Goal: Task Accomplishment & Management: Manage account settings

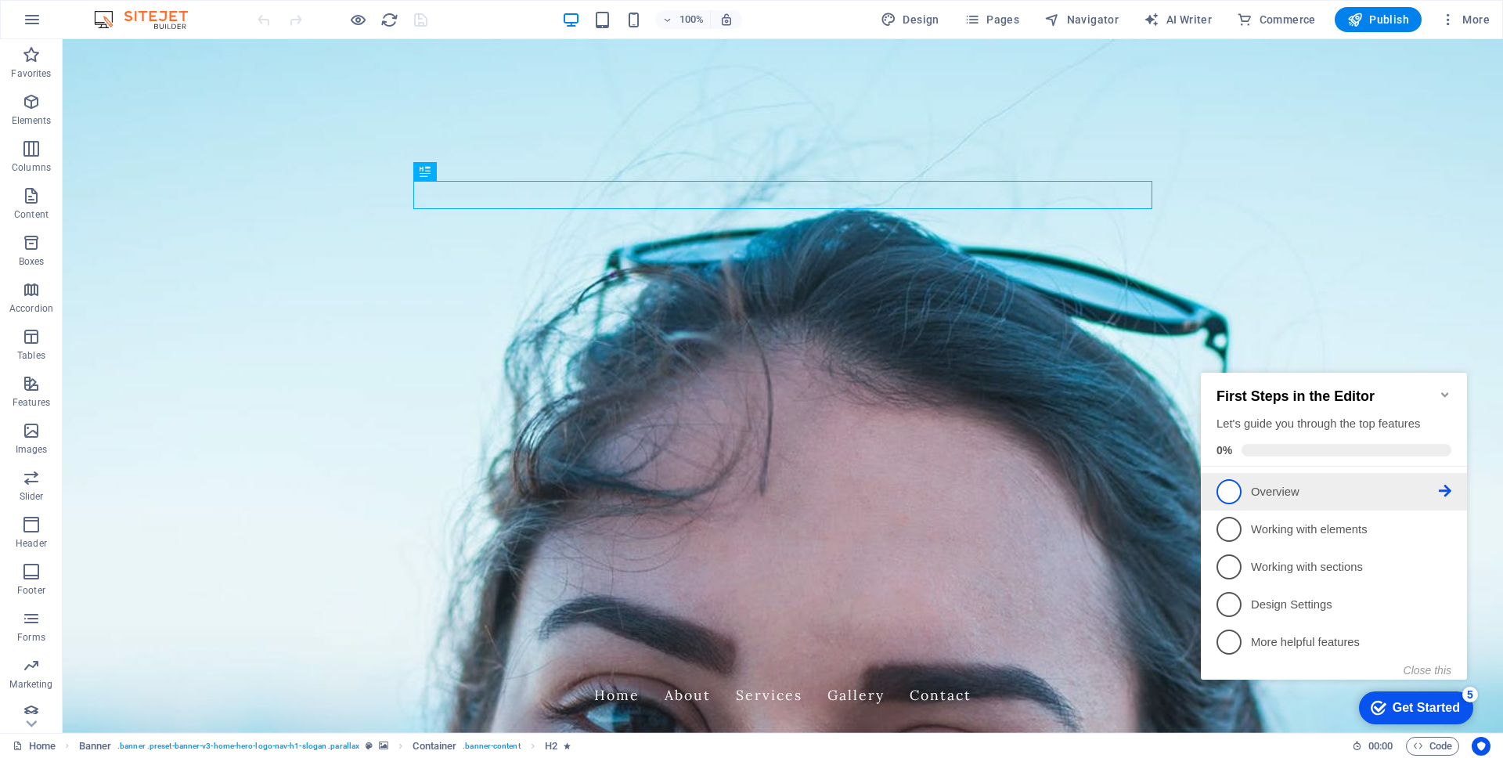
click at [1243, 496] on link "1 Overview - incomplete" at bounding box center [1334, 491] width 235 height 25
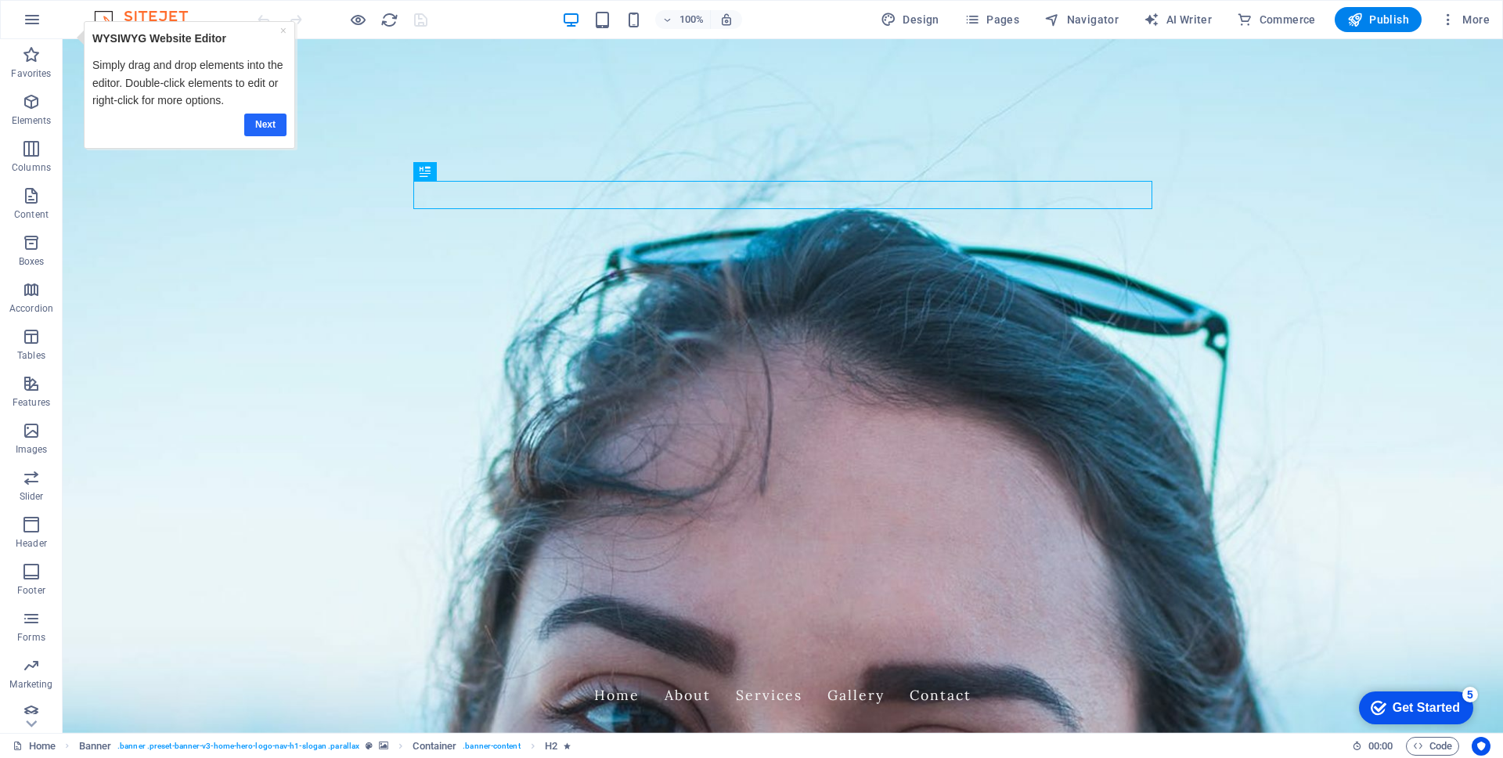
click at [260, 121] on link "Next" at bounding box center [265, 125] width 42 height 23
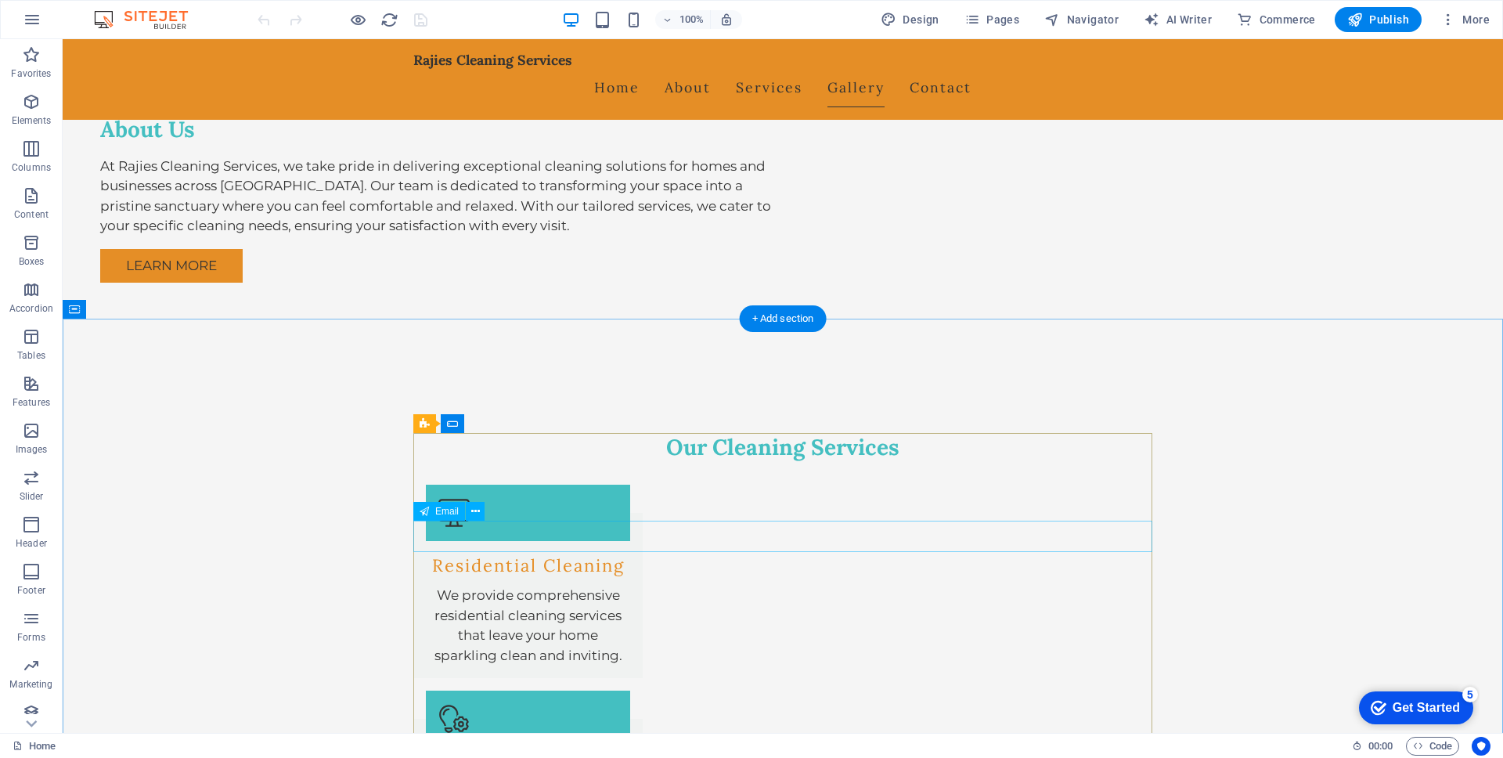
scroll to position [1338, 0]
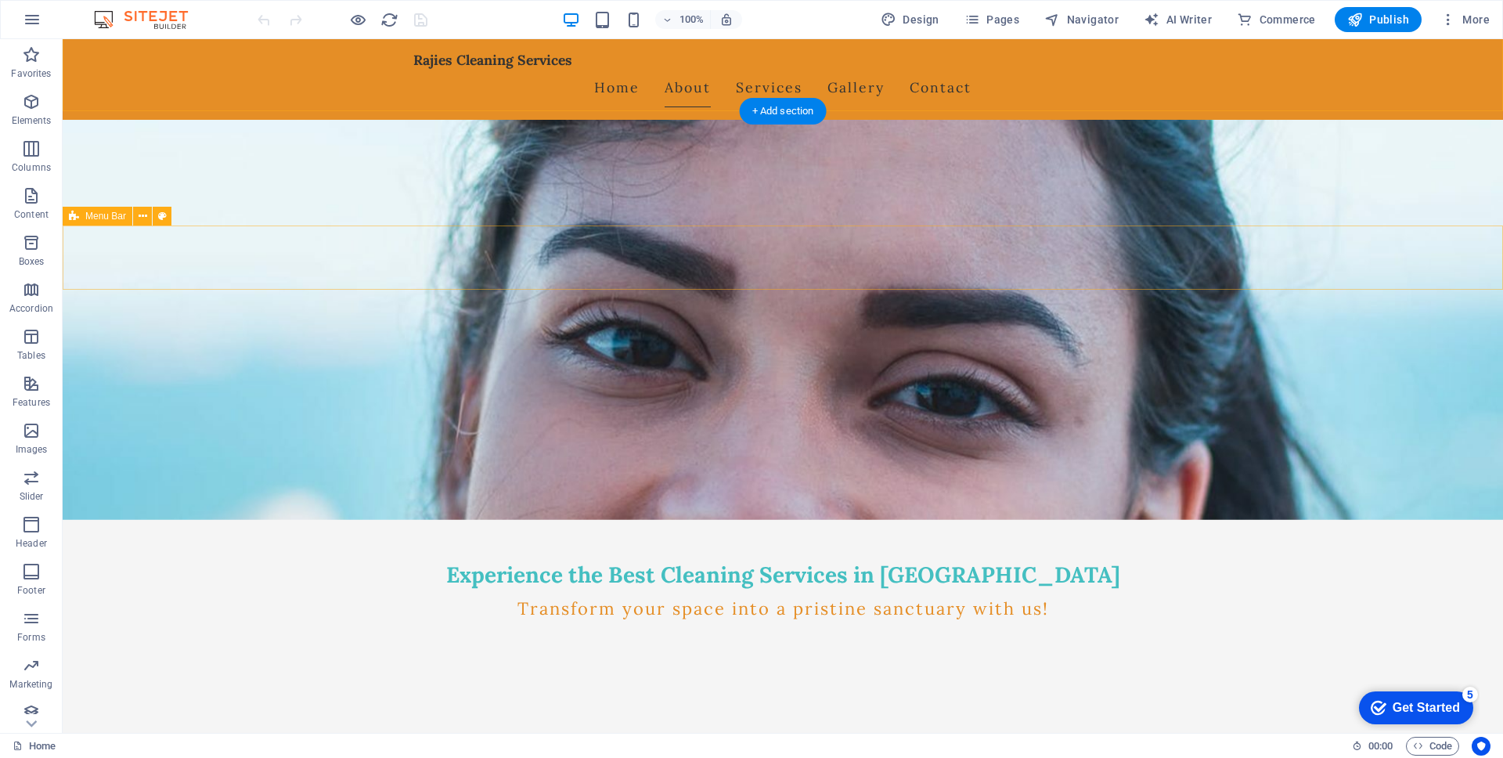
scroll to position [0, 0]
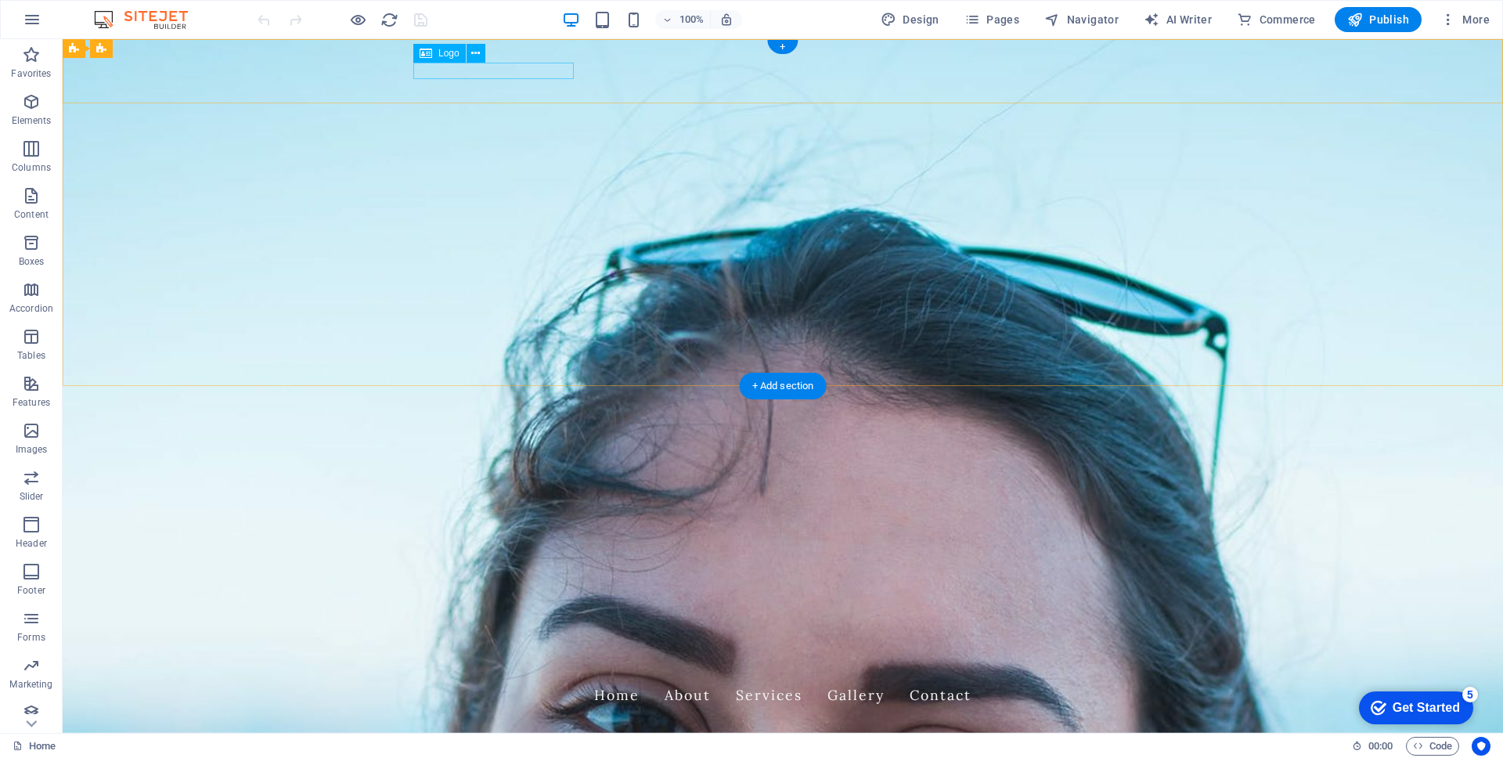
click at [532, 651] on div "Rajies Cleaning Services" at bounding box center [782, 667] width 739 height 16
click at [441, 55] on span "Logo" at bounding box center [449, 53] width 21 height 9
click at [478, 52] on icon at bounding box center [475, 53] width 9 height 16
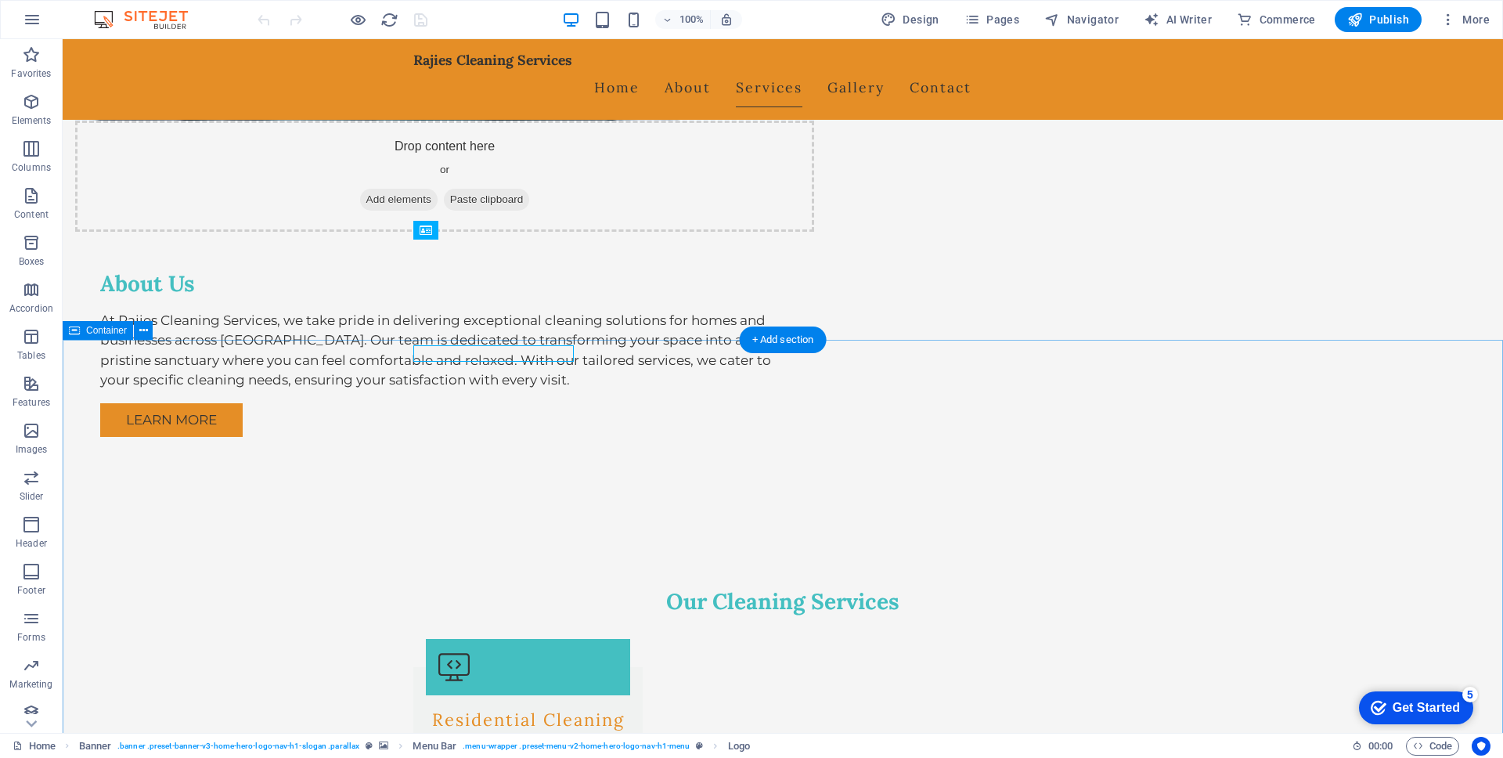
scroll to position [1159, 0]
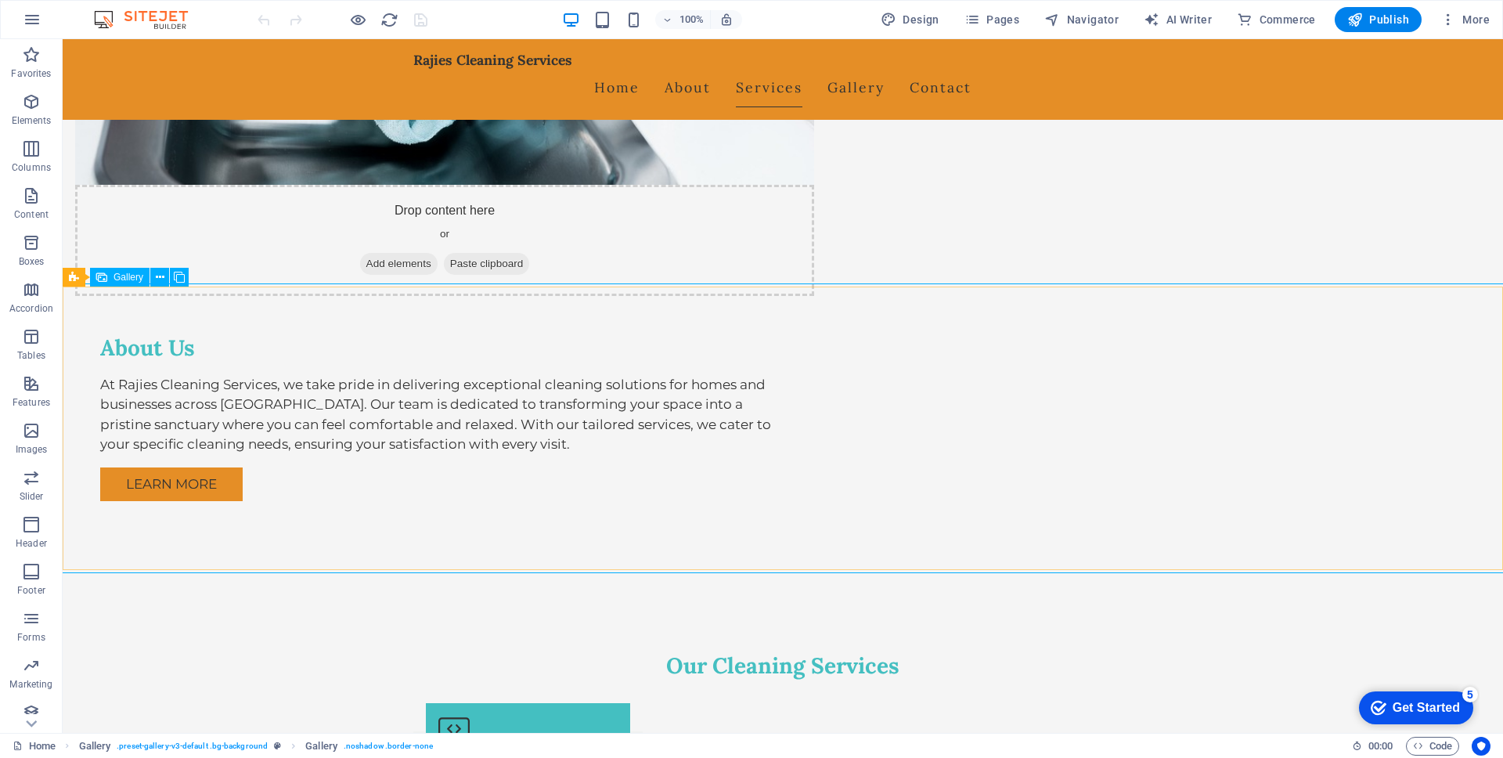
click at [121, 277] on span "Gallery" at bounding box center [129, 277] width 30 height 9
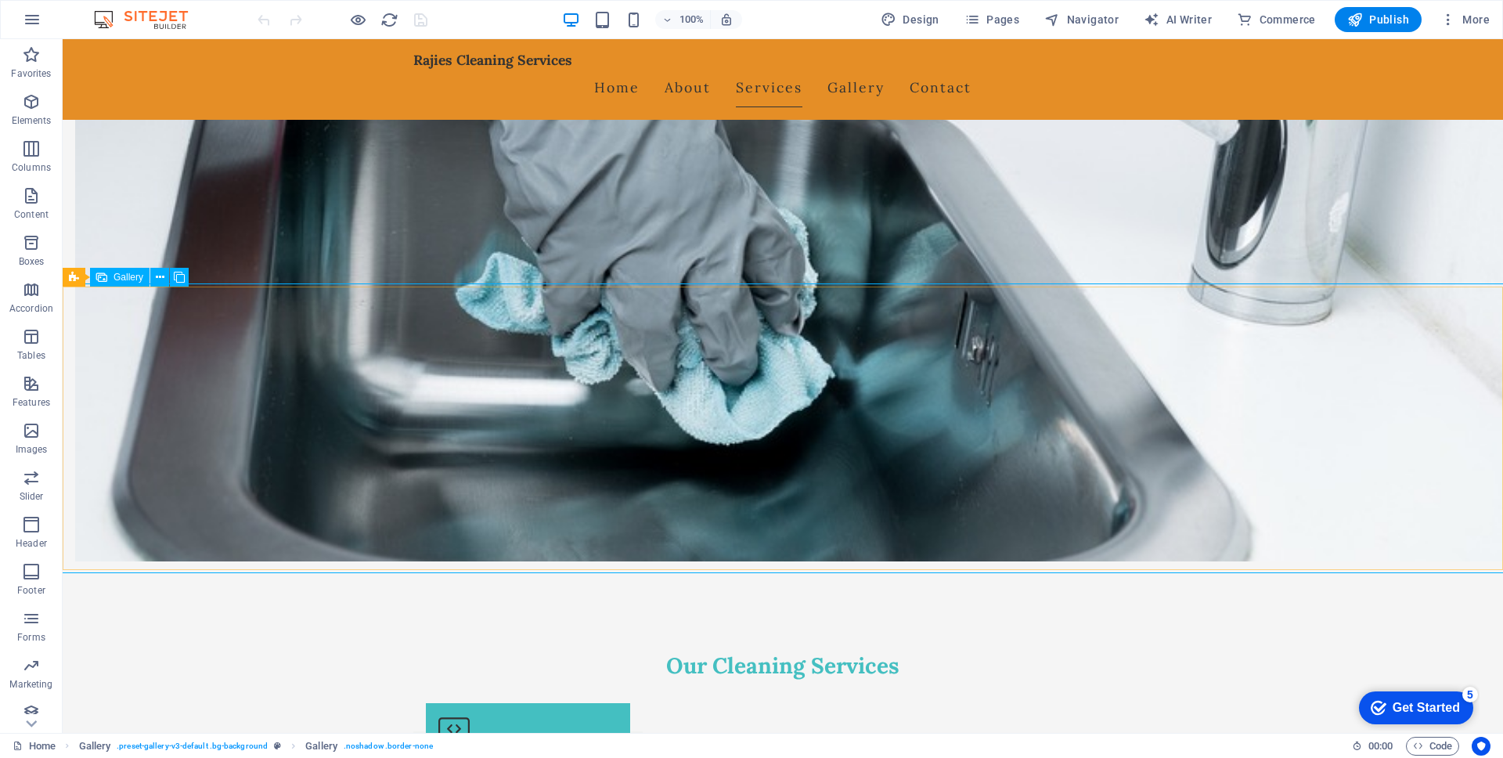
select select "px"
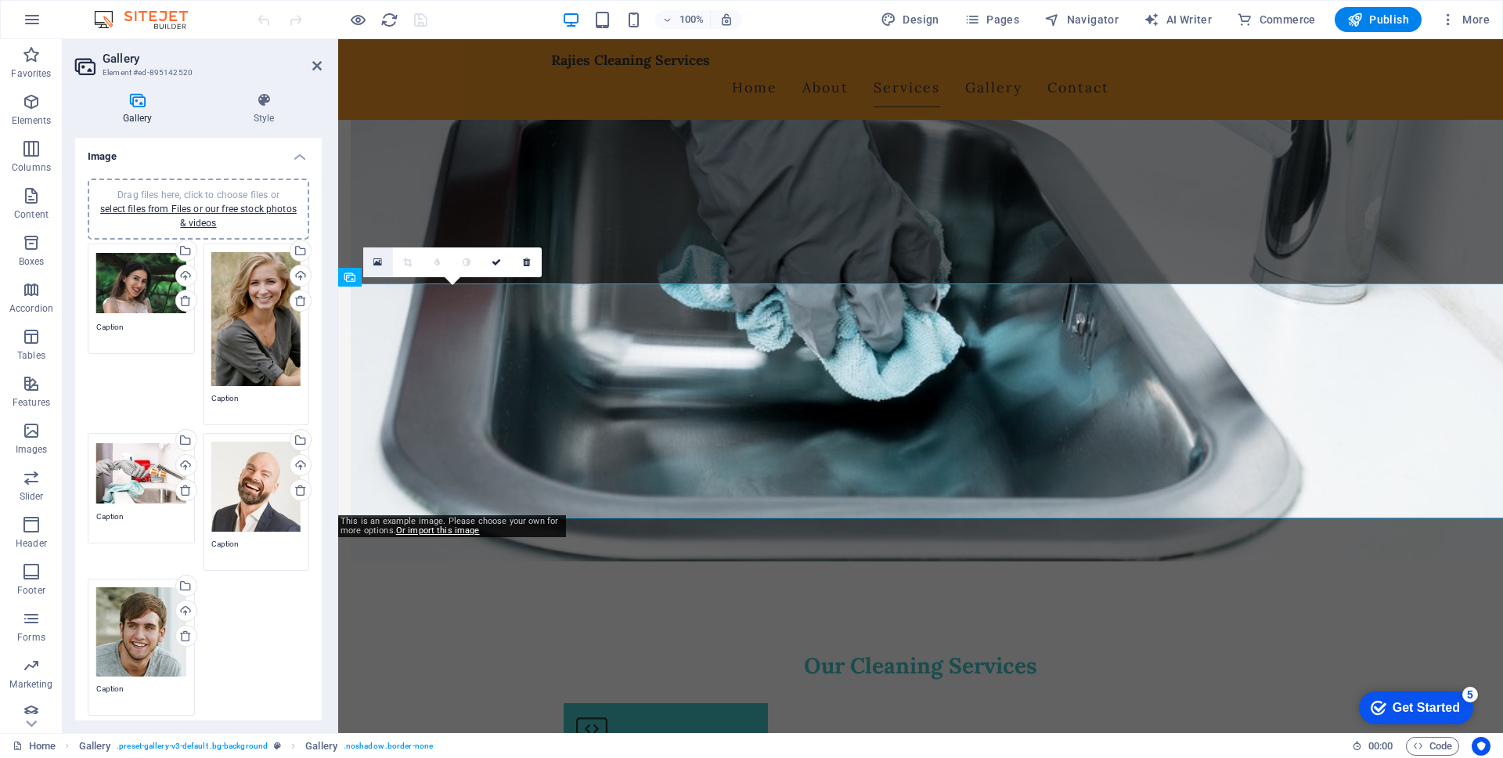
click at [382, 262] on link at bounding box center [378, 262] width 30 height 30
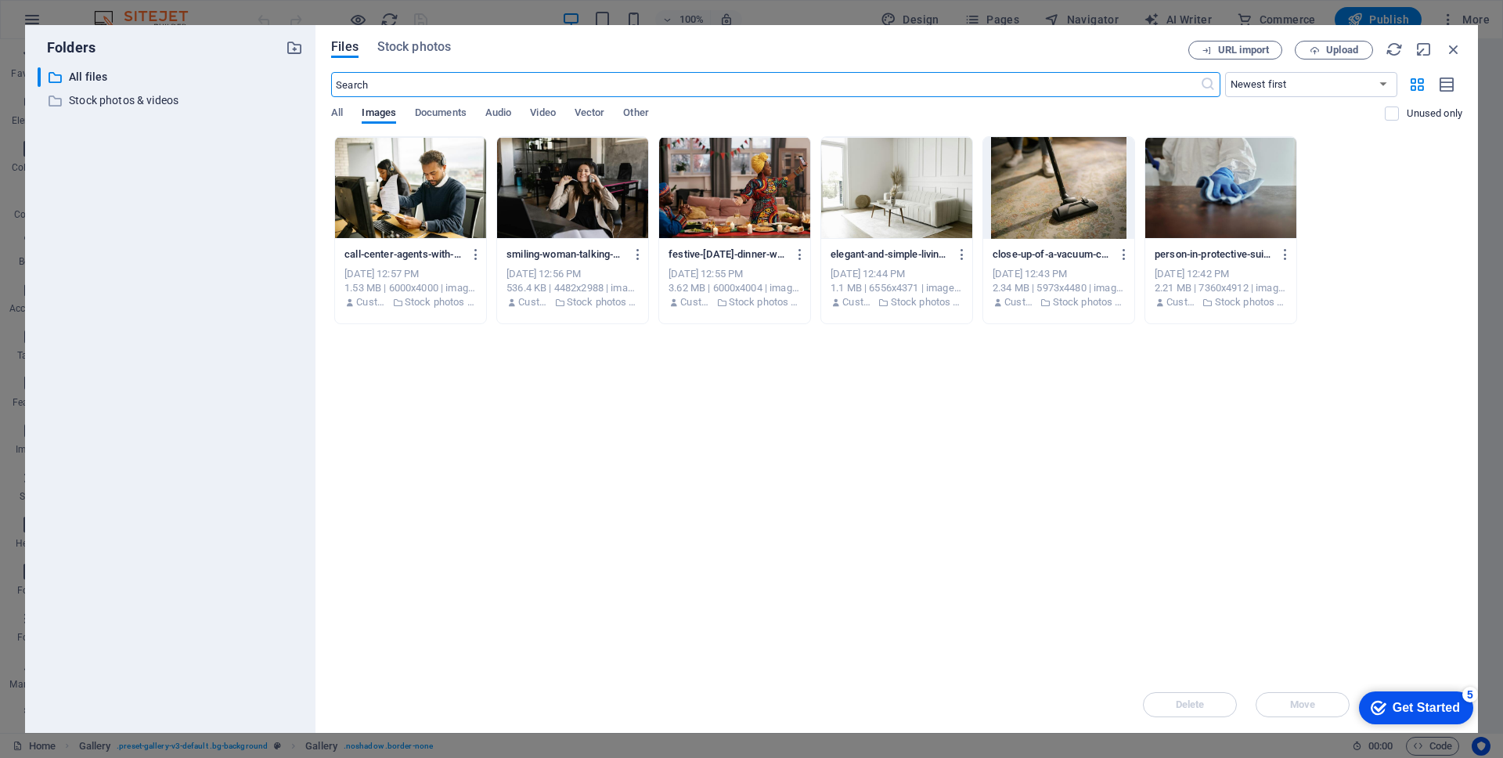
click at [740, 215] on div at bounding box center [734, 188] width 151 height 102
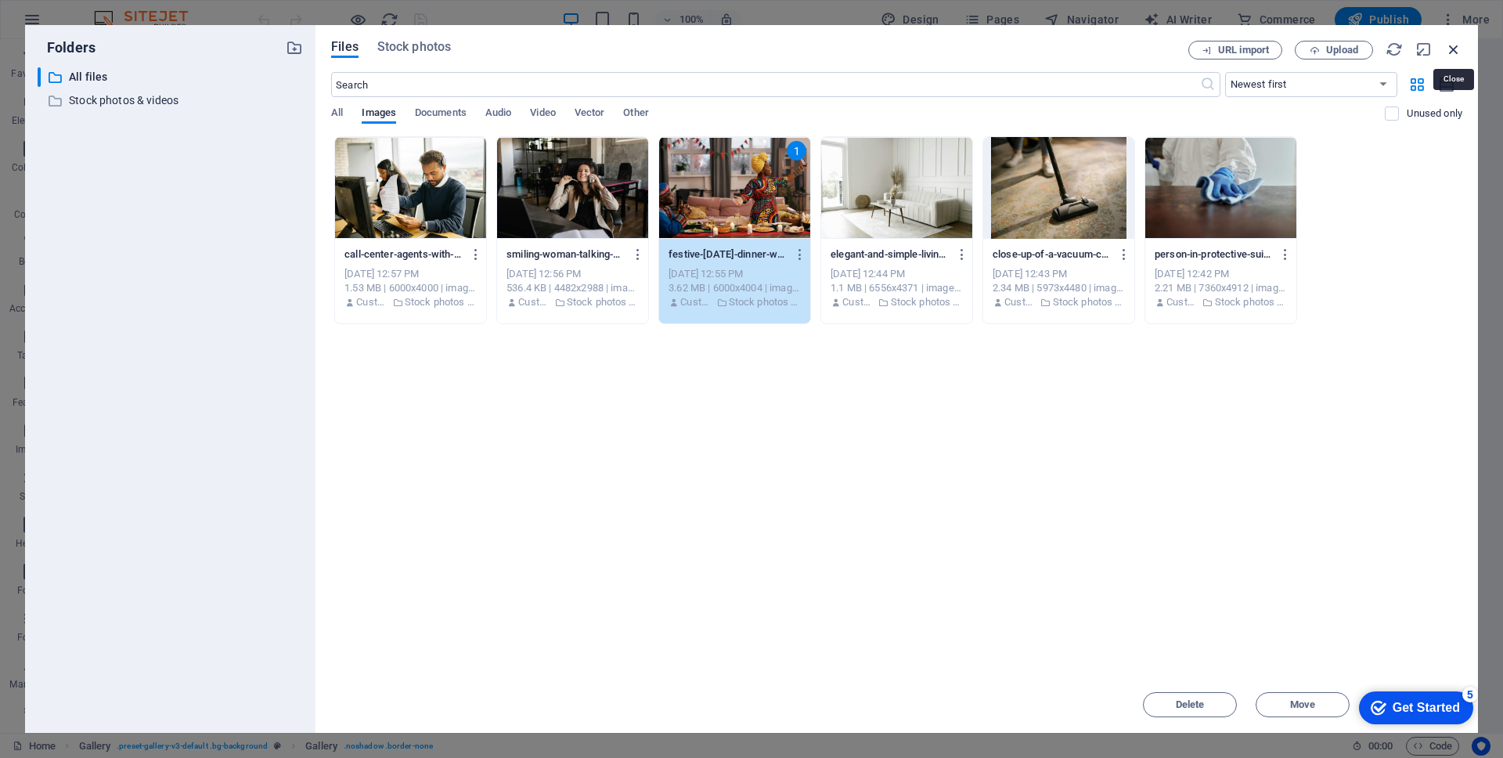
click at [1354, 52] on icon "button" at bounding box center [1454, 49] width 17 height 17
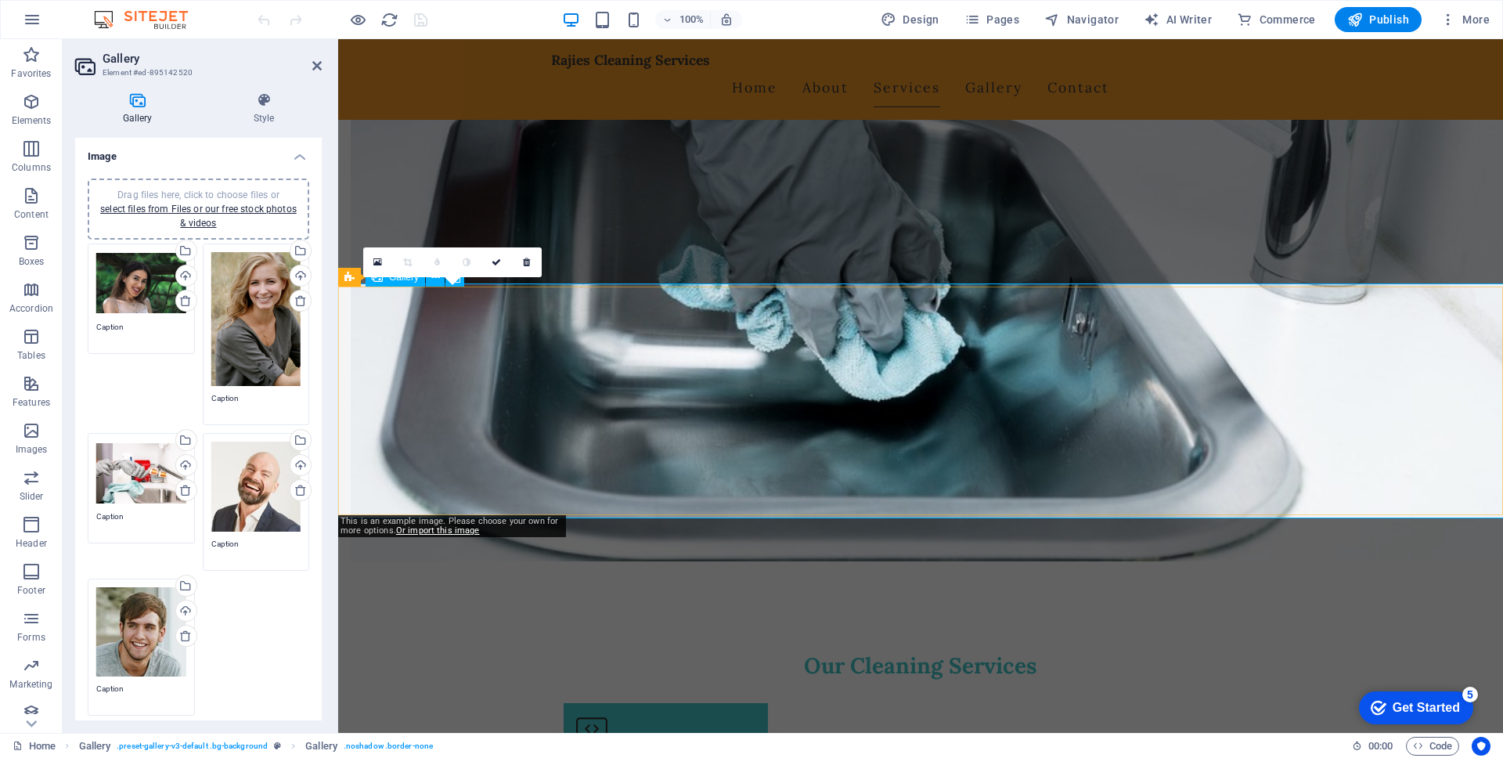
click at [497, 262] on icon at bounding box center [496, 262] width 9 height 9
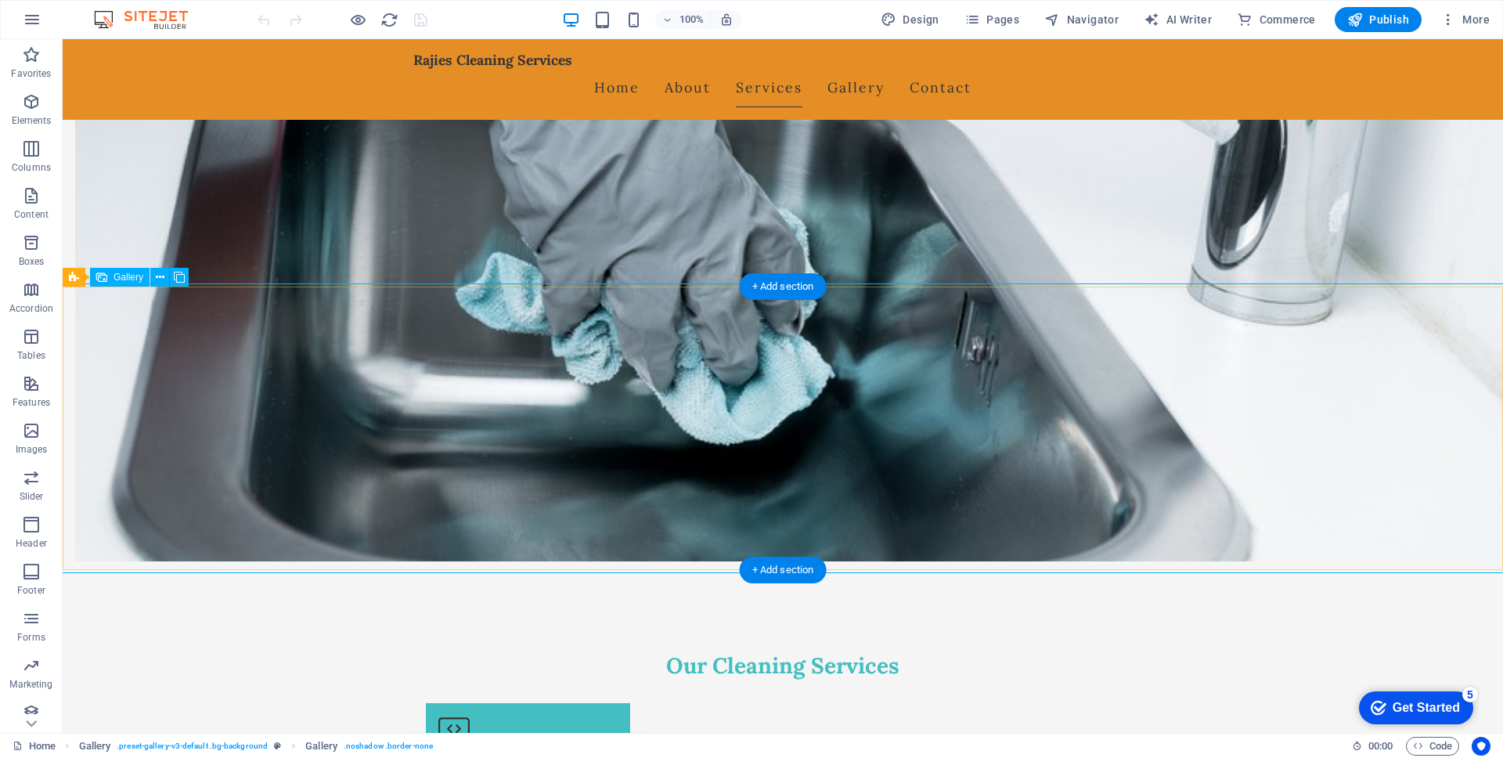
click at [105, 277] on icon at bounding box center [101, 277] width 11 height 19
click at [95, 282] on span "Gallery" at bounding box center [100, 277] width 30 height 9
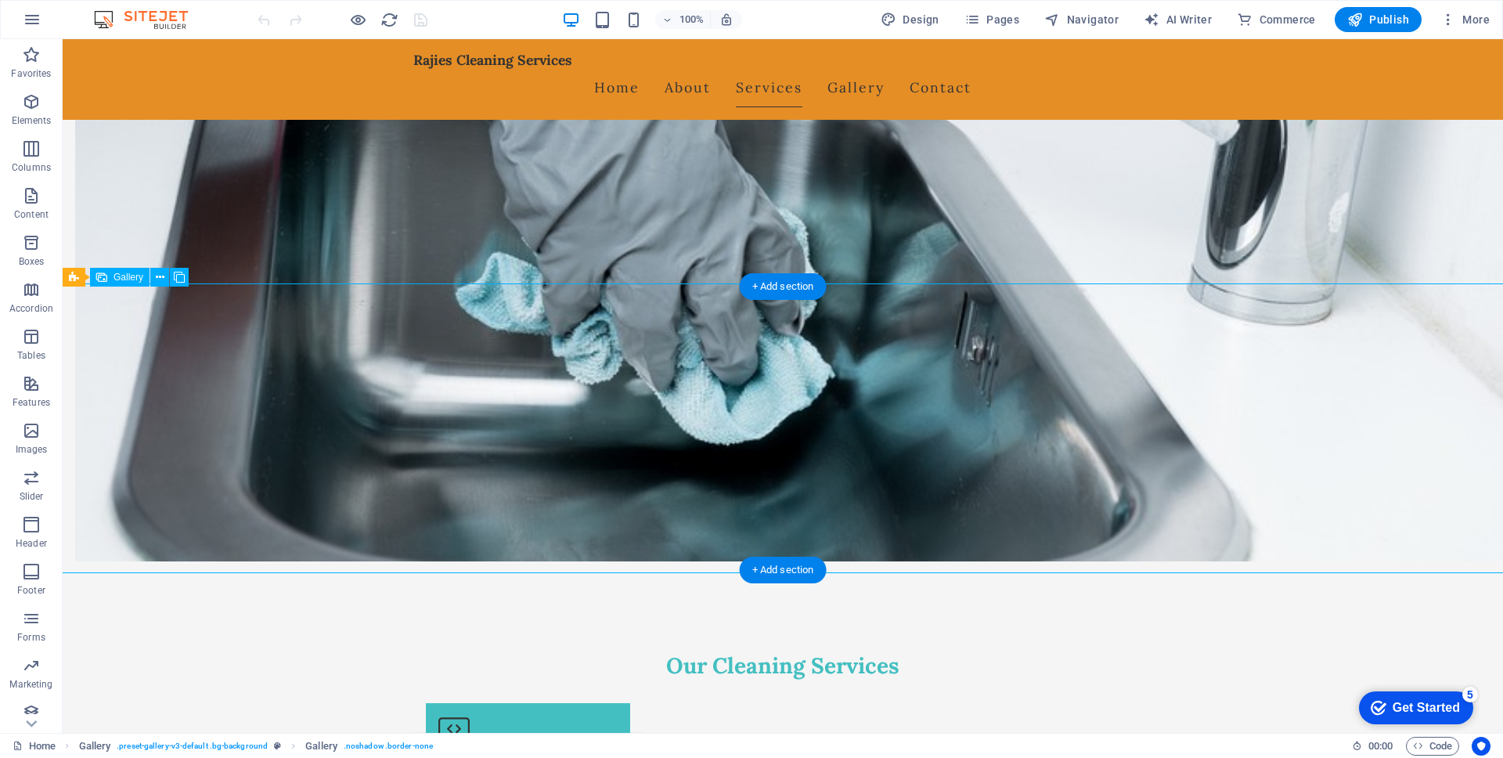
select select "px"
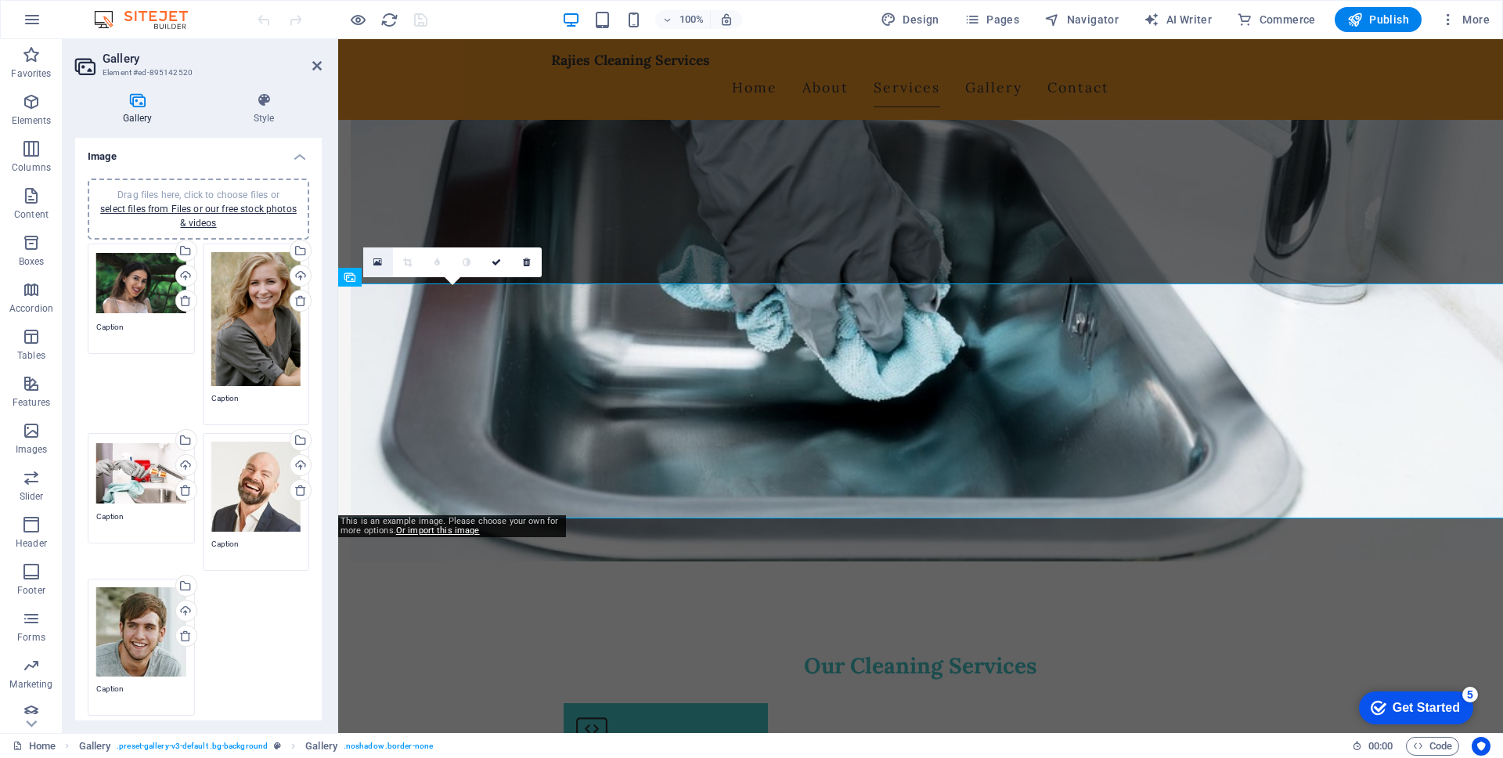
click at [378, 257] on icon at bounding box center [378, 262] width 9 height 11
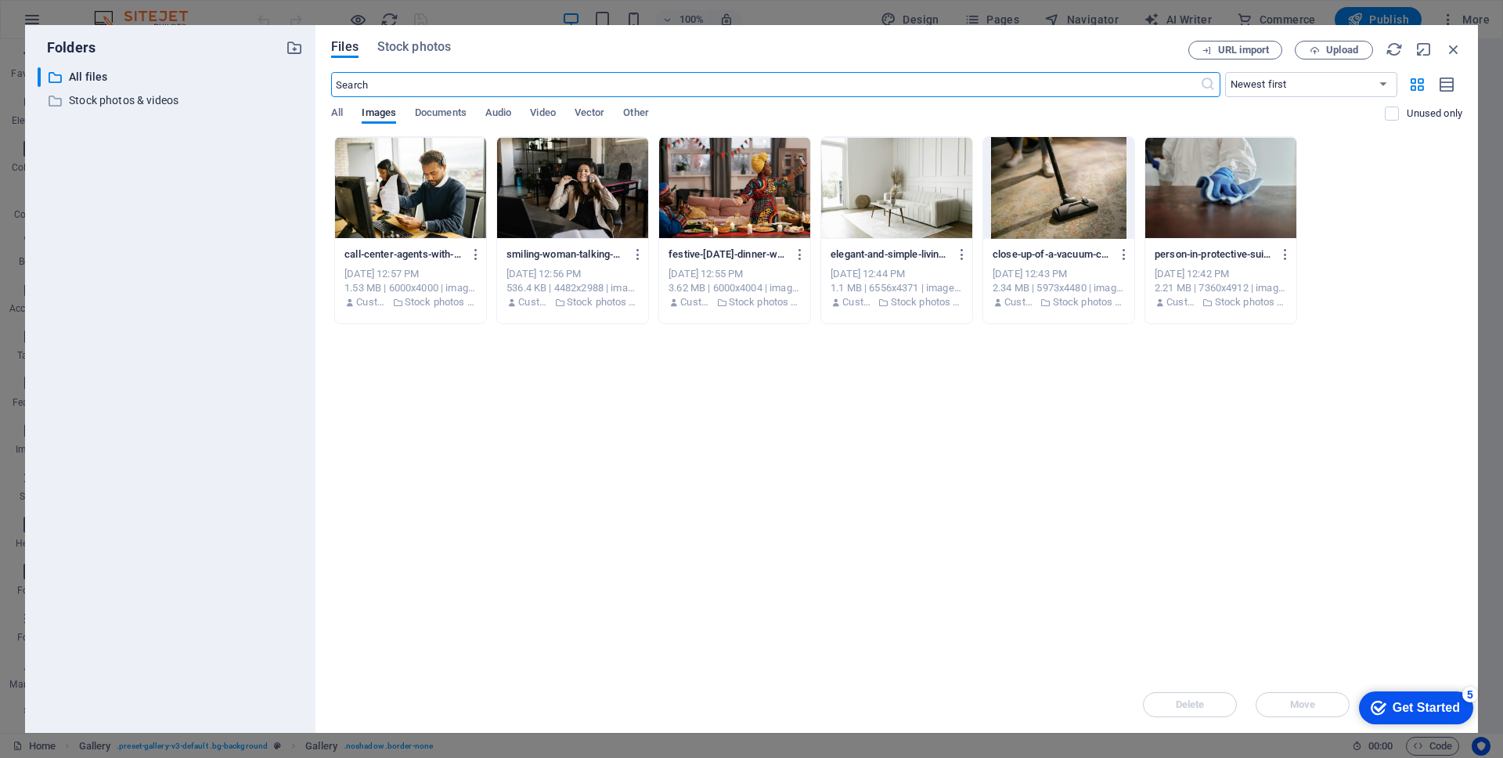
click at [731, 196] on div at bounding box center [734, 188] width 151 height 102
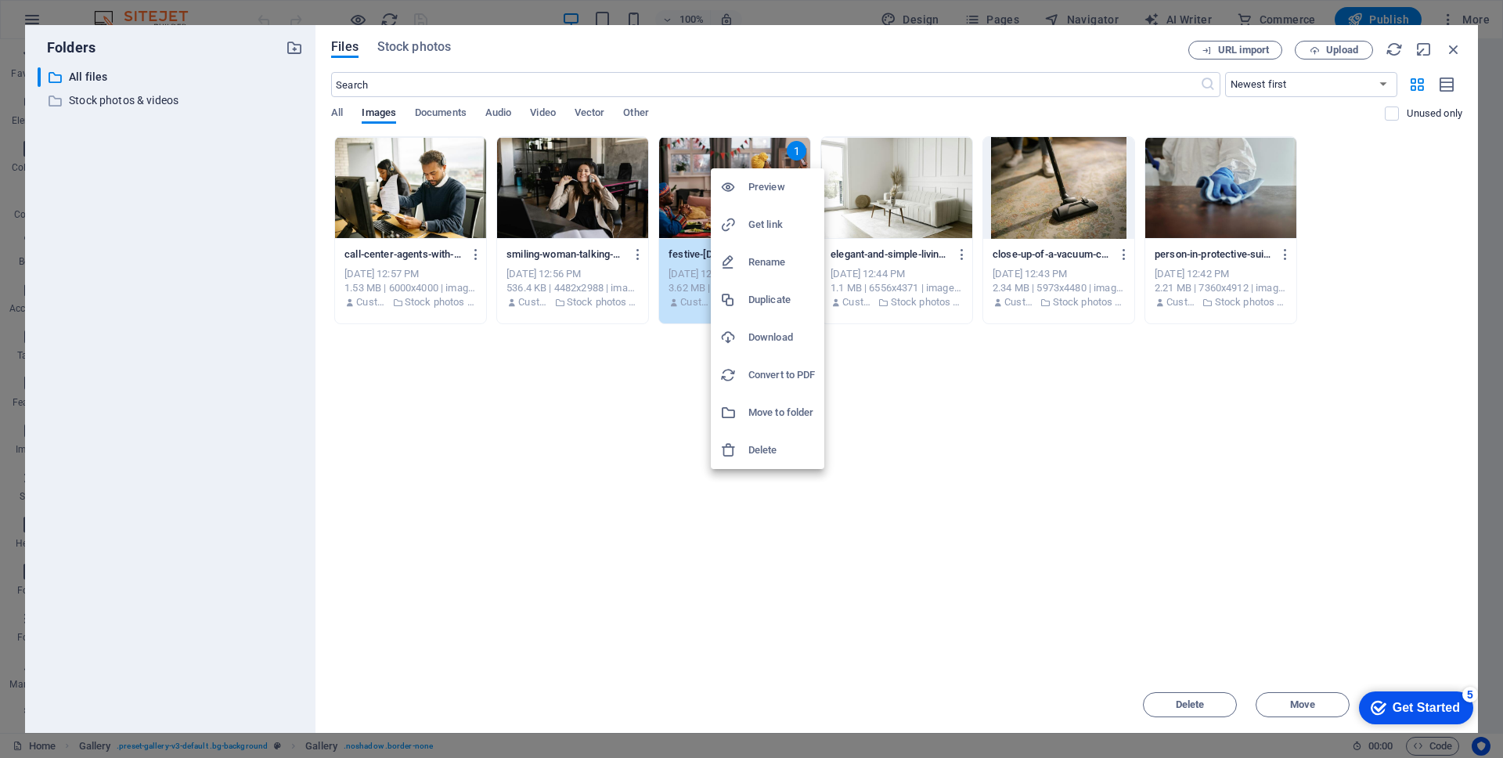
click at [875, 409] on div at bounding box center [751, 379] width 1503 height 758
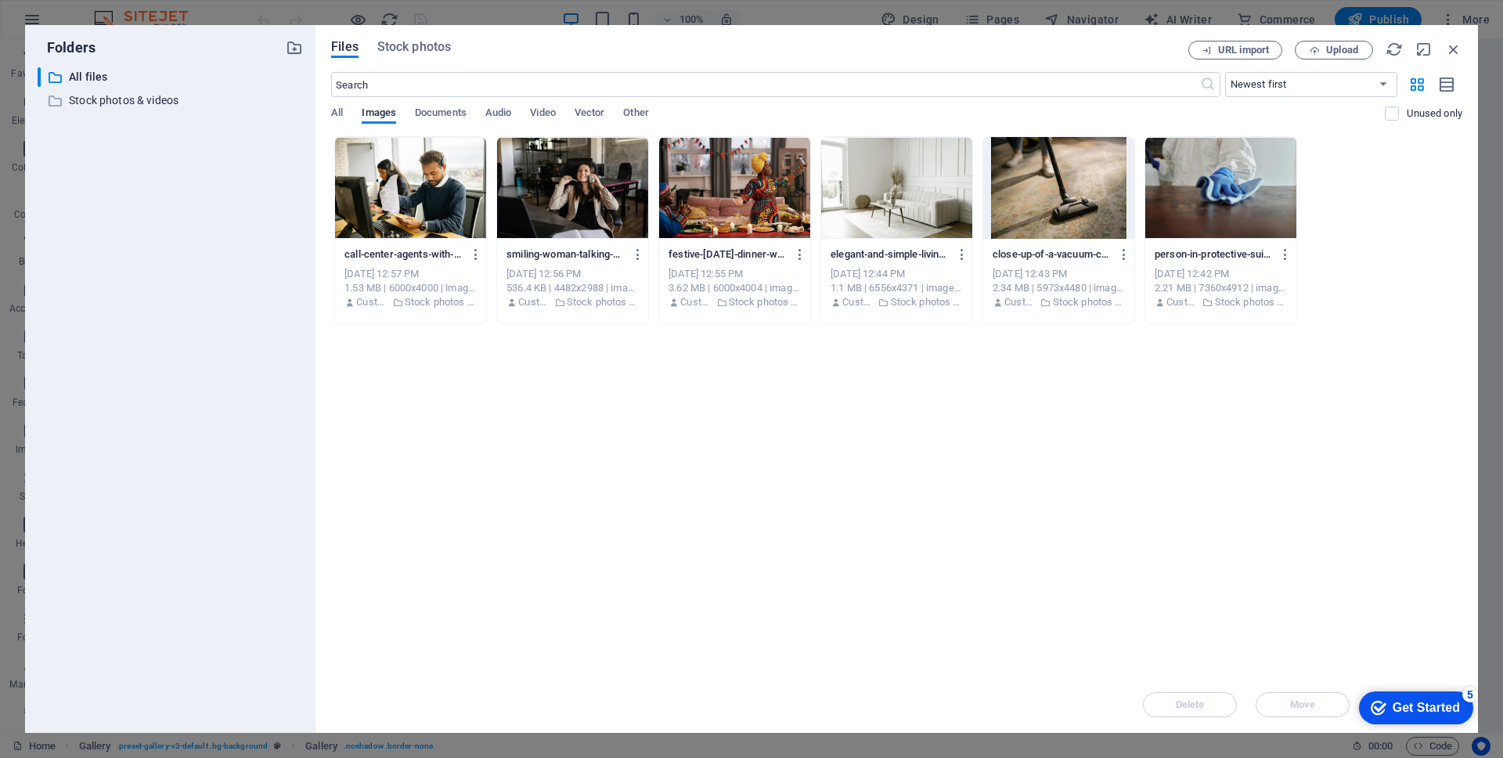
click at [796, 149] on div at bounding box center [734, 188] width 151 height 102
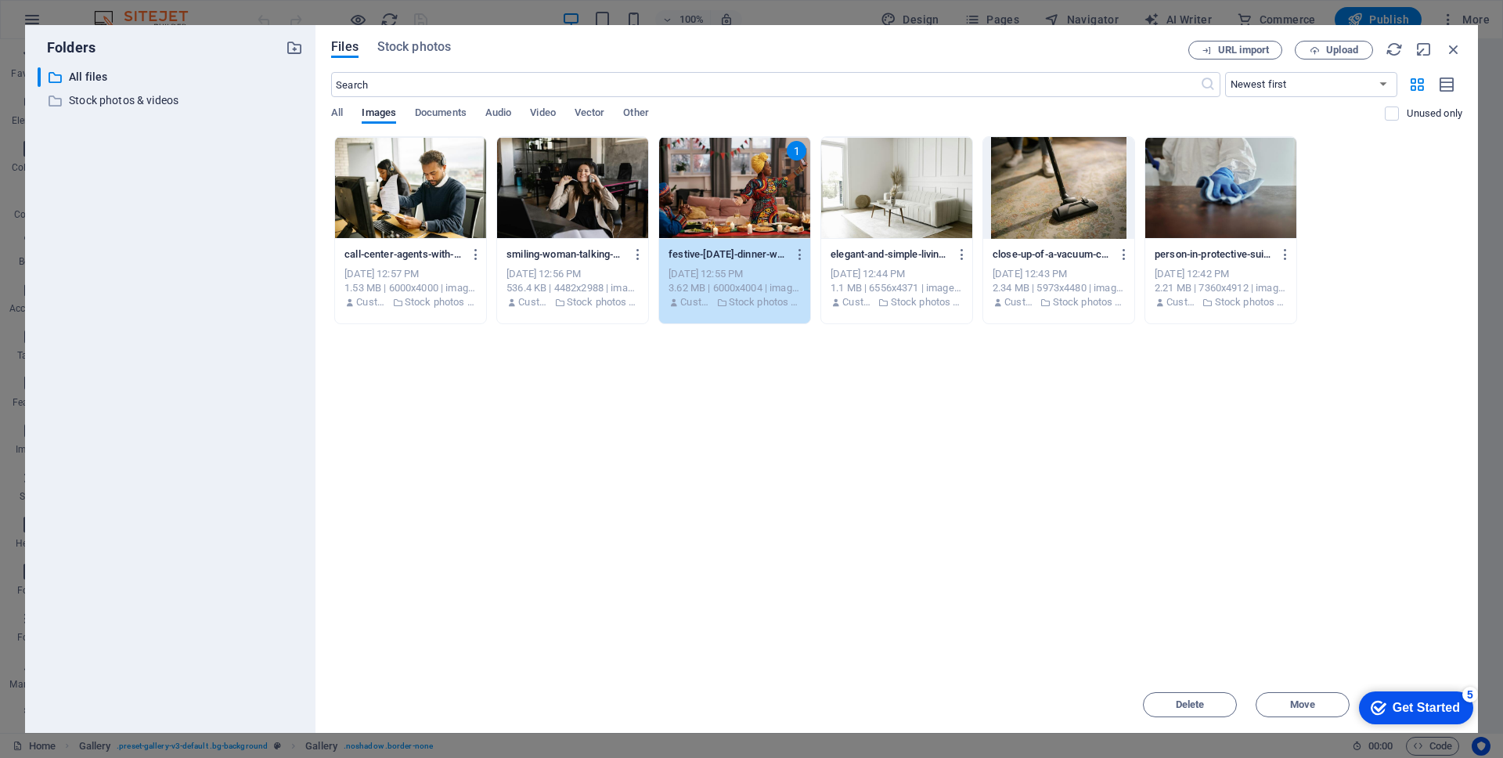
click at [800, 153] on div "1" at bounding box center [797, 151] width 20 height 20
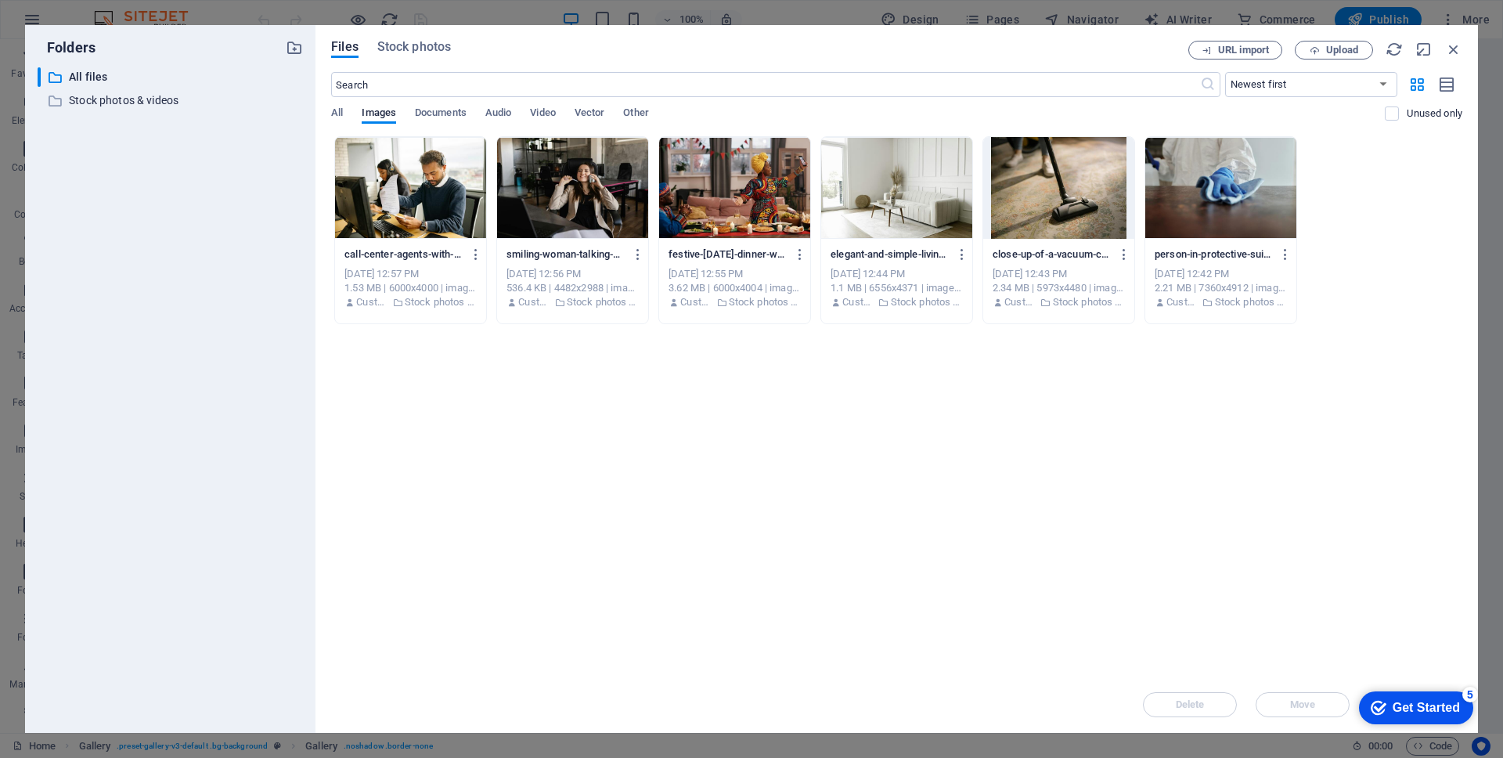
click at [800, 153] on div at bounding box center [734, 188] width 151 height 102
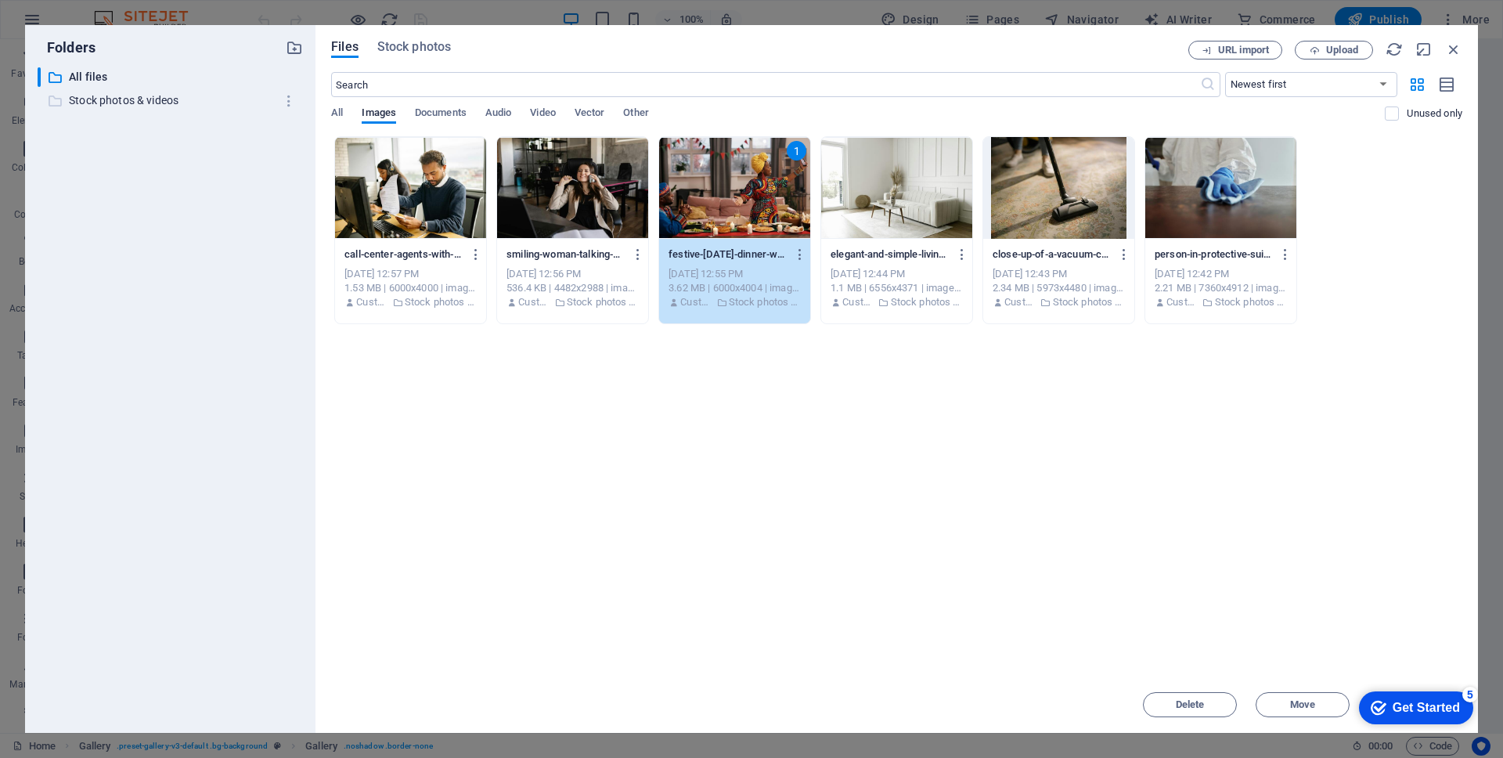
click at [151, 103] on p "Stock photos & videos" at bounding box center [171, 101] width 205 height 18
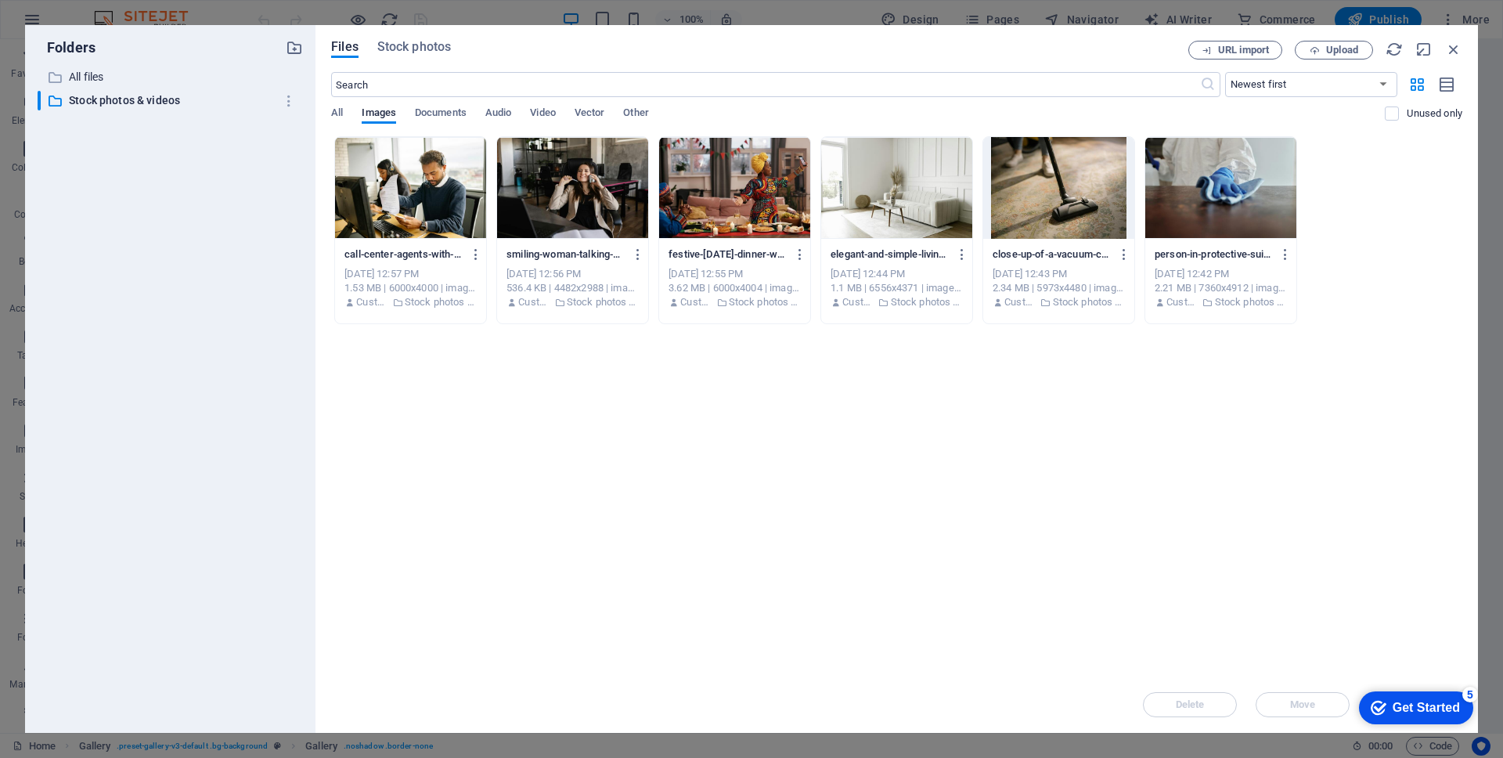
click at [607, 189] on div at bounding box center [572, 188] width 151 height 102
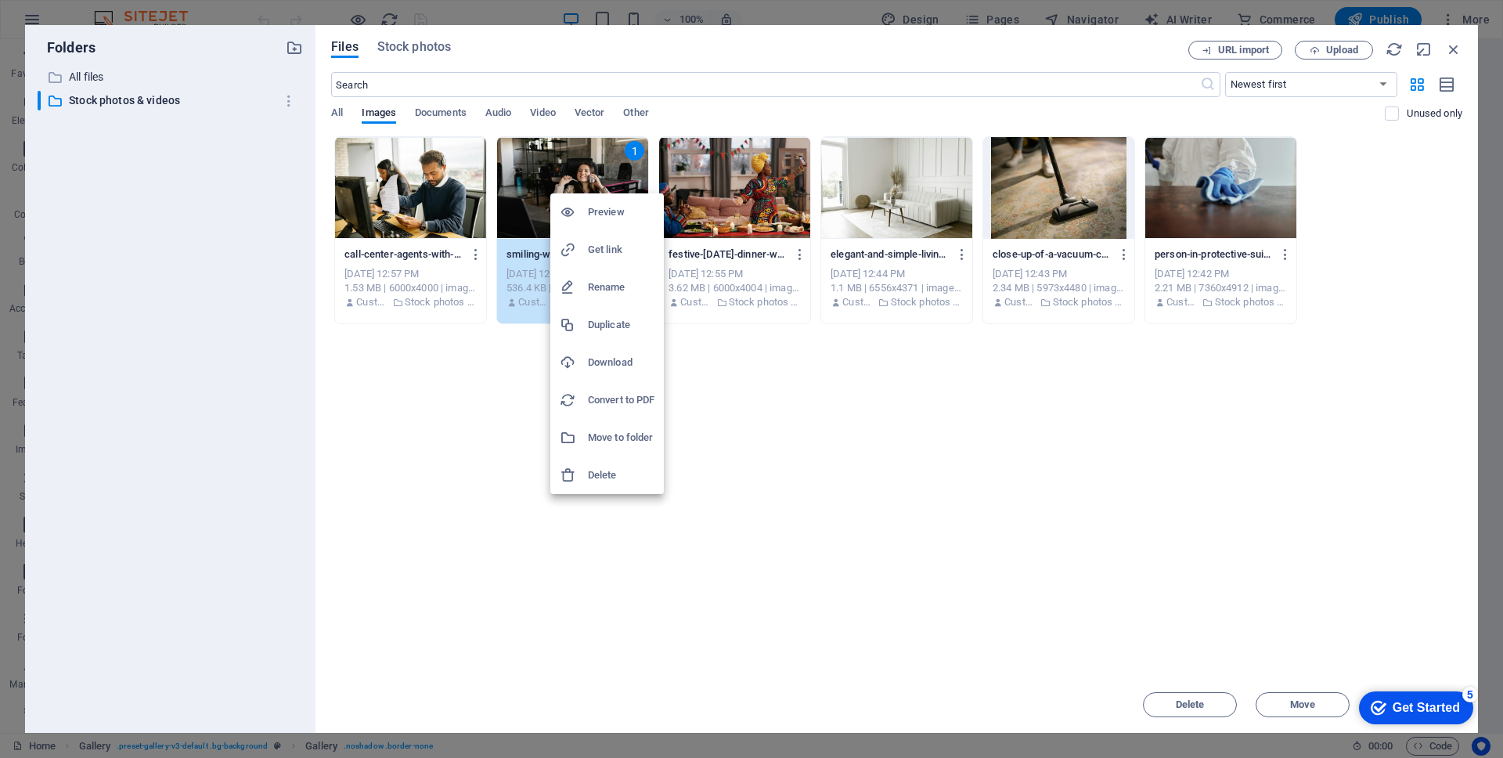
click at [797, 361] on div at bounding box center [751, 379] width 1503 height 758
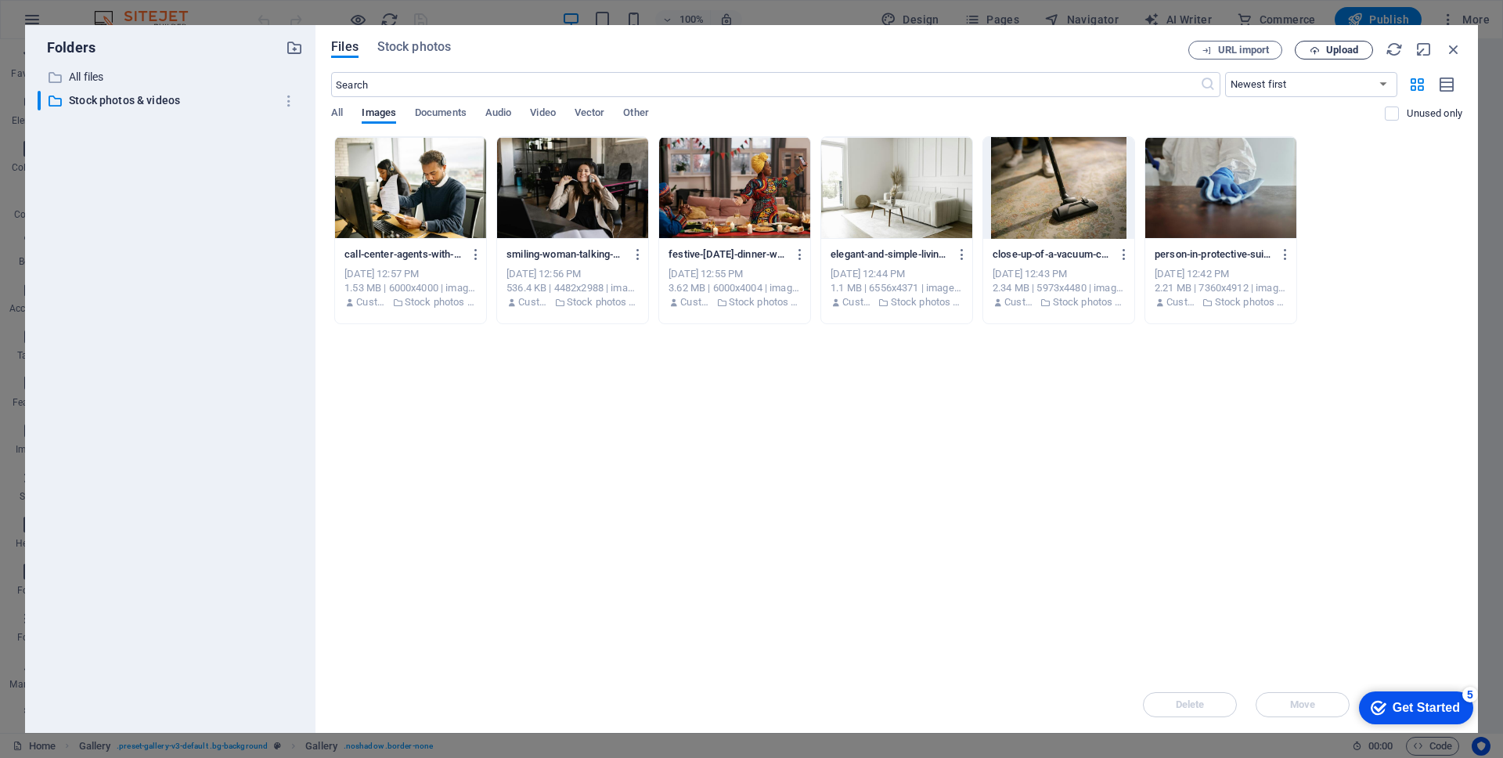
click at [1323, 49] on span "Upload" at bounding box center [1334, 50] width 64 height 10
click at [1354, 52] on icon "button" at bounding box center [1454, 49] width 17 height 17
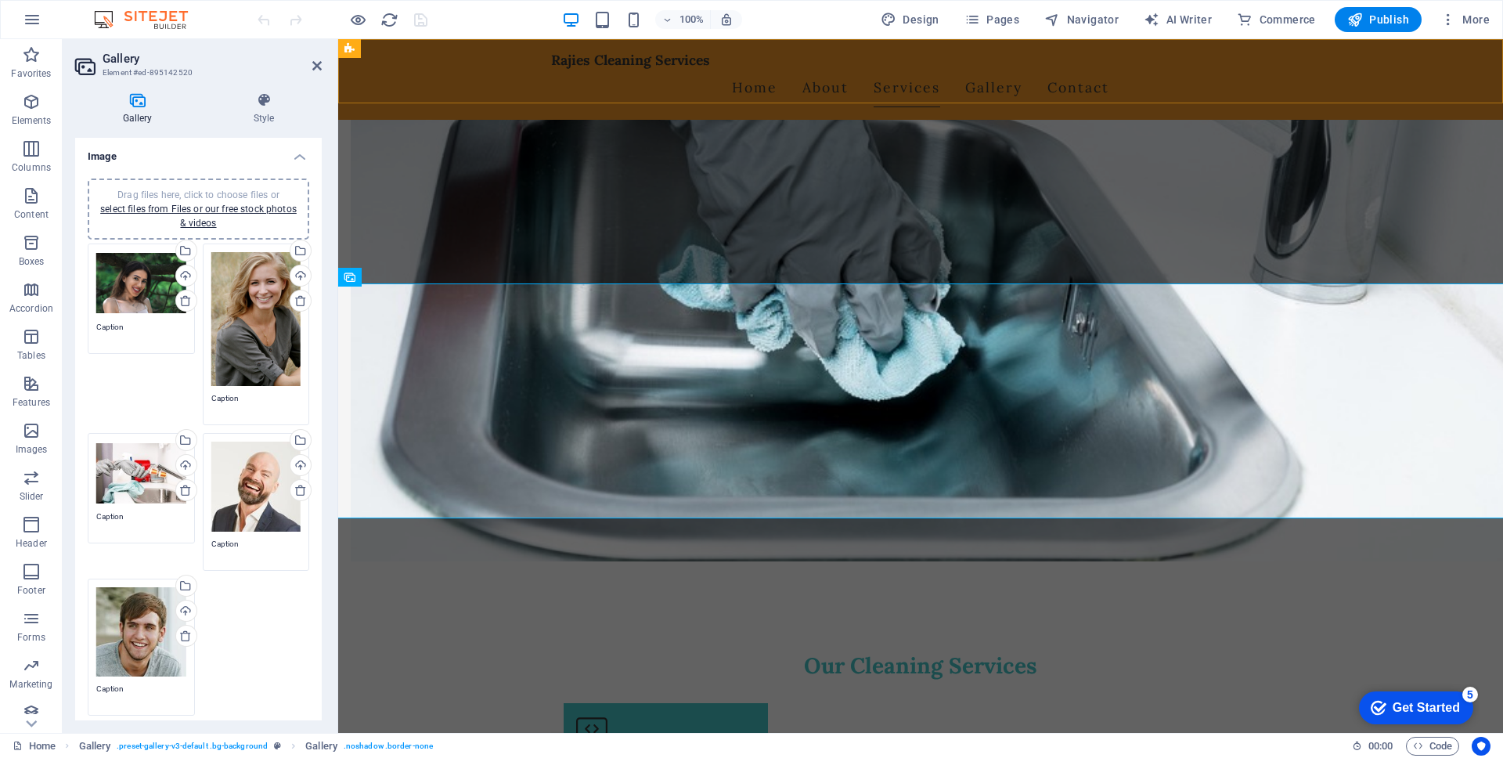
click at [1354, 52] on div "Rajies Cleaning Services Home About Services Gallery Contact" at bounding box center [920, 79] width 1165 height 81
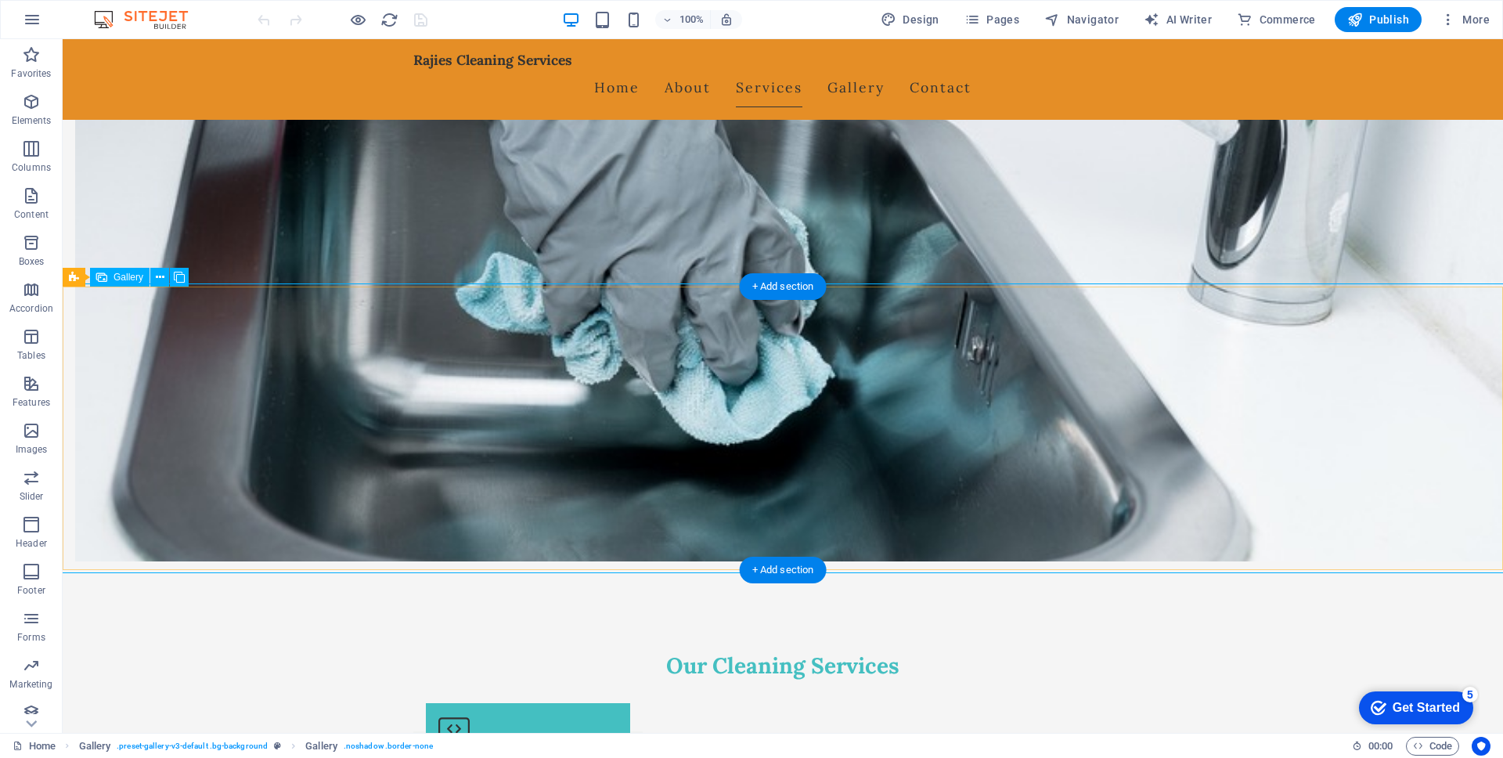
select select "px"
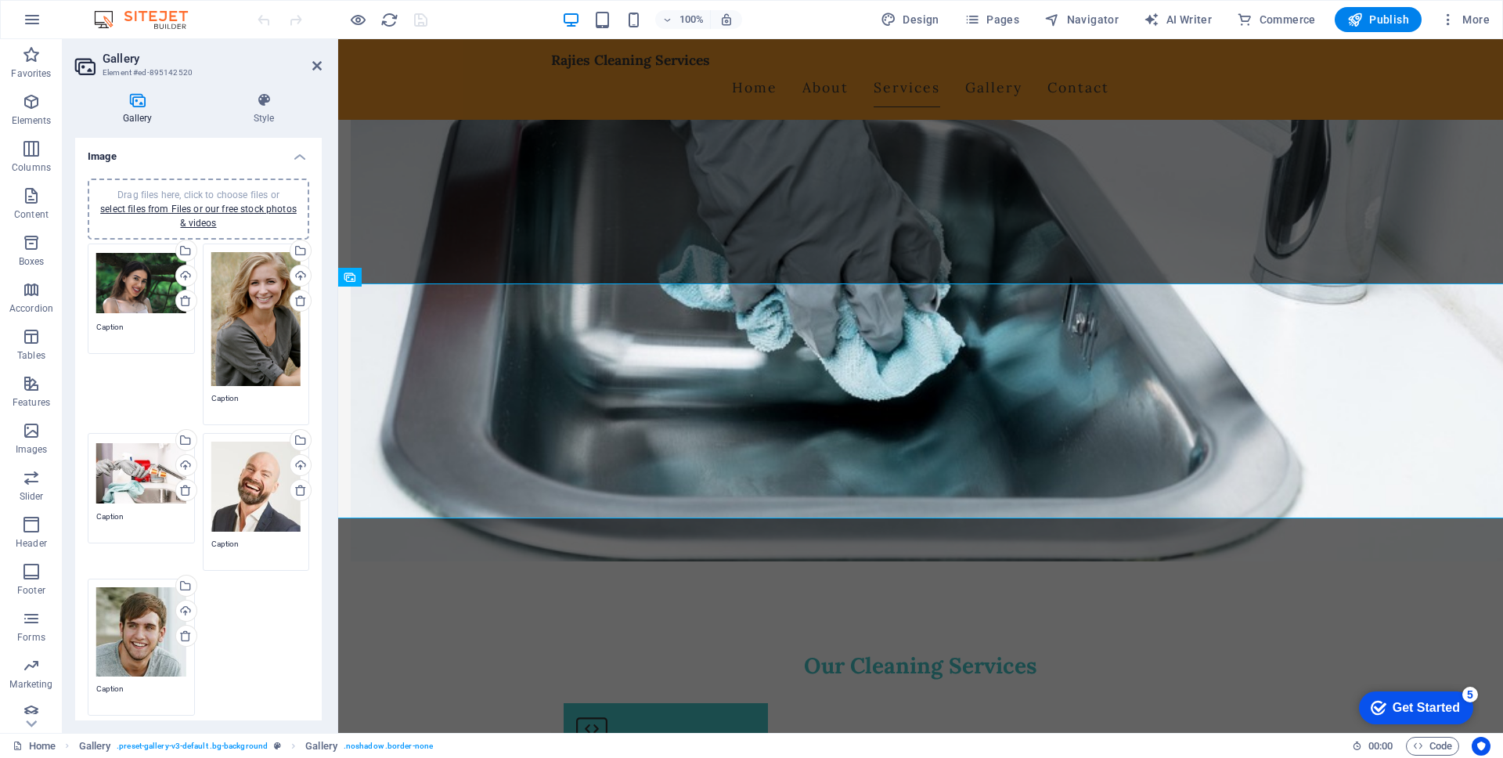
click at [199, 326] on div "Drag files here, click to choose files or select files from Files or our free s…" at bounding box center [256, 335] width 115 height 190
click at [186, 248] on div "Select files from the file manager, stock photos, or upload file(s)" at bounding box center [184, 251] width 23 height 23
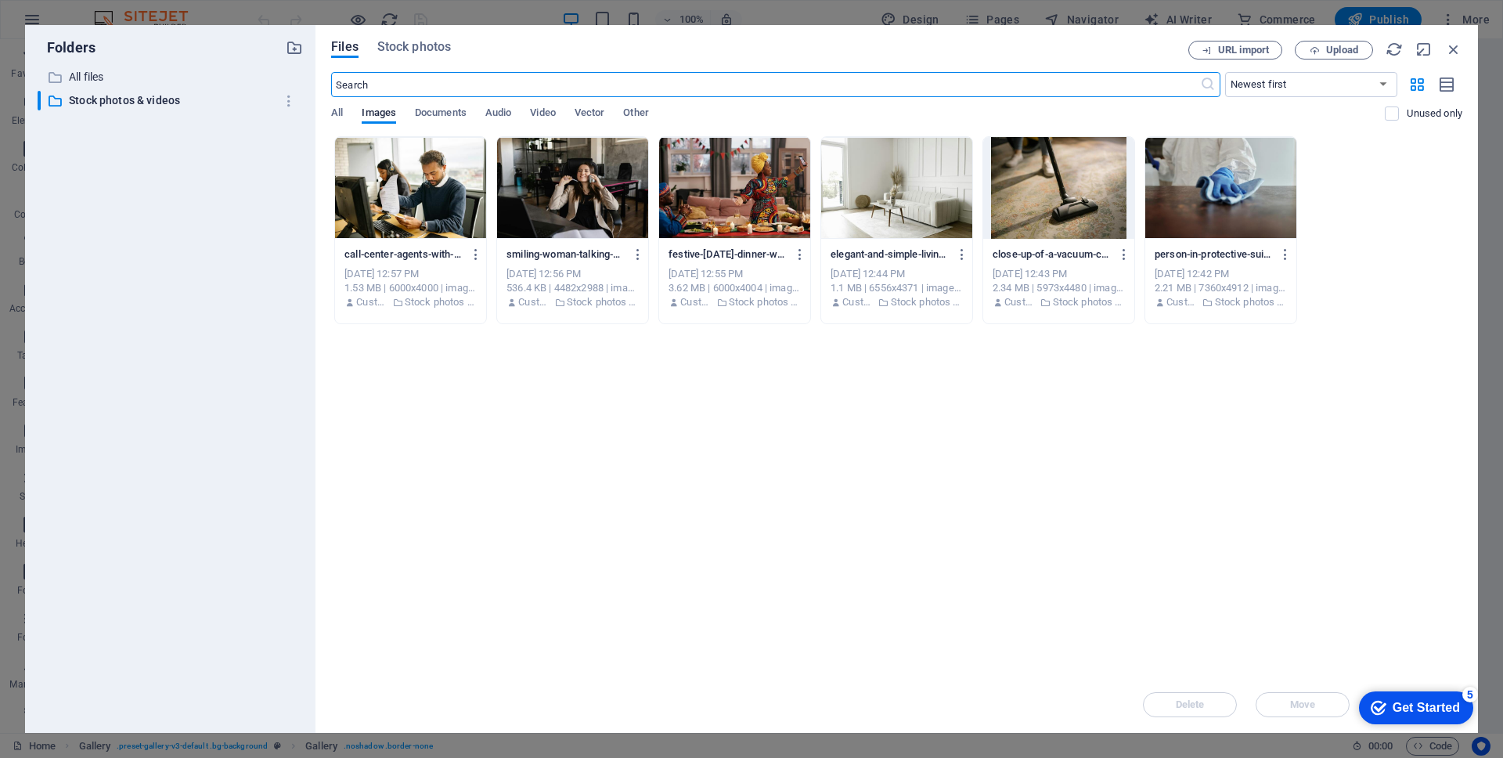
click at [728, 193] on div at bounding box center [734, 188] width 151 height 102
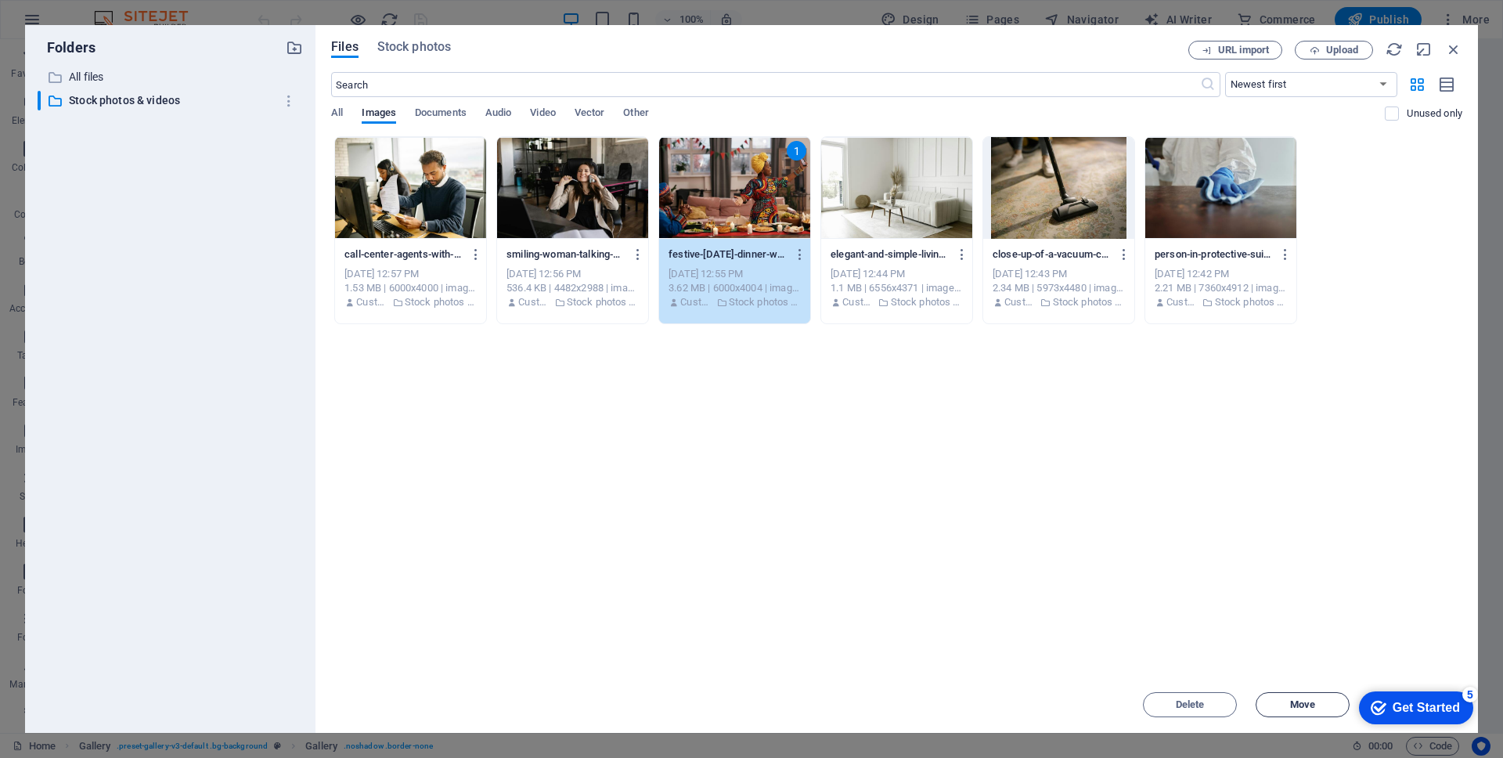
click at [1302, 651] on span "Move" at bounding box center [1302, 704] width 25 height 9
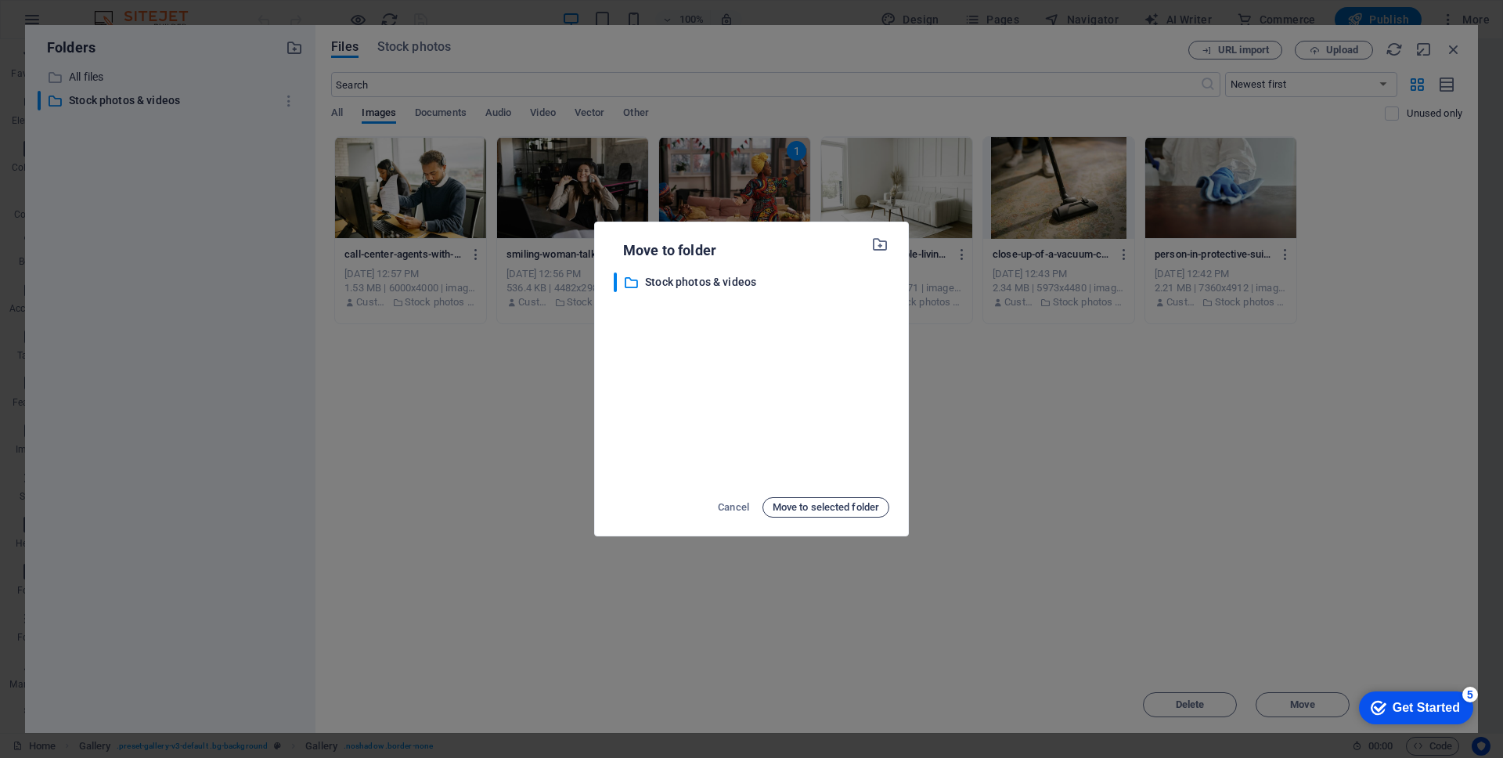
click at [826, 509] on span "Move to selected folder" at bounding box center [826, 507] width 106 height 19
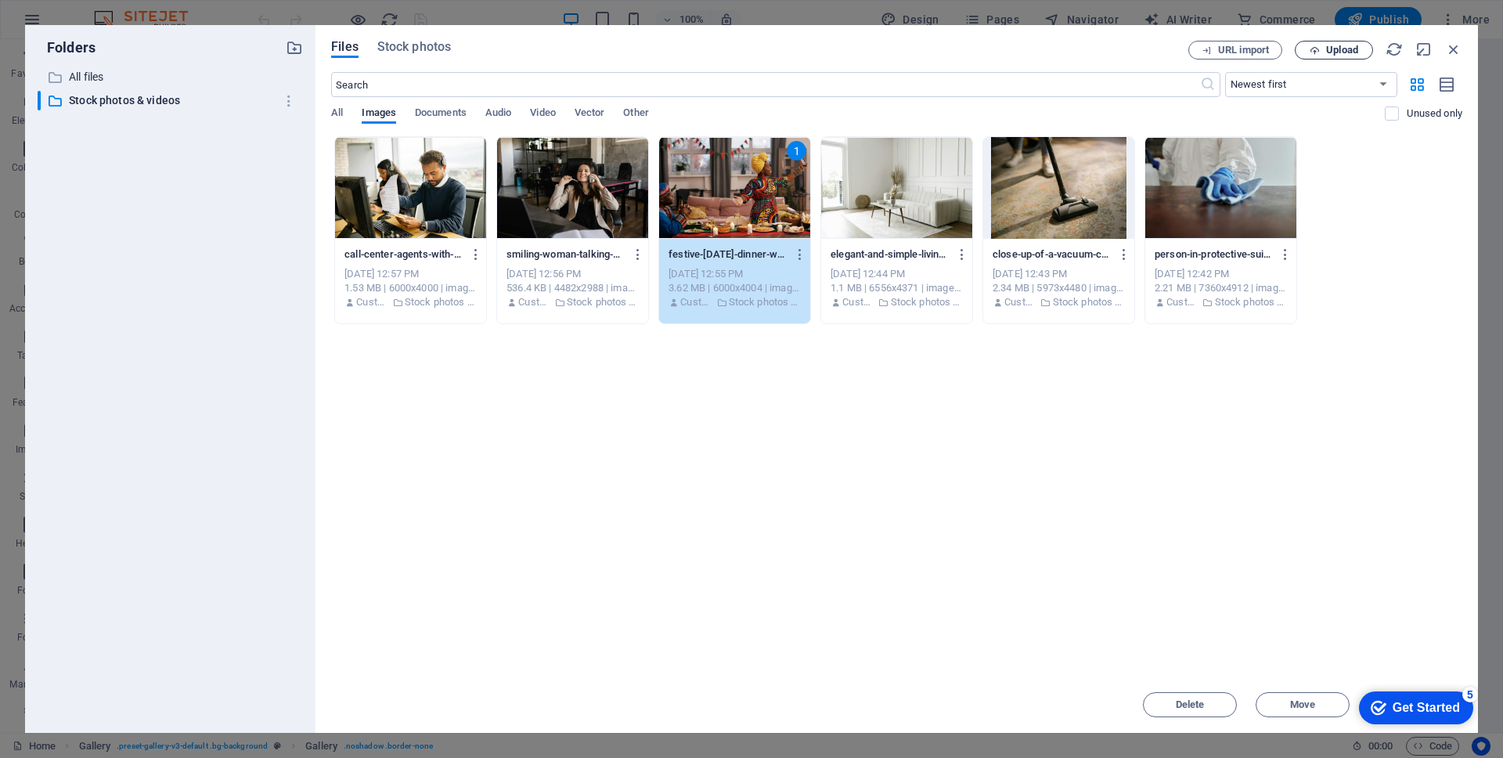
click at [1315, 47] on icon "button" at bounding box center [1315, 50] width 10 height 10
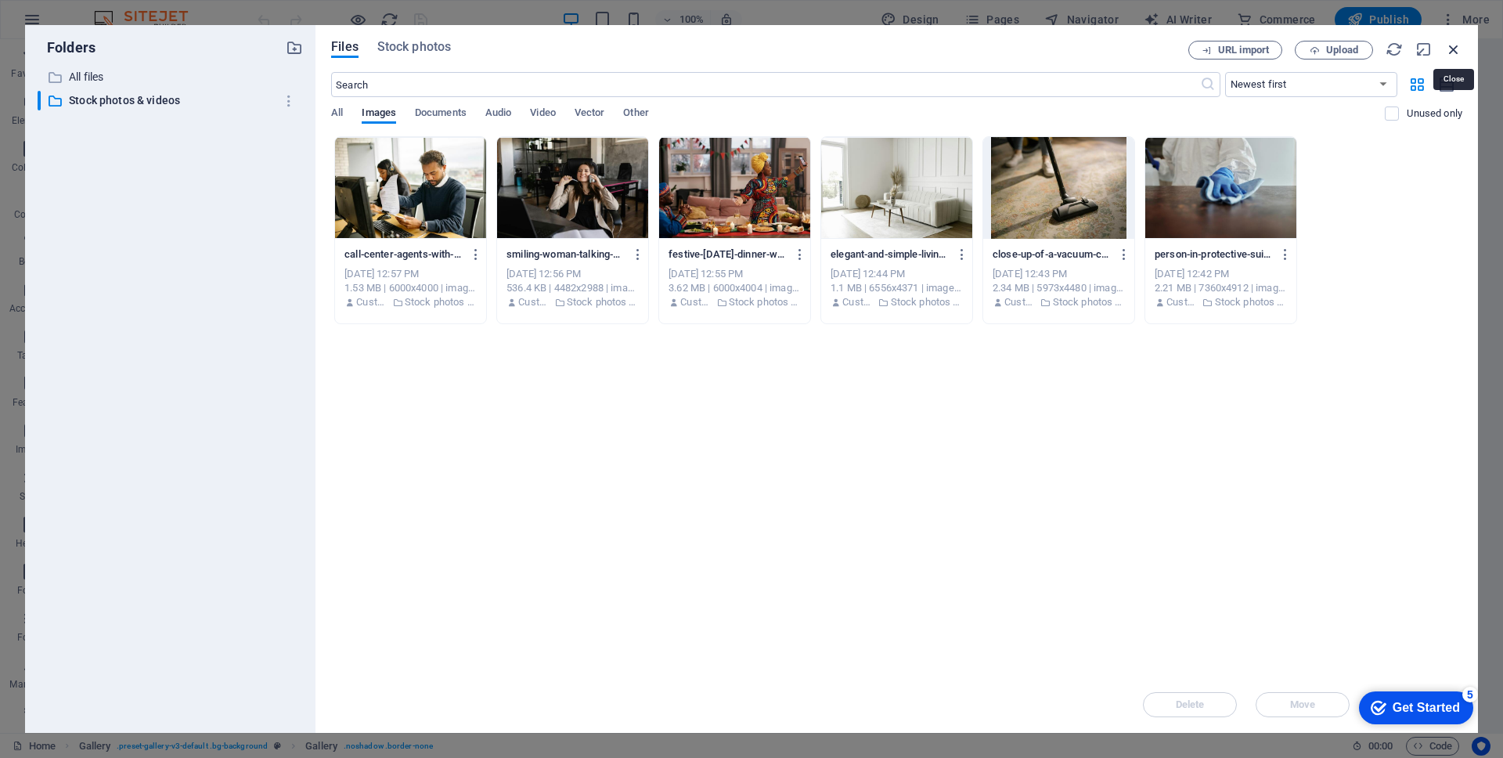
click at [1354, 46] on icon "button" at bounding box center [1454, 49] width 17 height 17
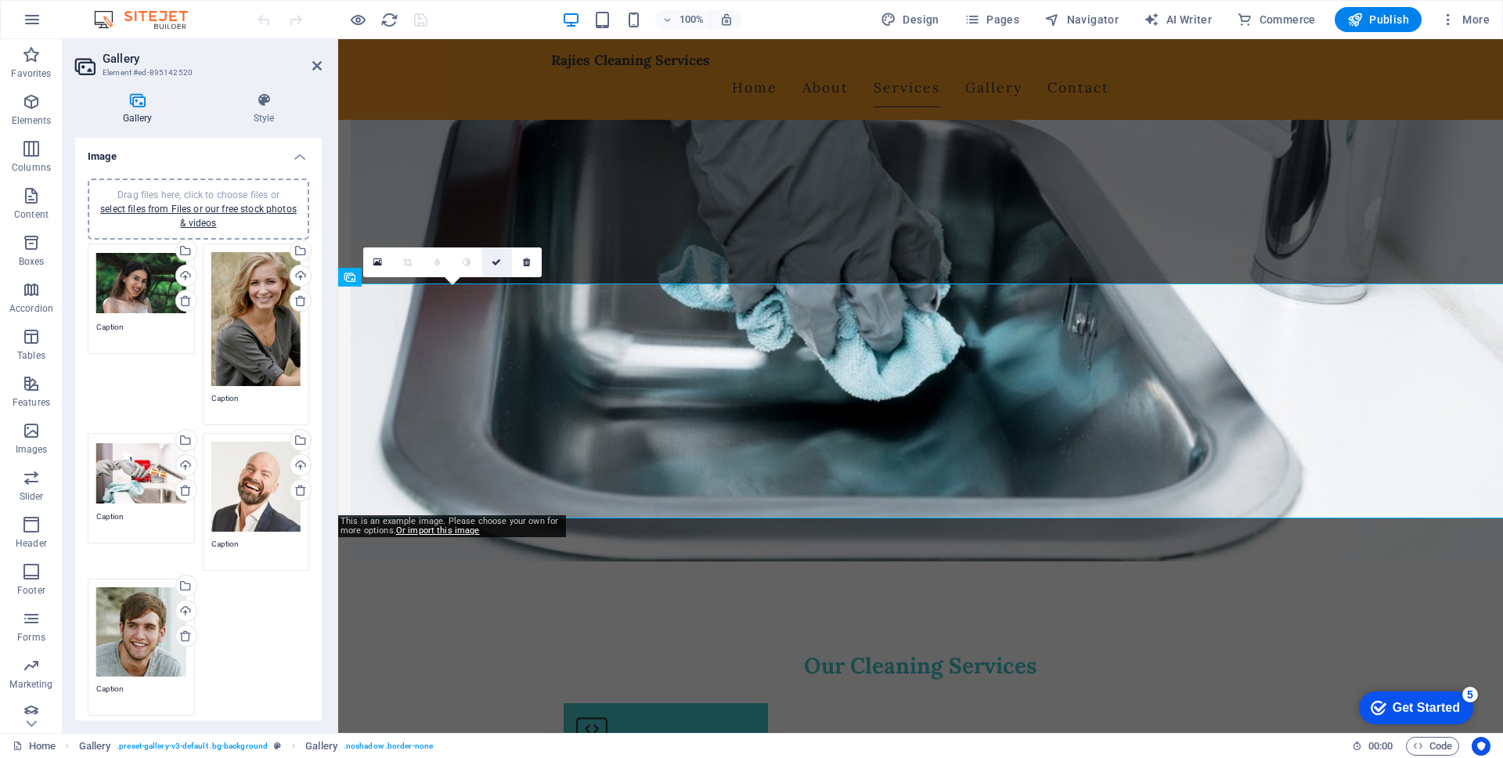
click at [496, 262] on icon at bounding box center [496, 262] width 9 height 9
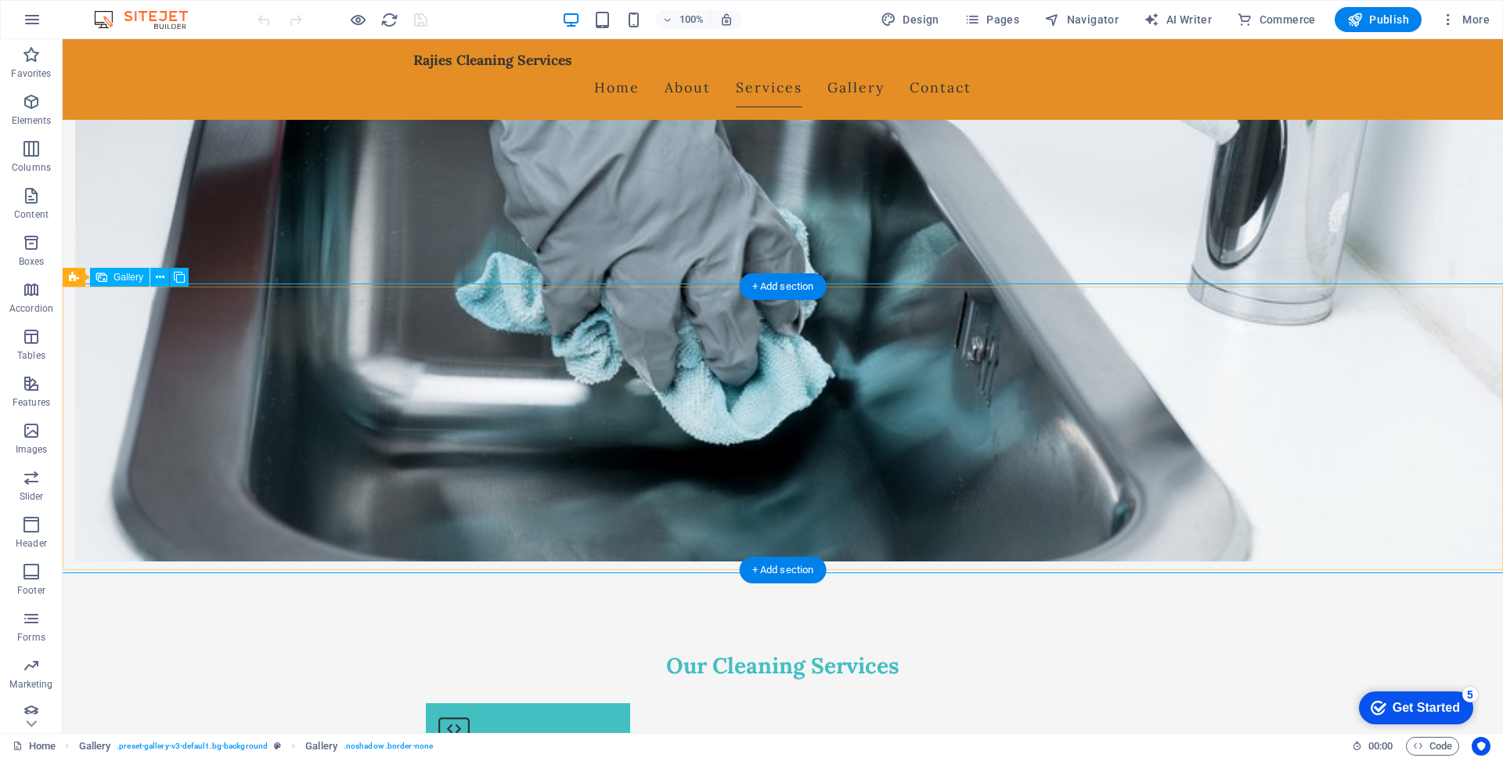
select select "px"
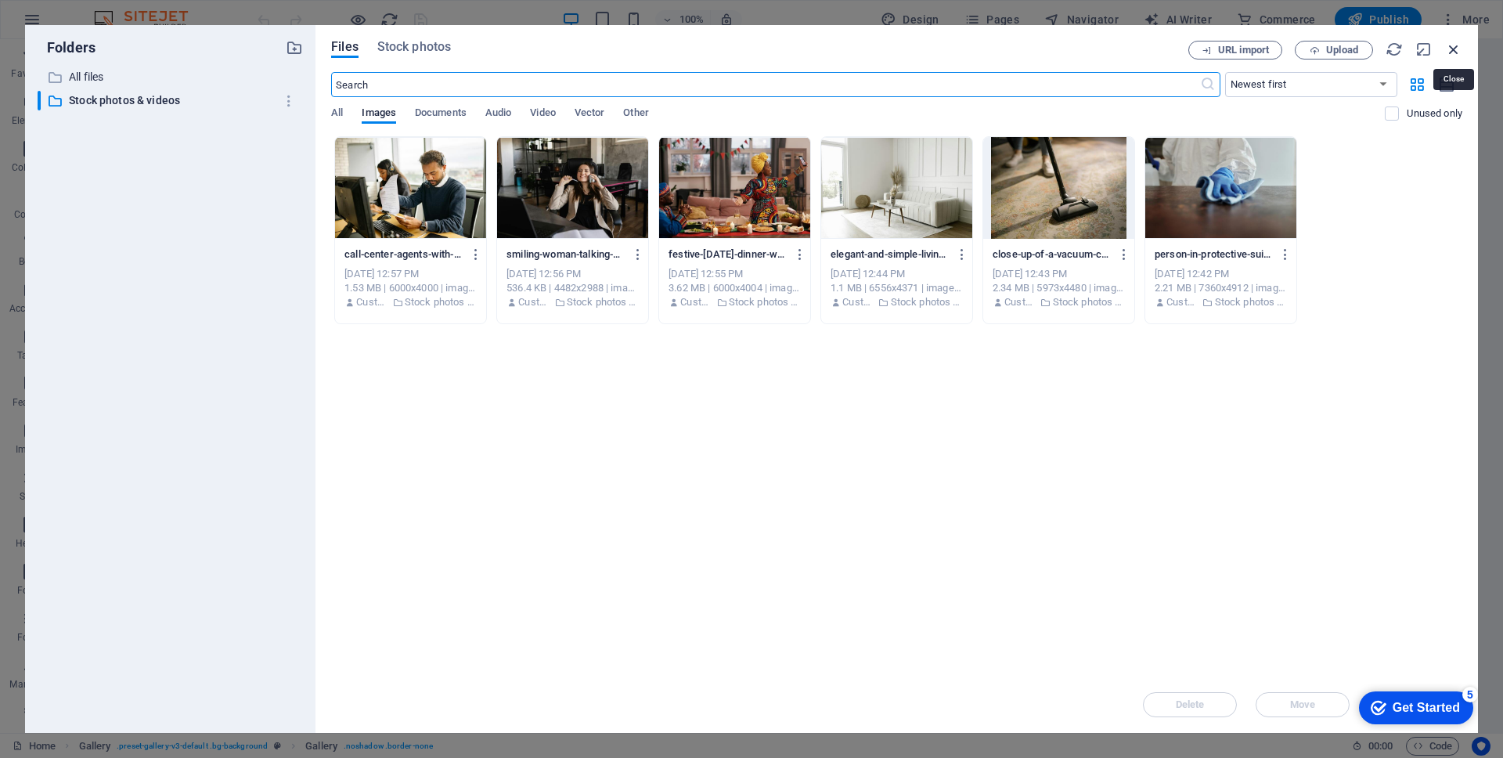
click at [1354, 53] on icon "button" at bounding box center [1454, 49] width 17 height 17
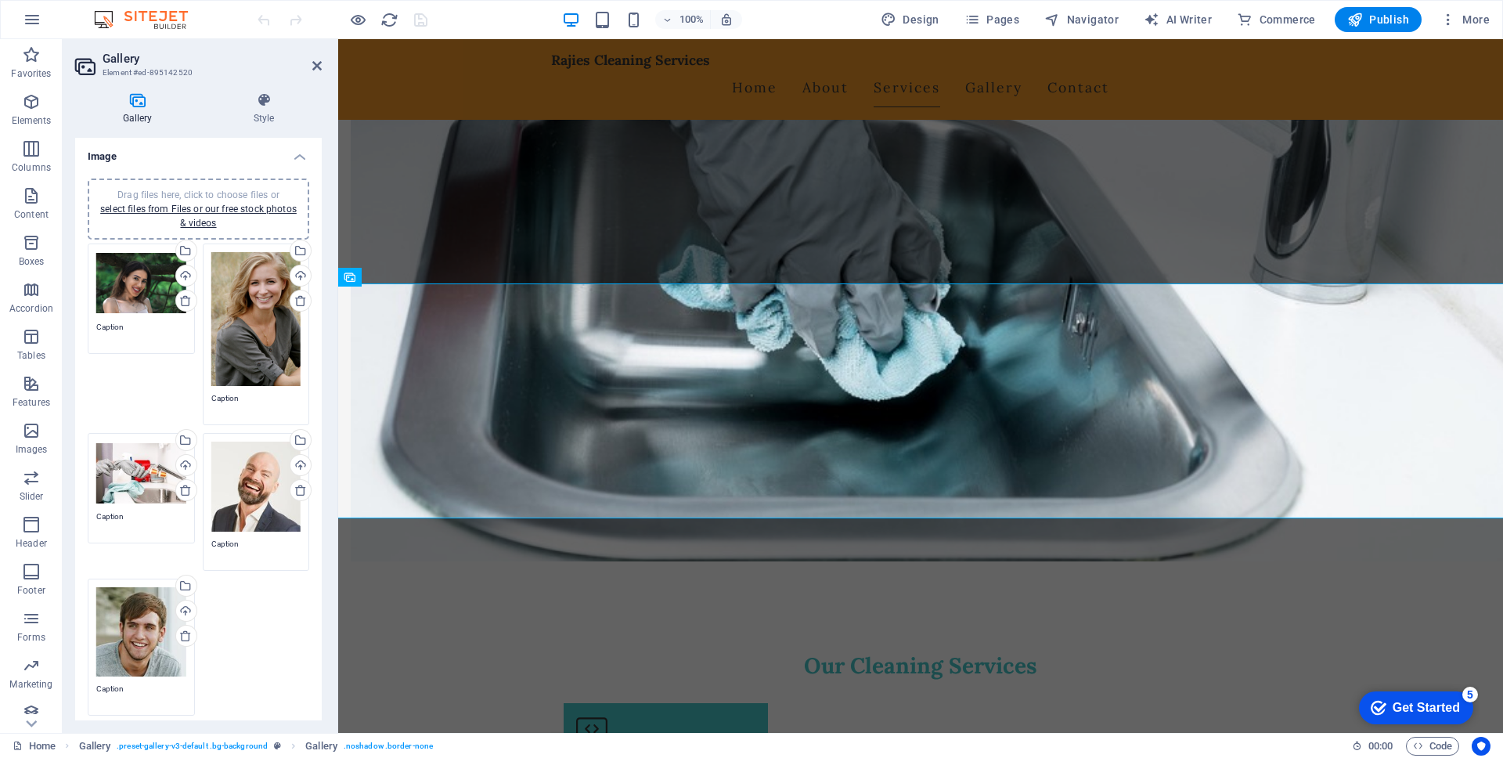
click at [110, 304] on div "Drag files here, click to choose files or select files from Files or our free s…" at bounding box center [141, 283] width 90 height 63
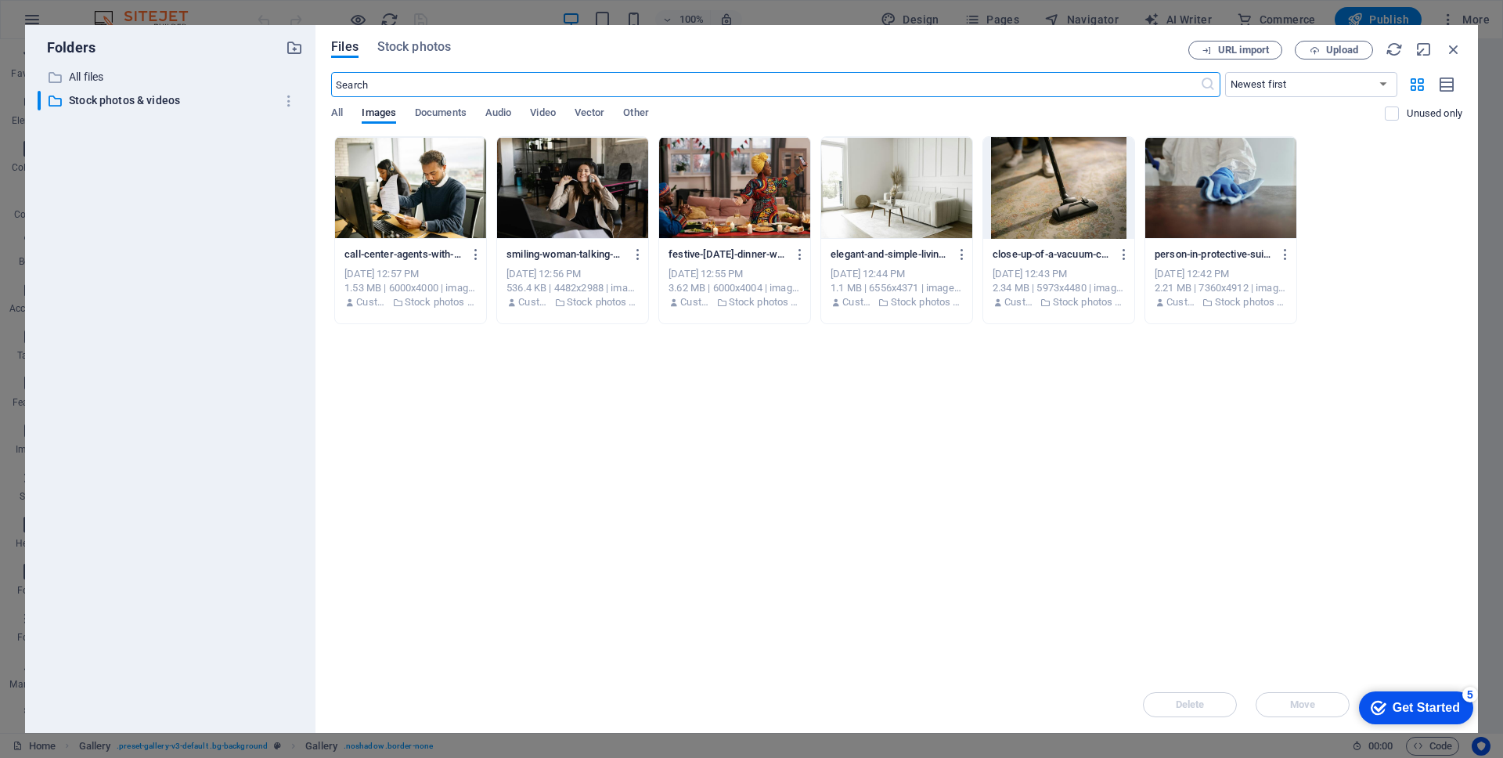
click at [424, 199] on div at bounding box center [410, 188] width 151 height 102
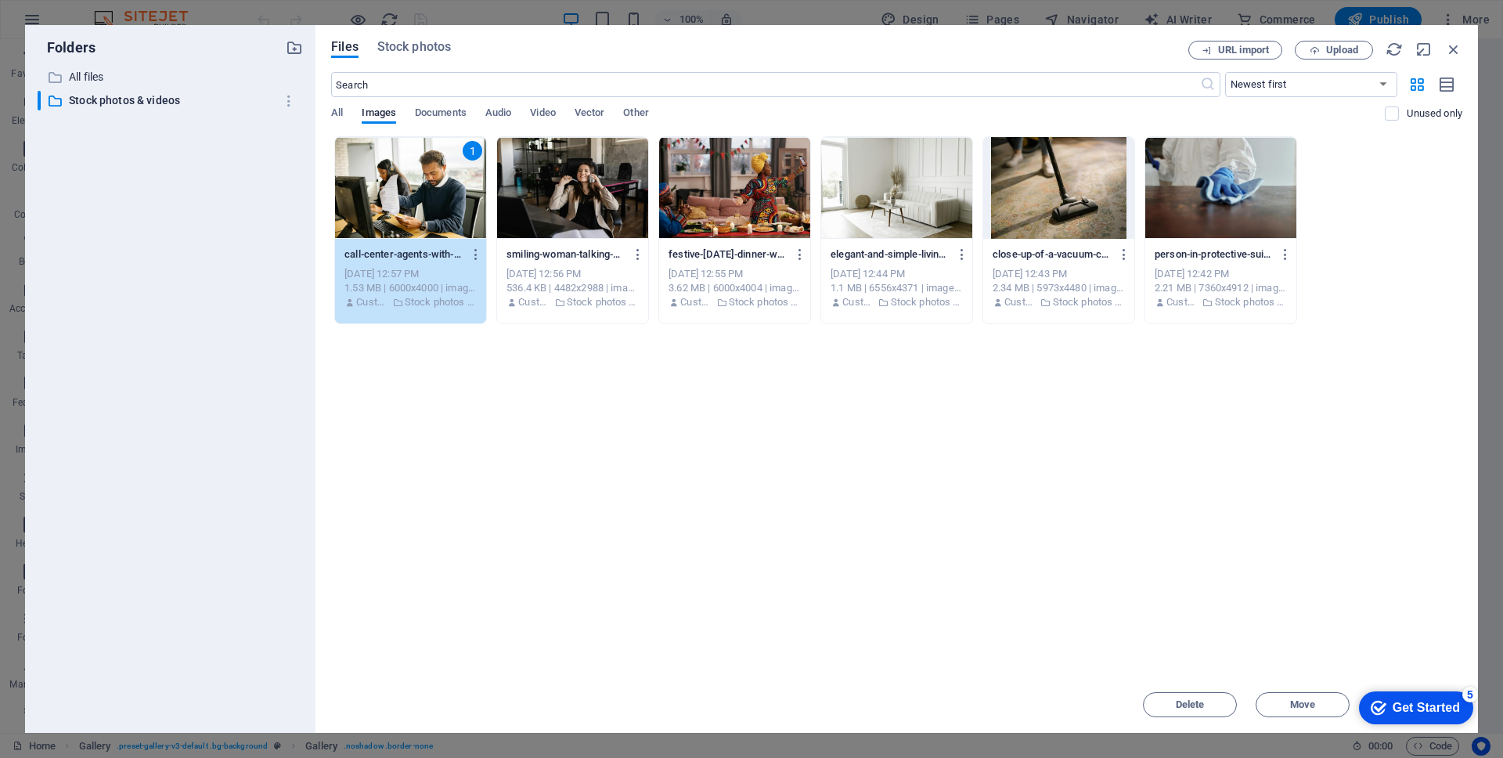
click at [424, 199] on div "1" at bounding box center [410, 188] width 151 height 102
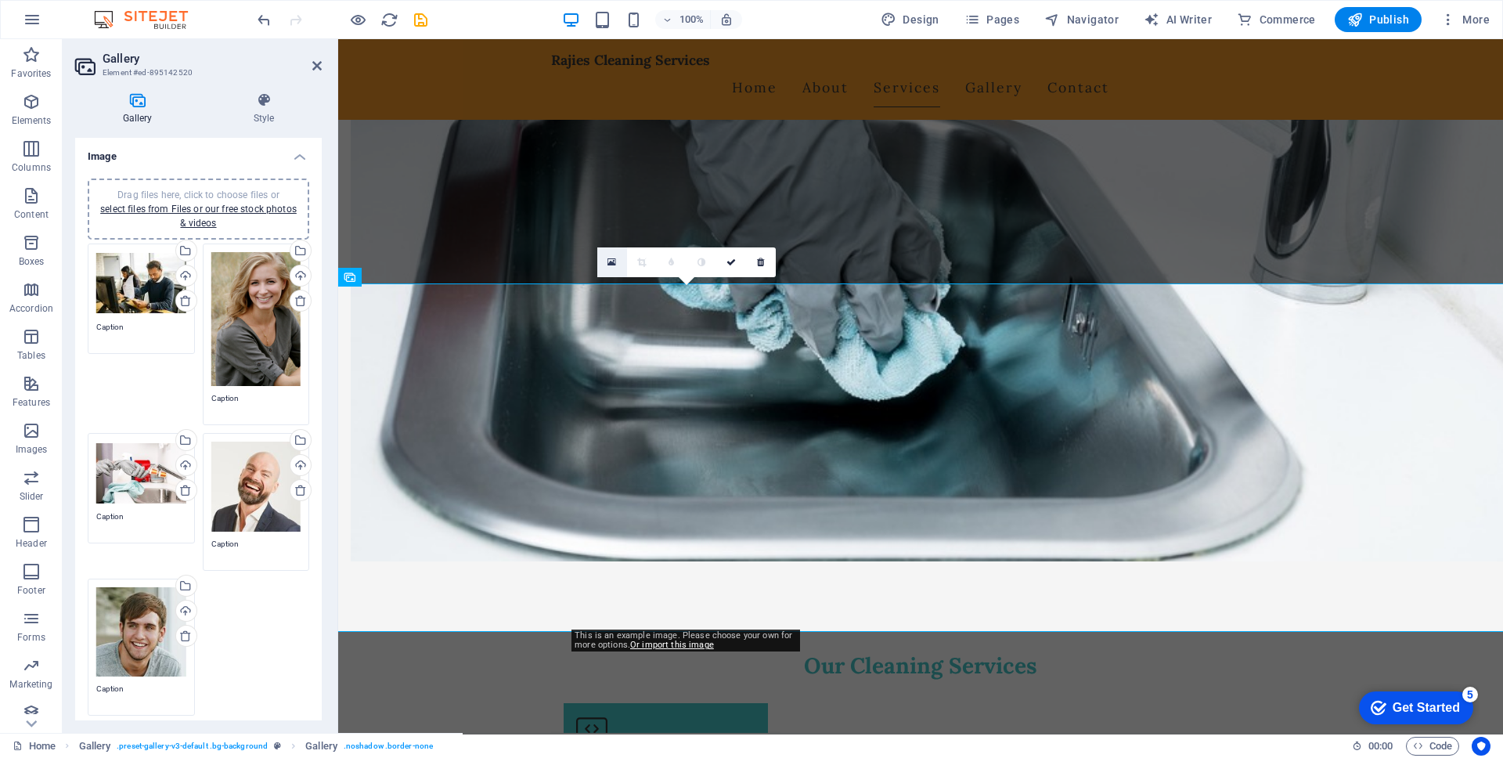
click at [611, 262] on icon at bounding box center [612, 262] width 9 height 11
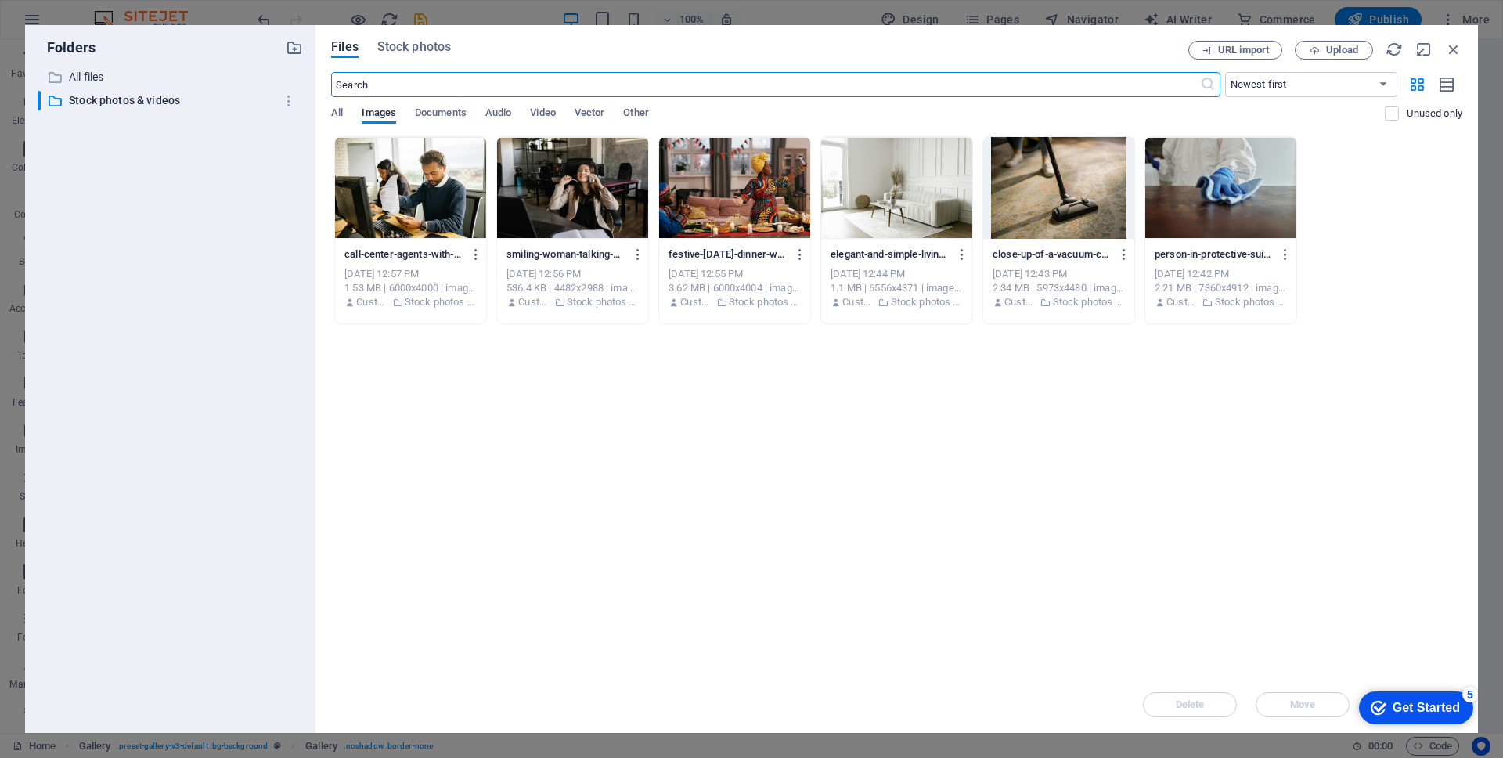
click at [703, 182] on div at bounding box center [734, 188] width 151 height 102
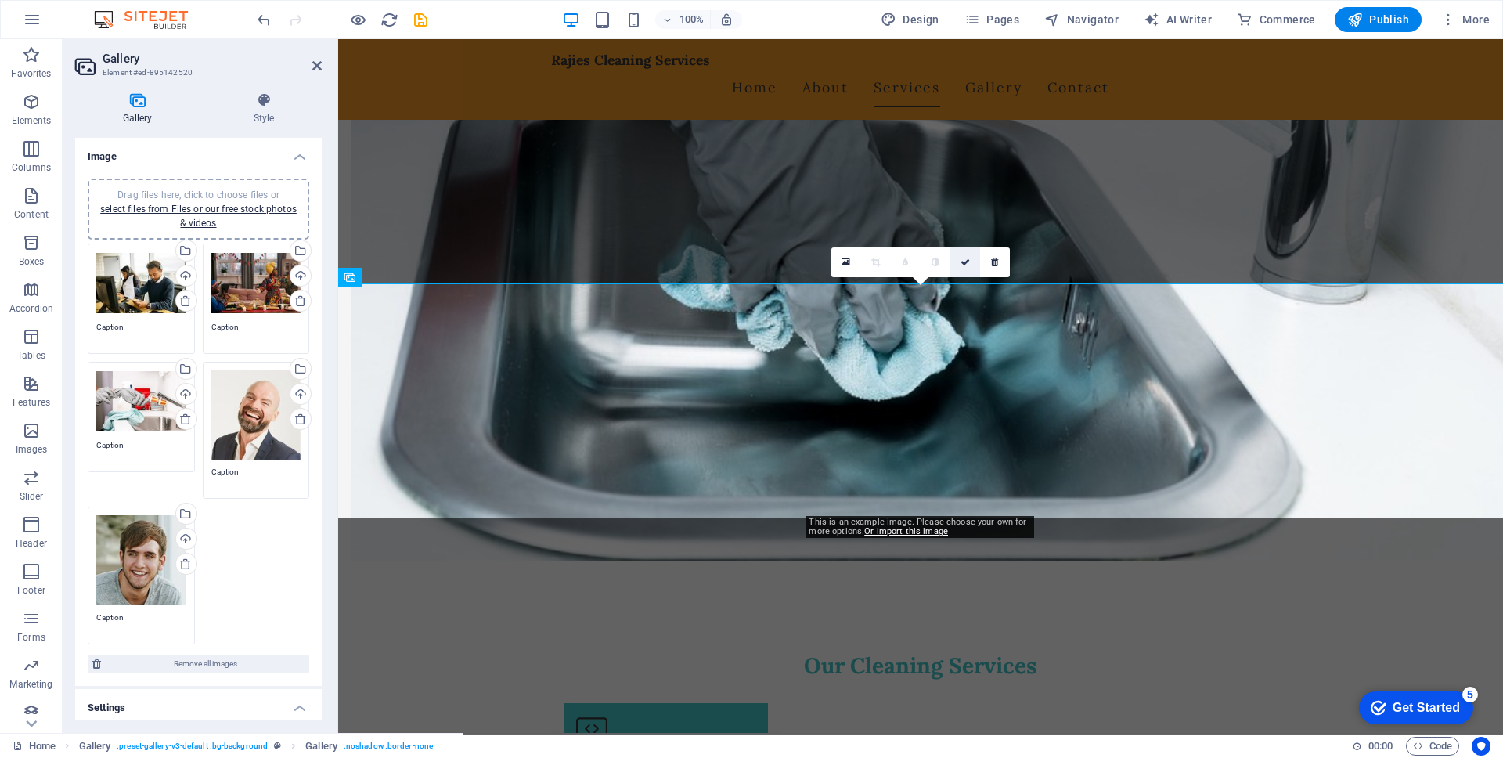
click at [966, 260] on icon at bounding box center [965, 262] width 9 height 9
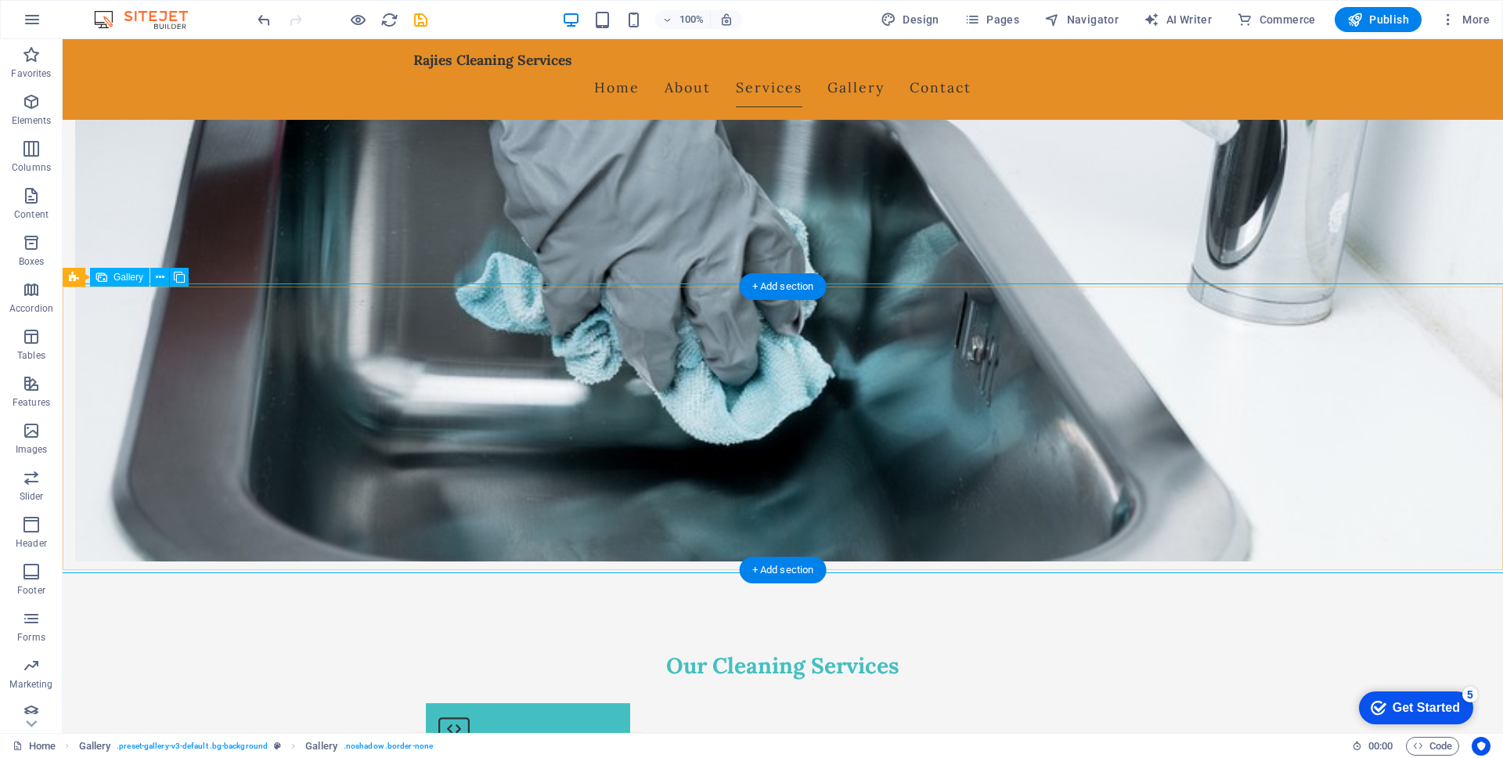
select select "px"
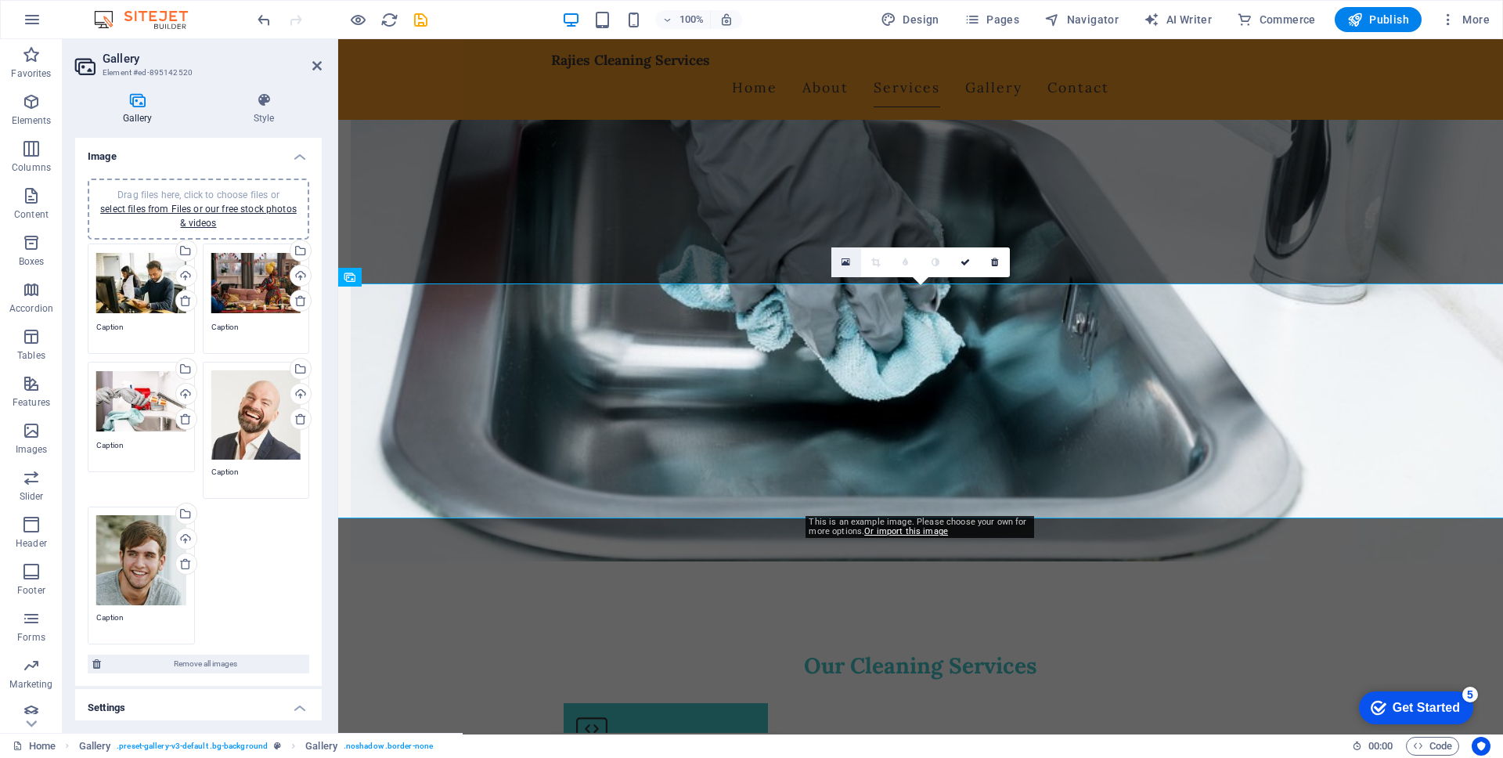
click at [843, 260] on icon at bounding box center [846, 262] width 9 height 11
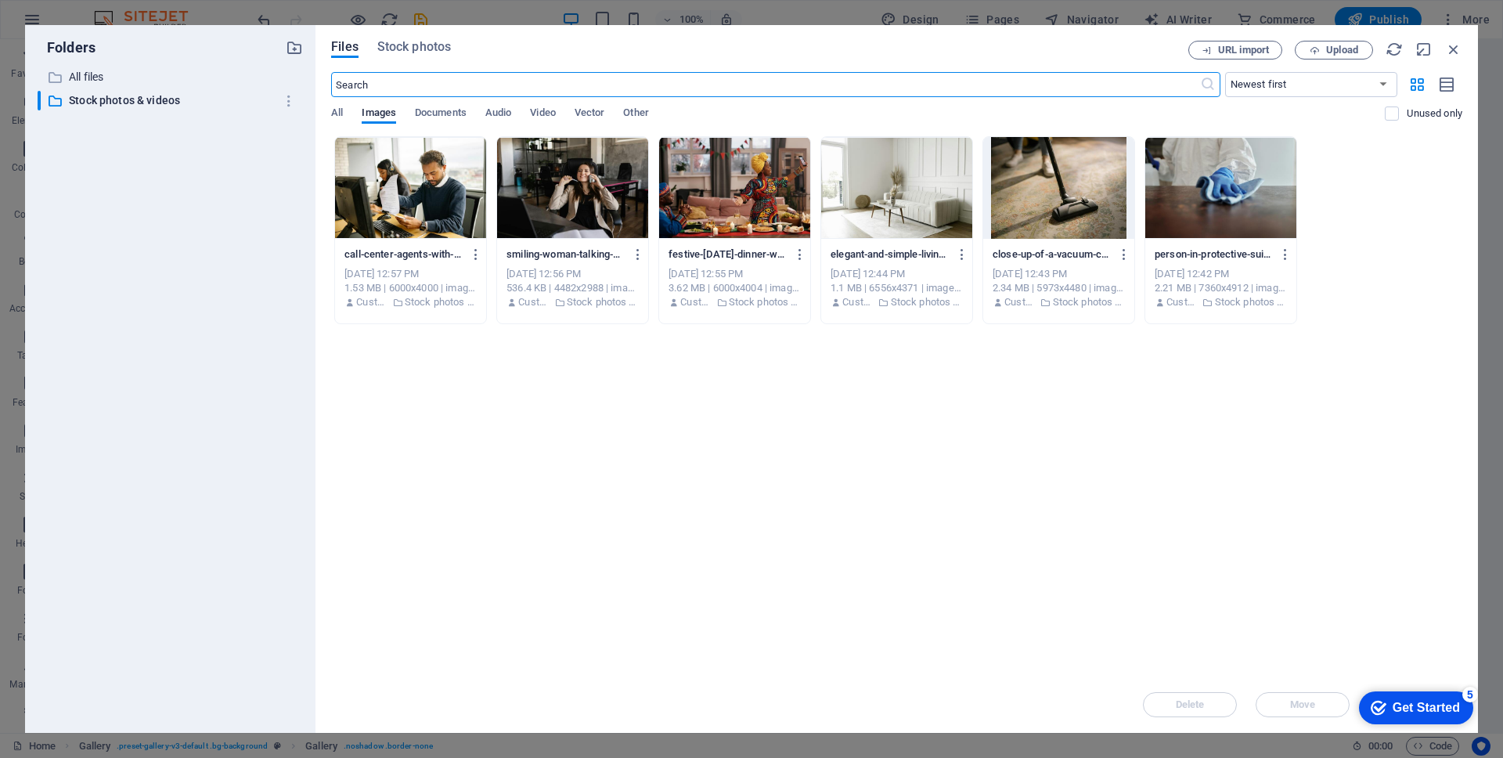
click at [1240, 168] on div at bounding box center [1221, 188] width 151 height 102
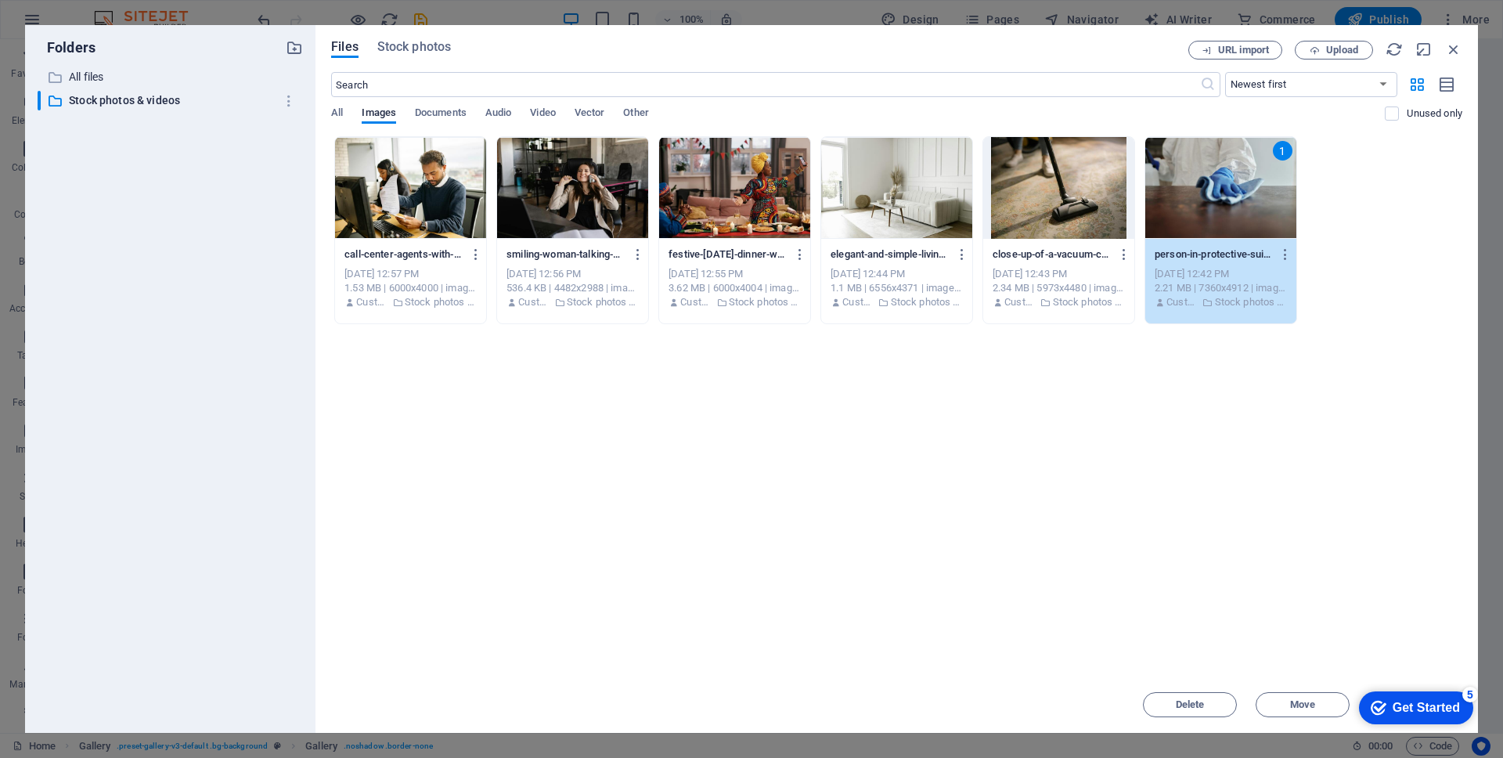
click at [1240, 168] on div "1" at bounding box center [1221, 188] width 151 height 102
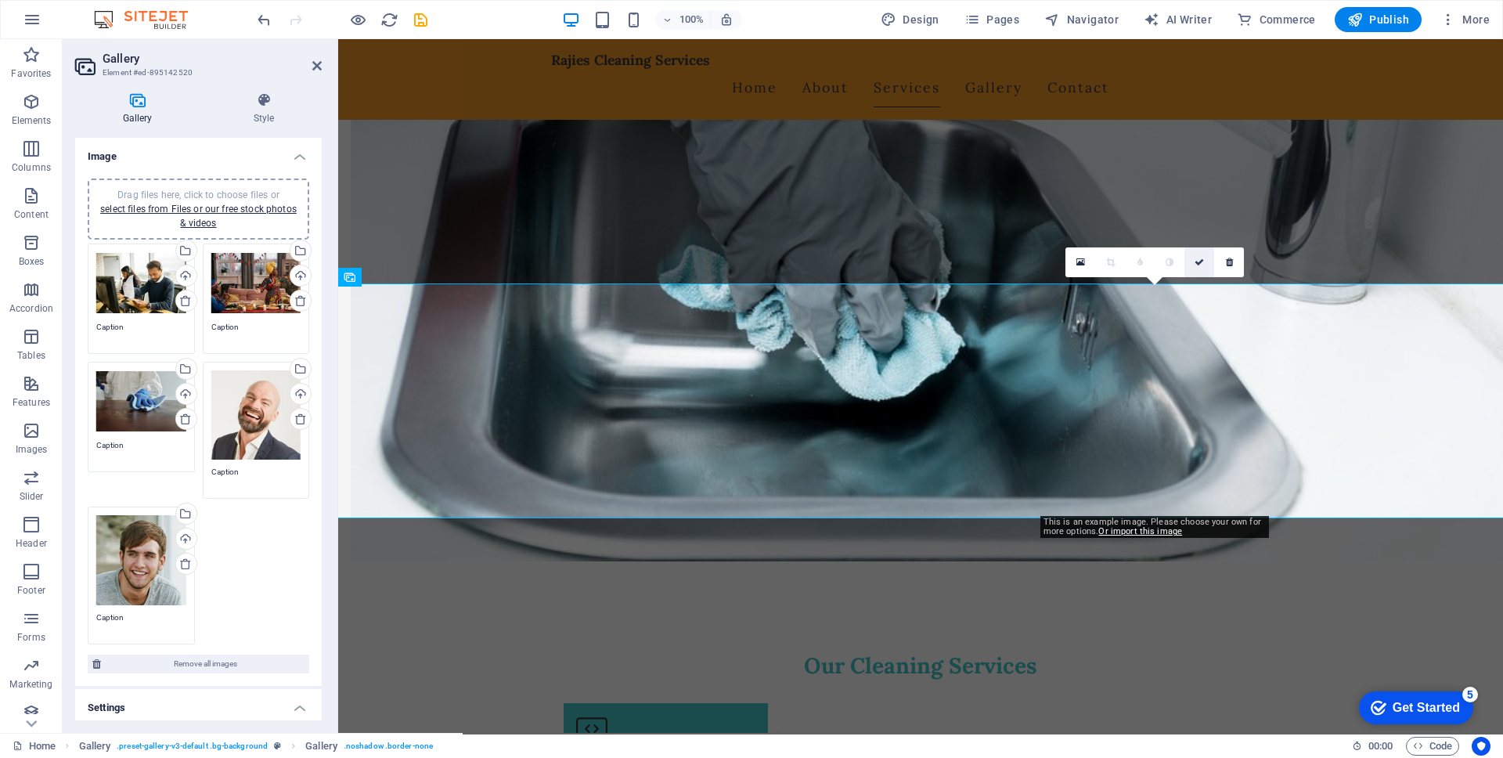
click at [1200, 264] on icon at bounding box center [1199, 262] width 9 height 9
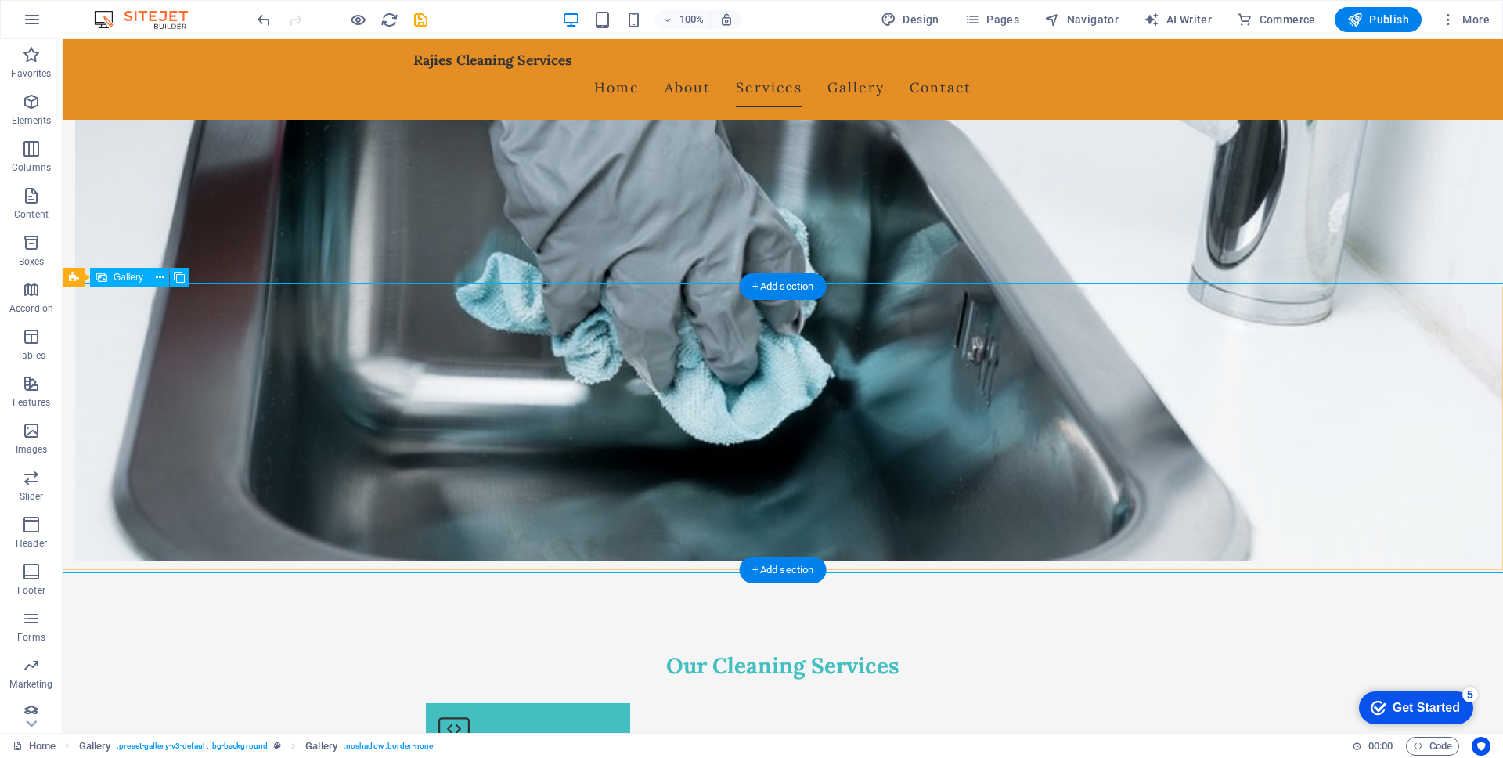
select select "px"
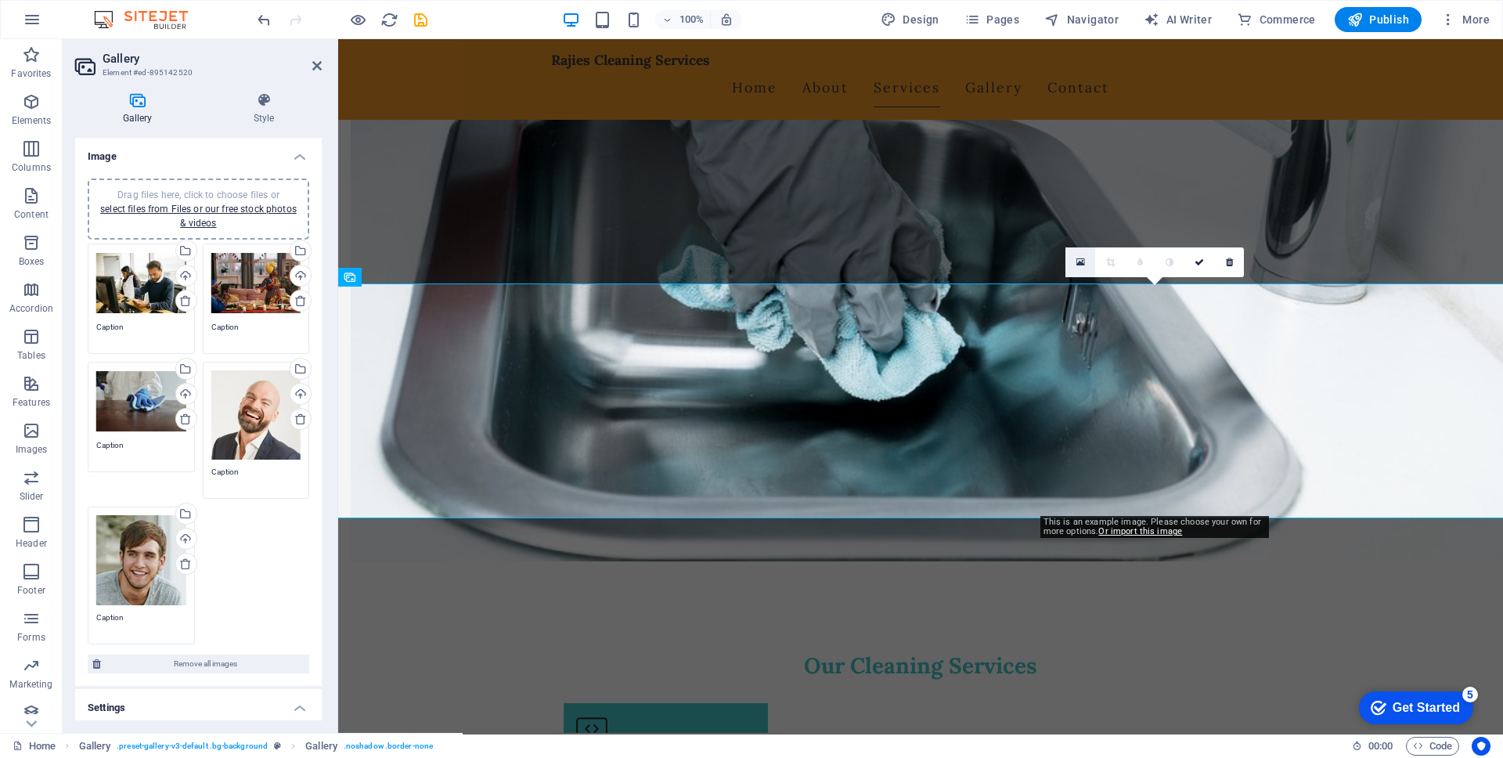
click at [1078, 261] on icon at bounding box center [1081, 262] width 9 height 11
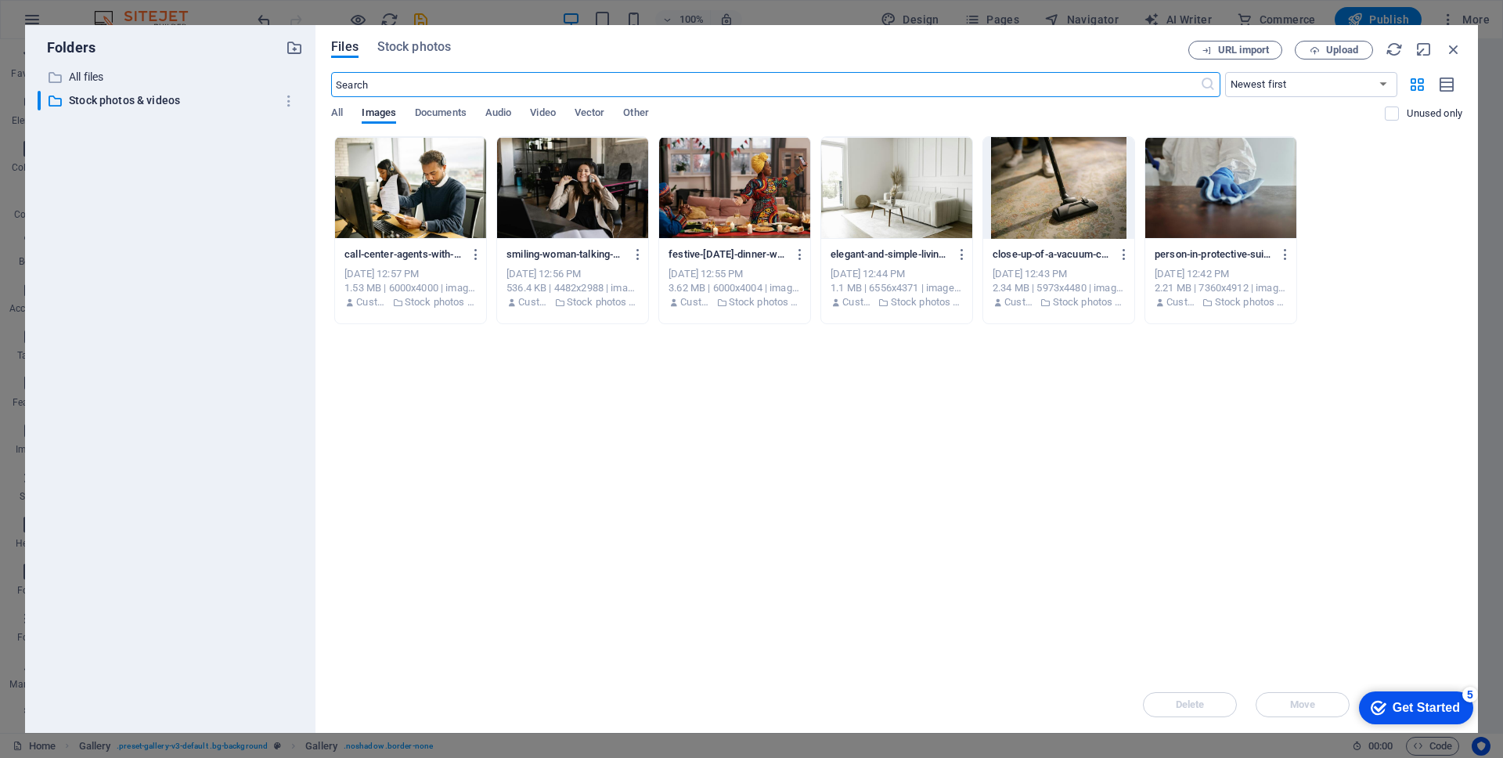
click at [610, 192] on div at bounding box center [572, 188] width 151 height 102
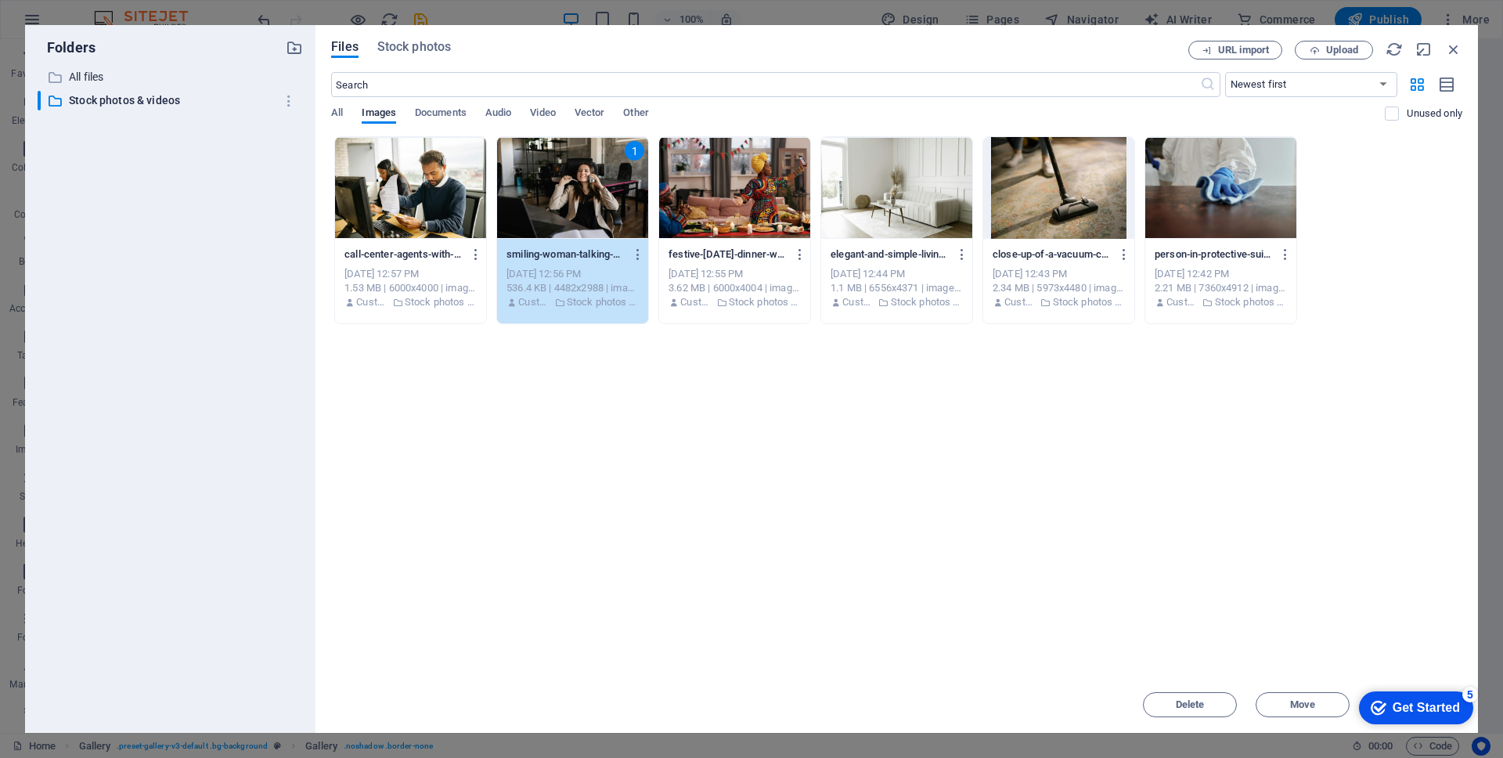
click at [572, 193] on div "1" at bounding box center [572, 188] width 151 height 102
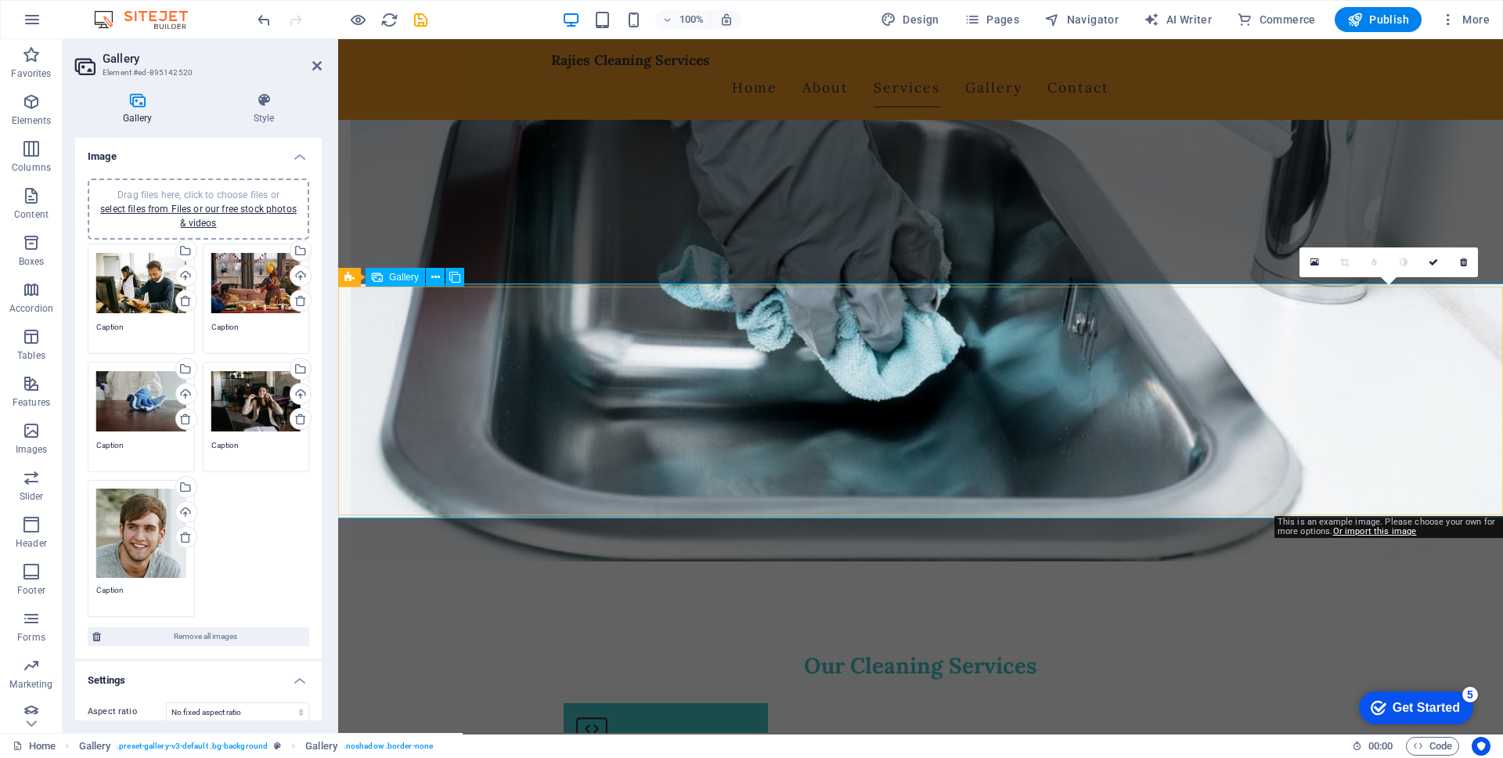
click at [1354, 262] on icon at bounding box center [1433, 262] width 9 height 9
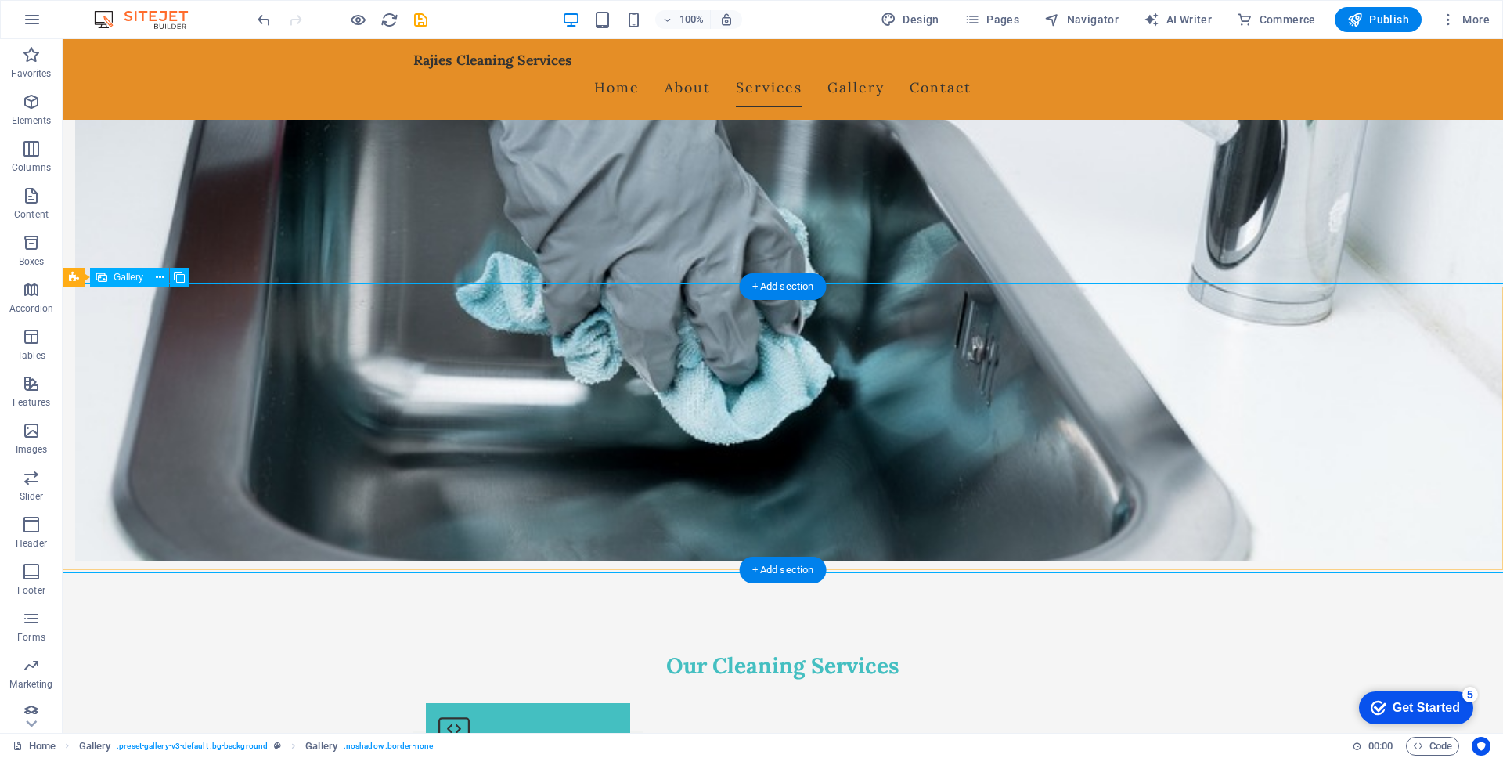
select select "px"
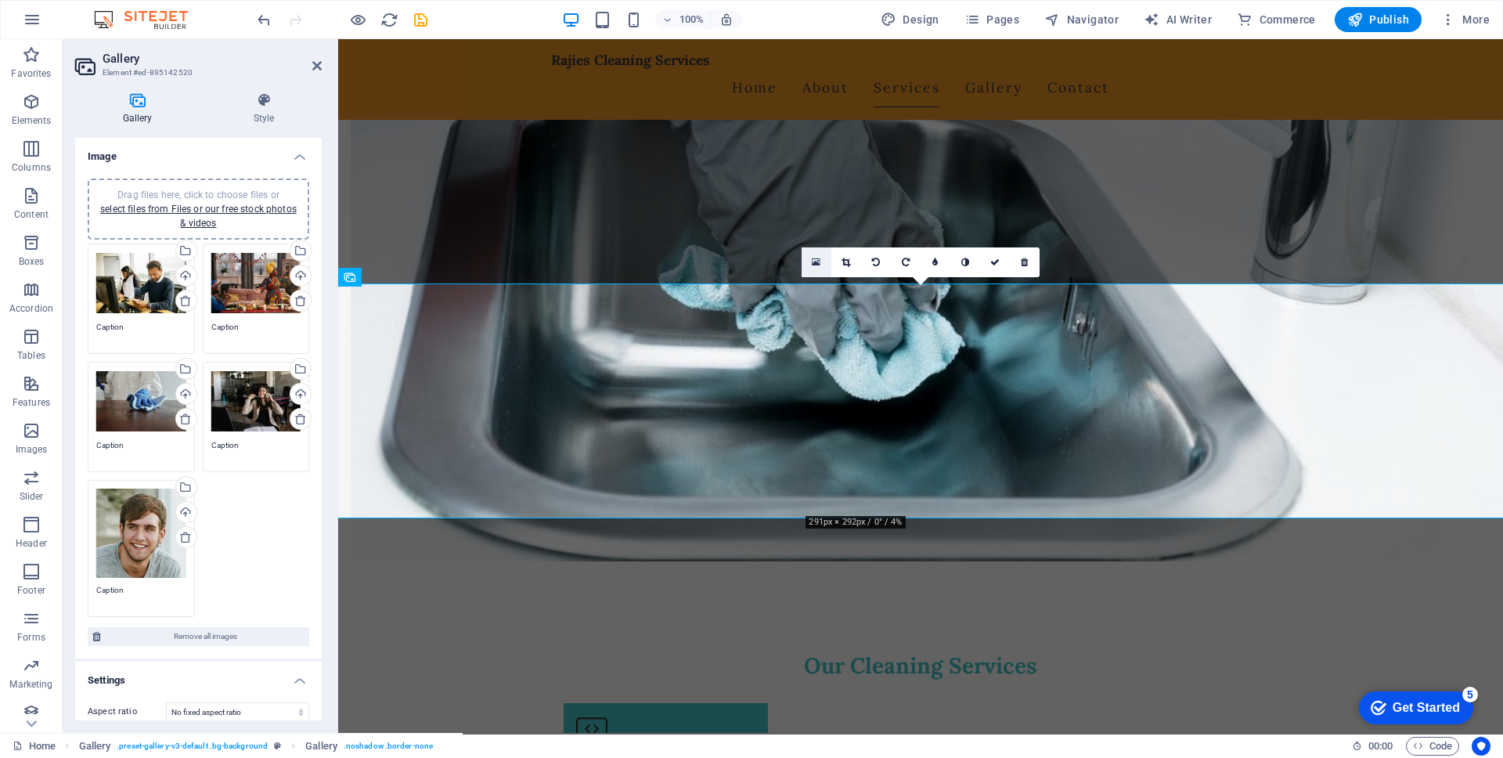
click at [821, 258] on link at bounding box center [817, 262] width 30 height 30
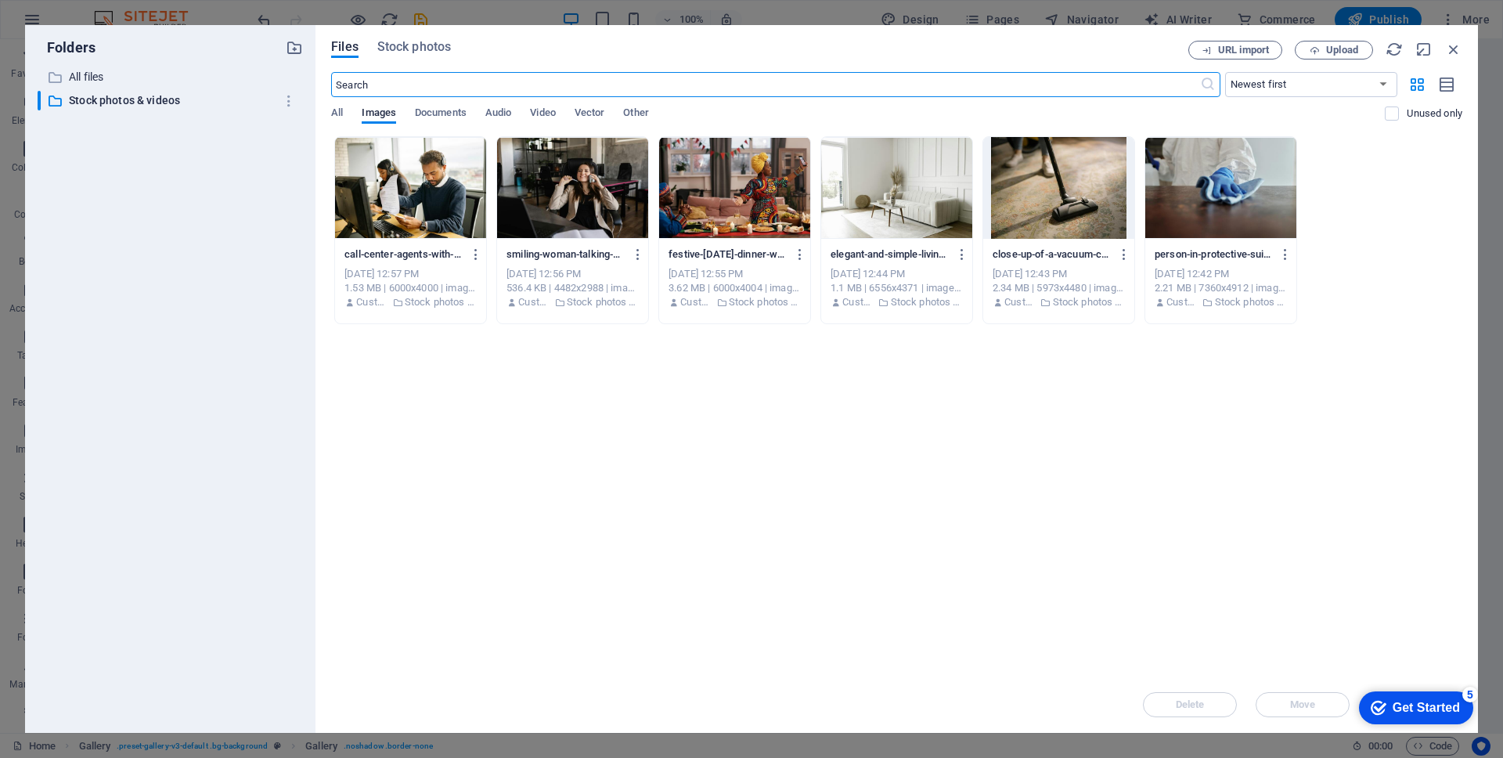
click at [1052, 217] on div at bounding box center [1059, 188] width 151 height 102
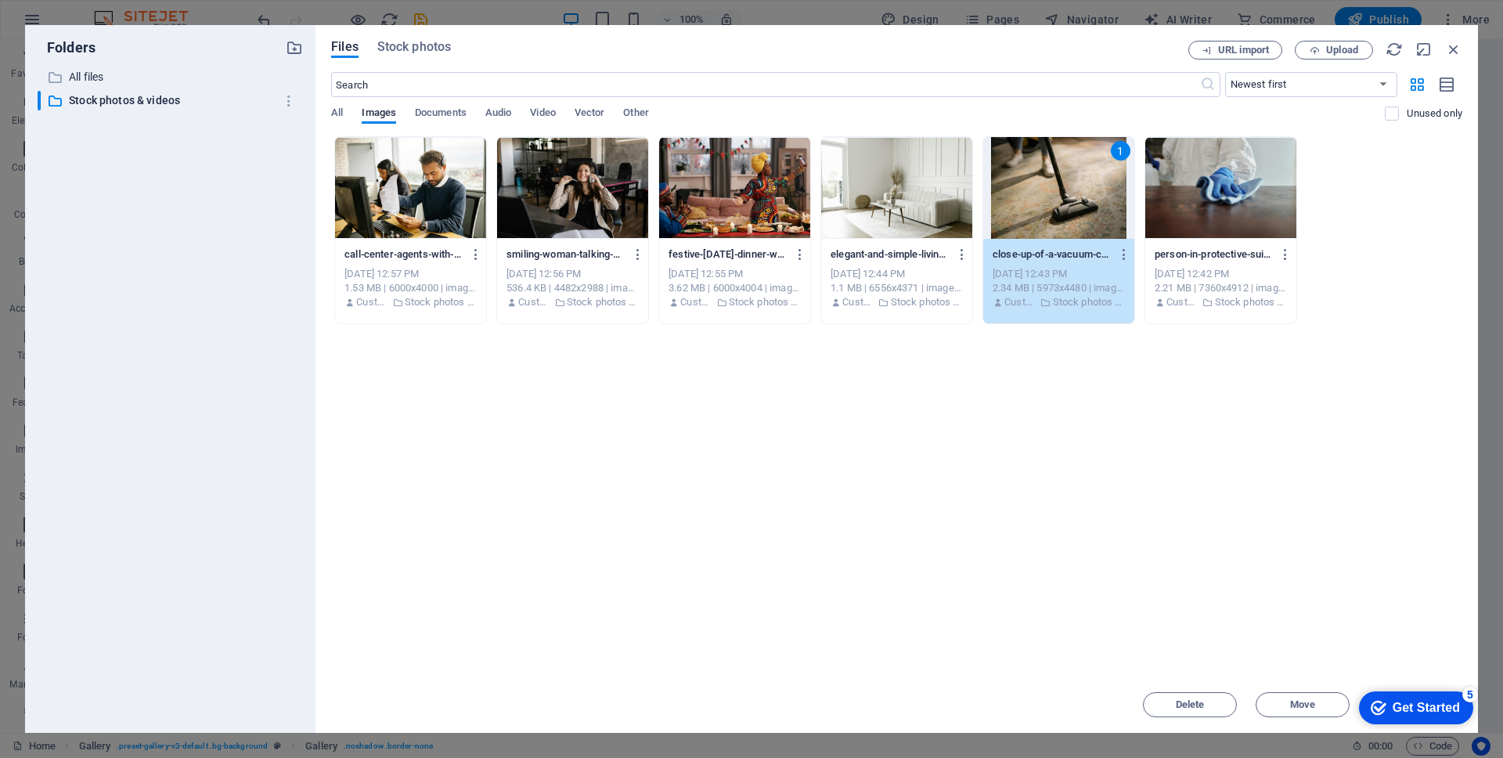
click at [886, 204] on div at bounding box center [896, 188] width 151 height 102
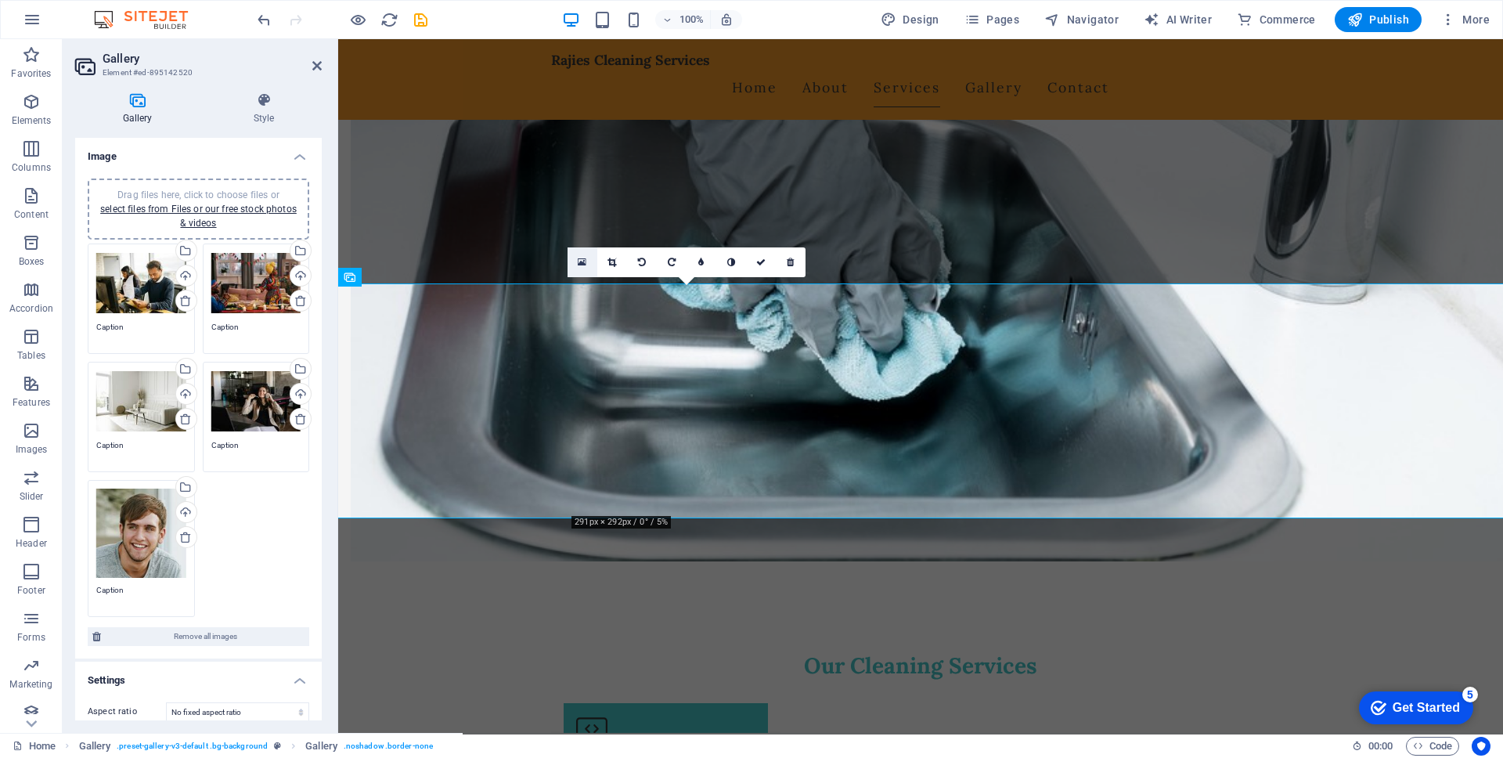
click at [574, 257] on link at bounding box center [583, 262] width 30 height 30
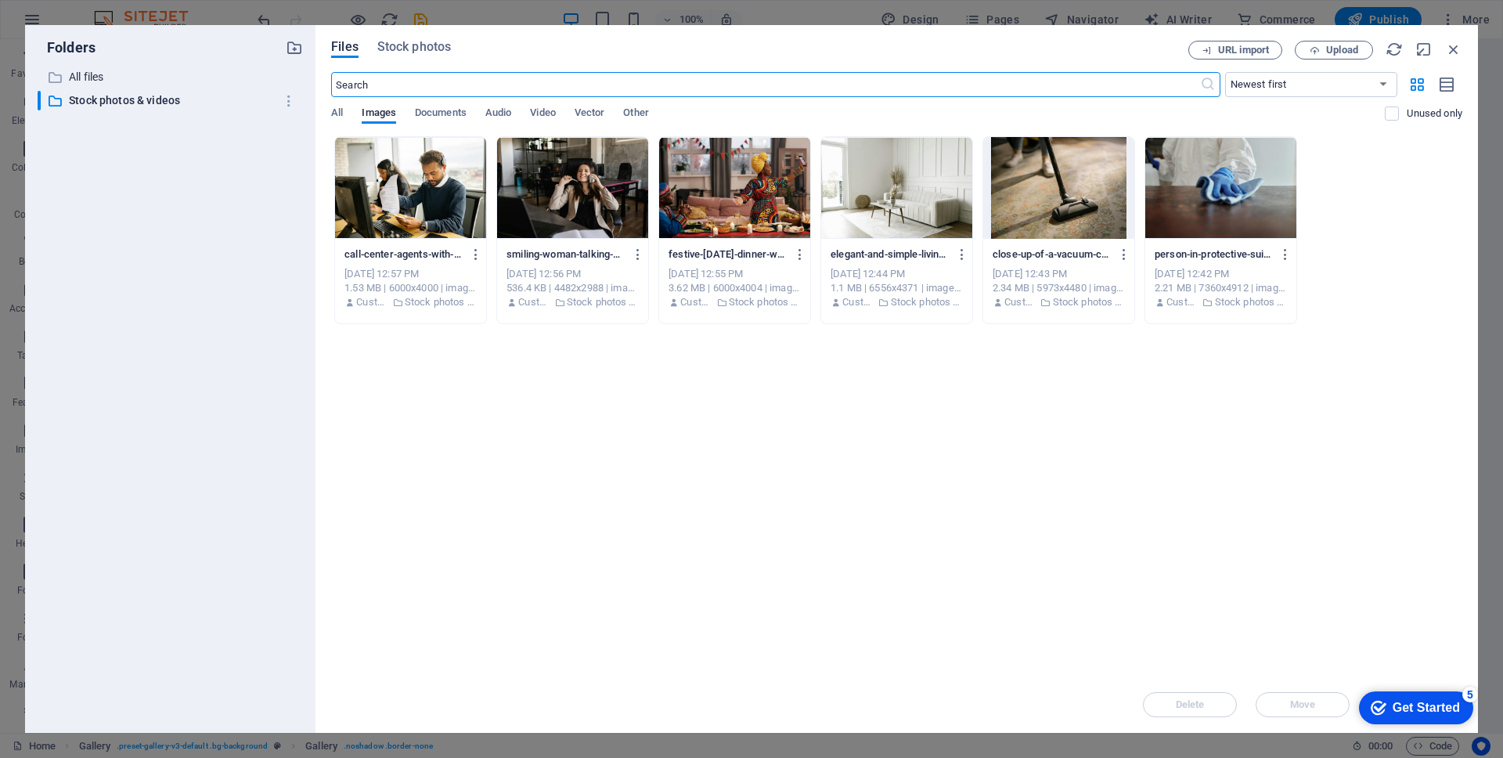
click at [926, 185] on div at bounding box center [896, 188] width 151 height 102
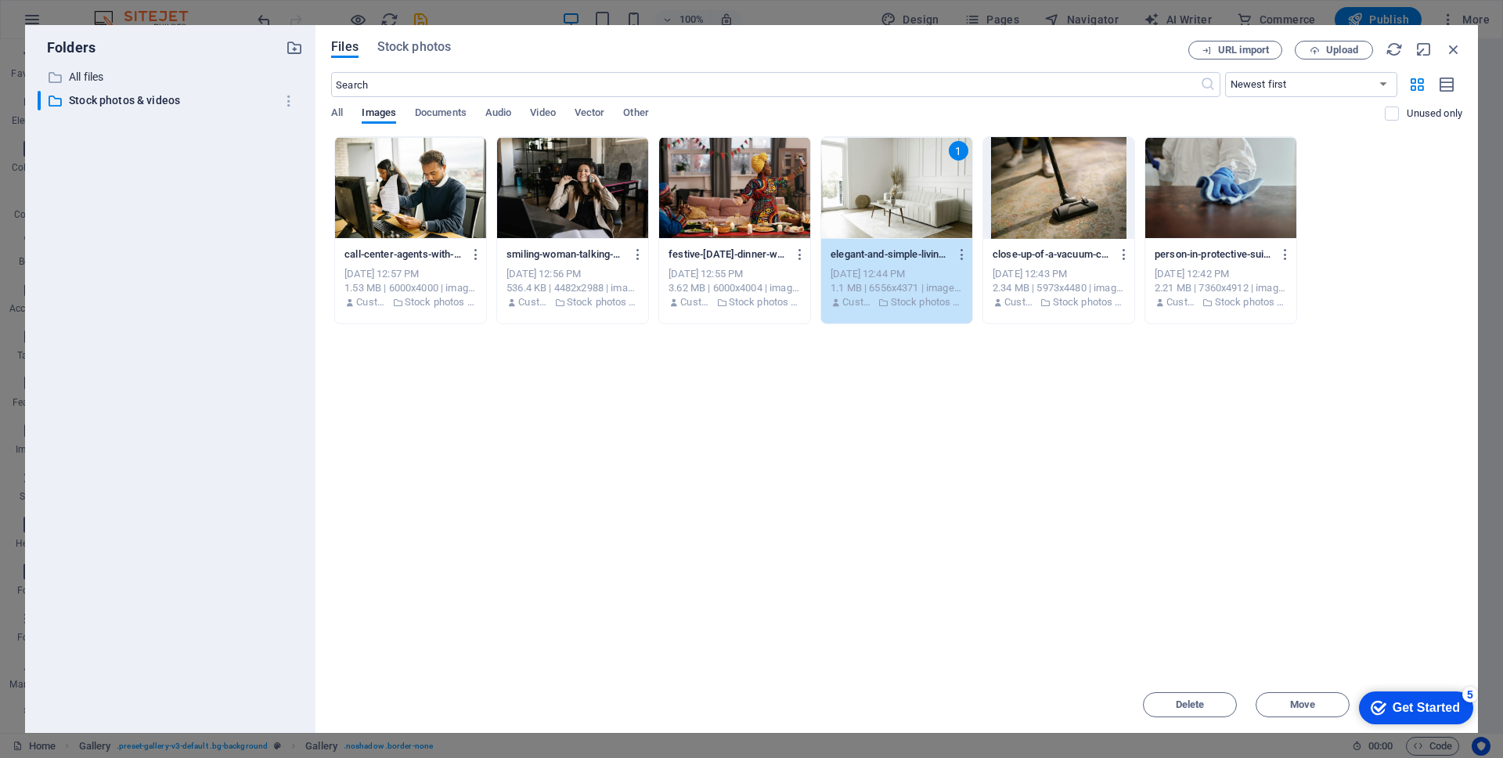
click at [926, 185] on div "1" at bounding box center [896, 188] width 151 height 102
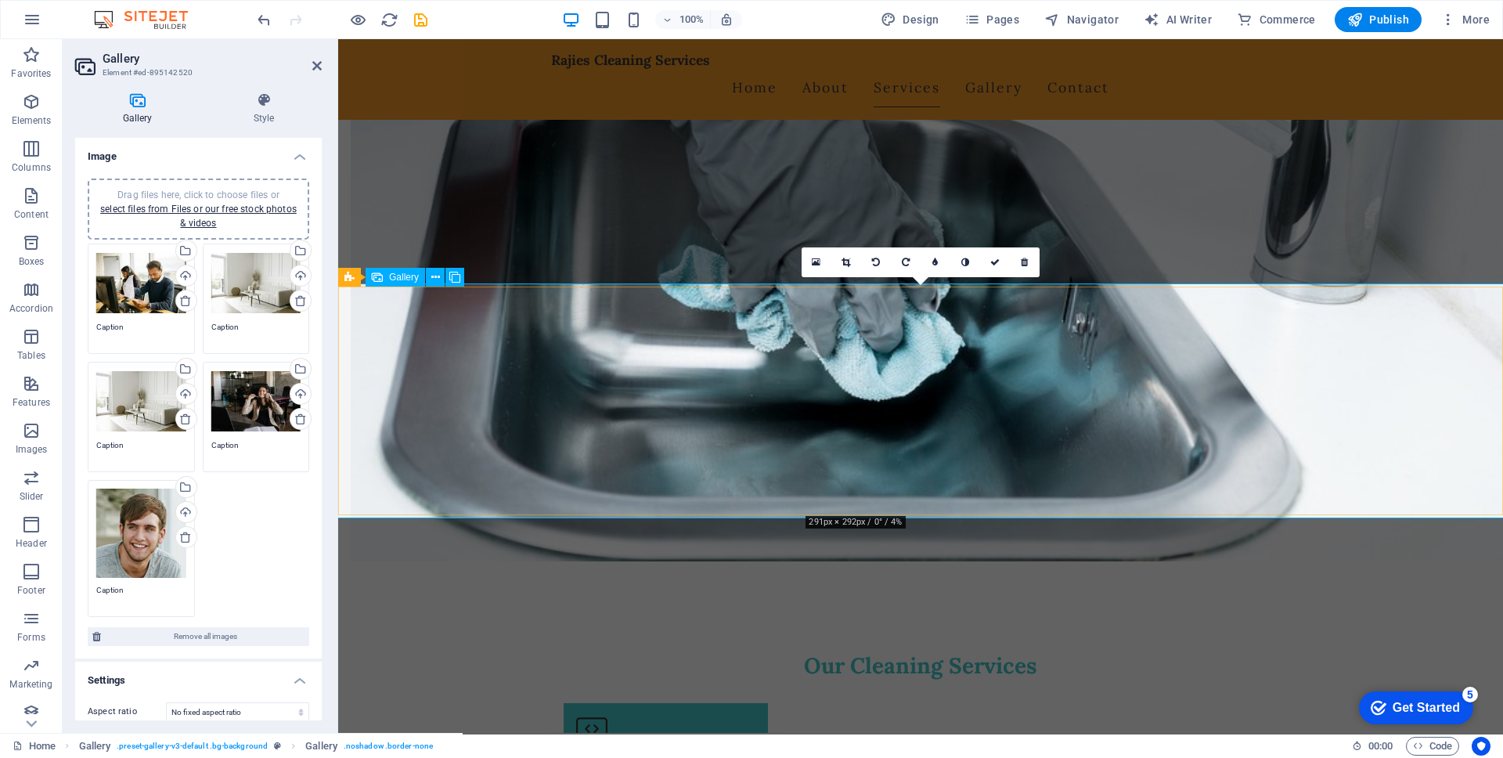
click at [816, 260] on icon at bounding box center [816, 262] width 9 height 11
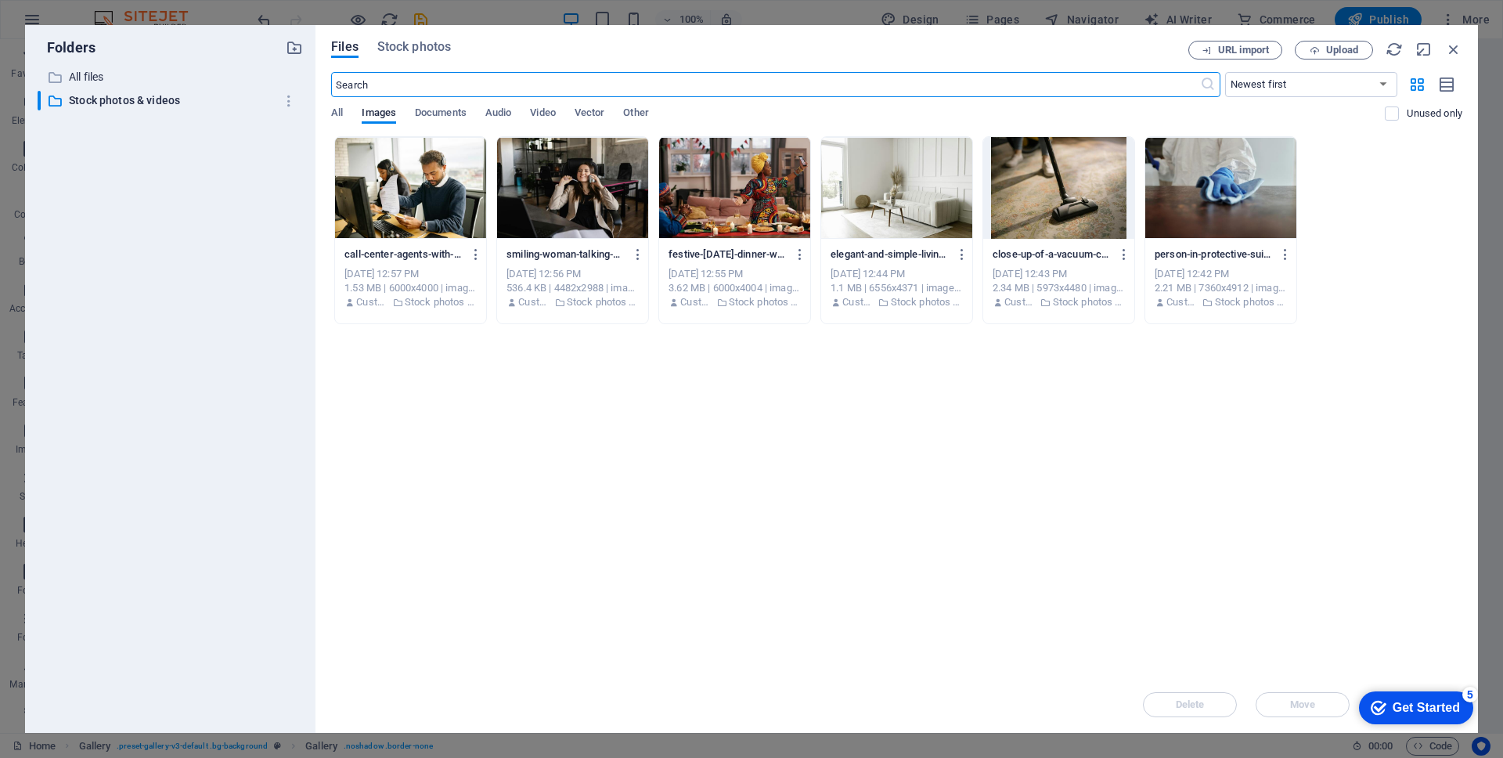
click at [729, 177] on div at bounding box center [734, 188] width 151 height 102
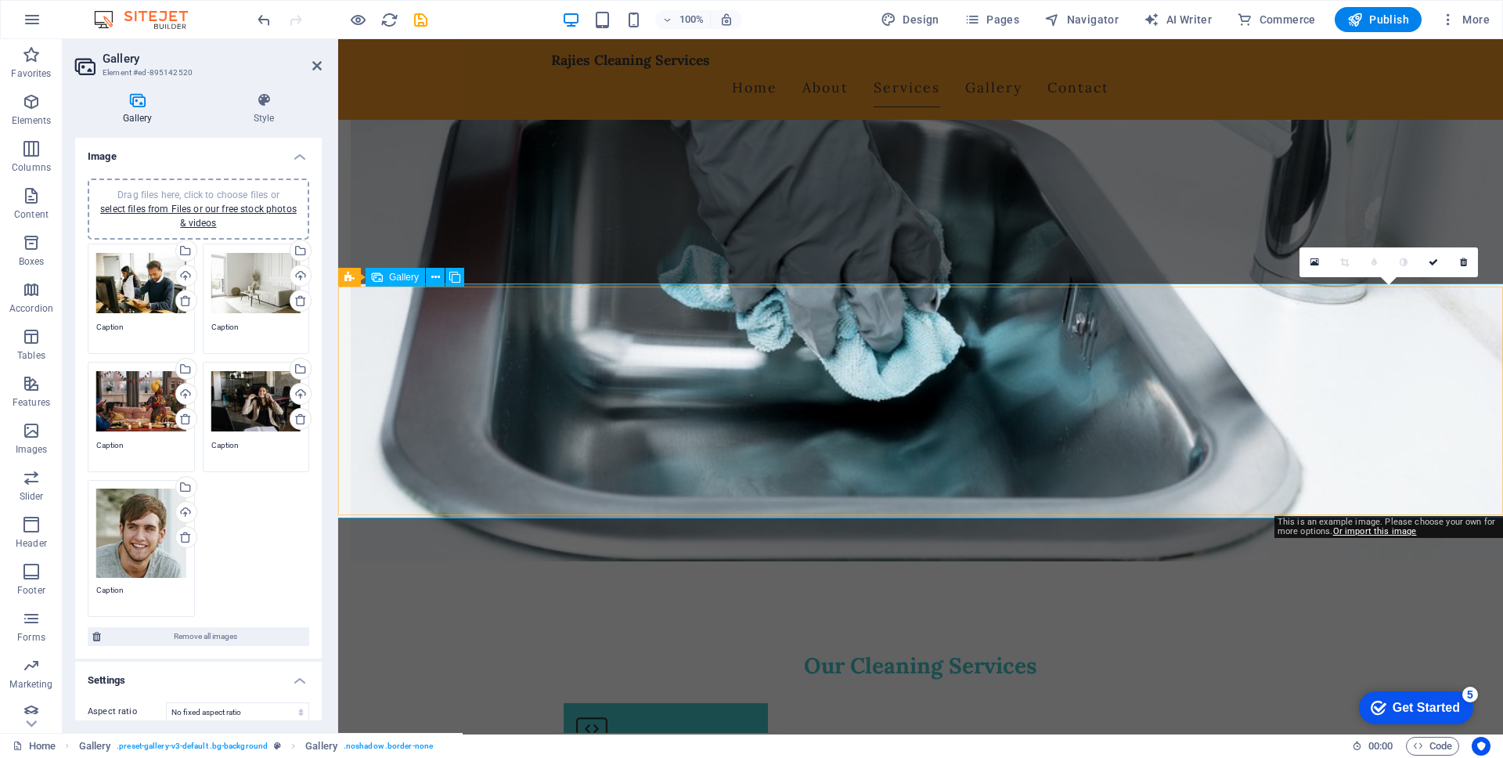
click at [1313, 255] on link at bounding box center [1315, 262] width 30 height 30
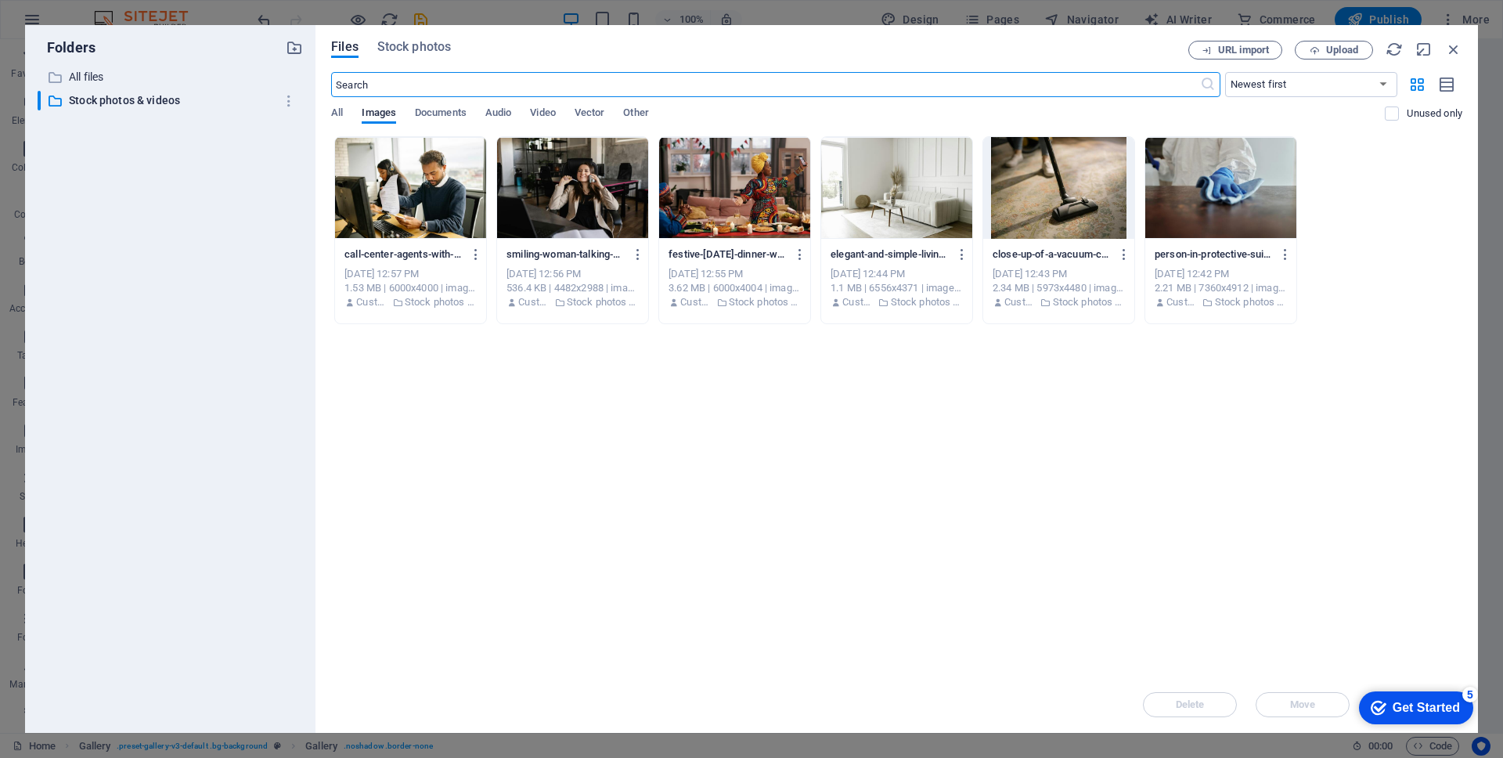
click at [1083, 182] on div at bounding box center [1059, 188] width 151 height 102
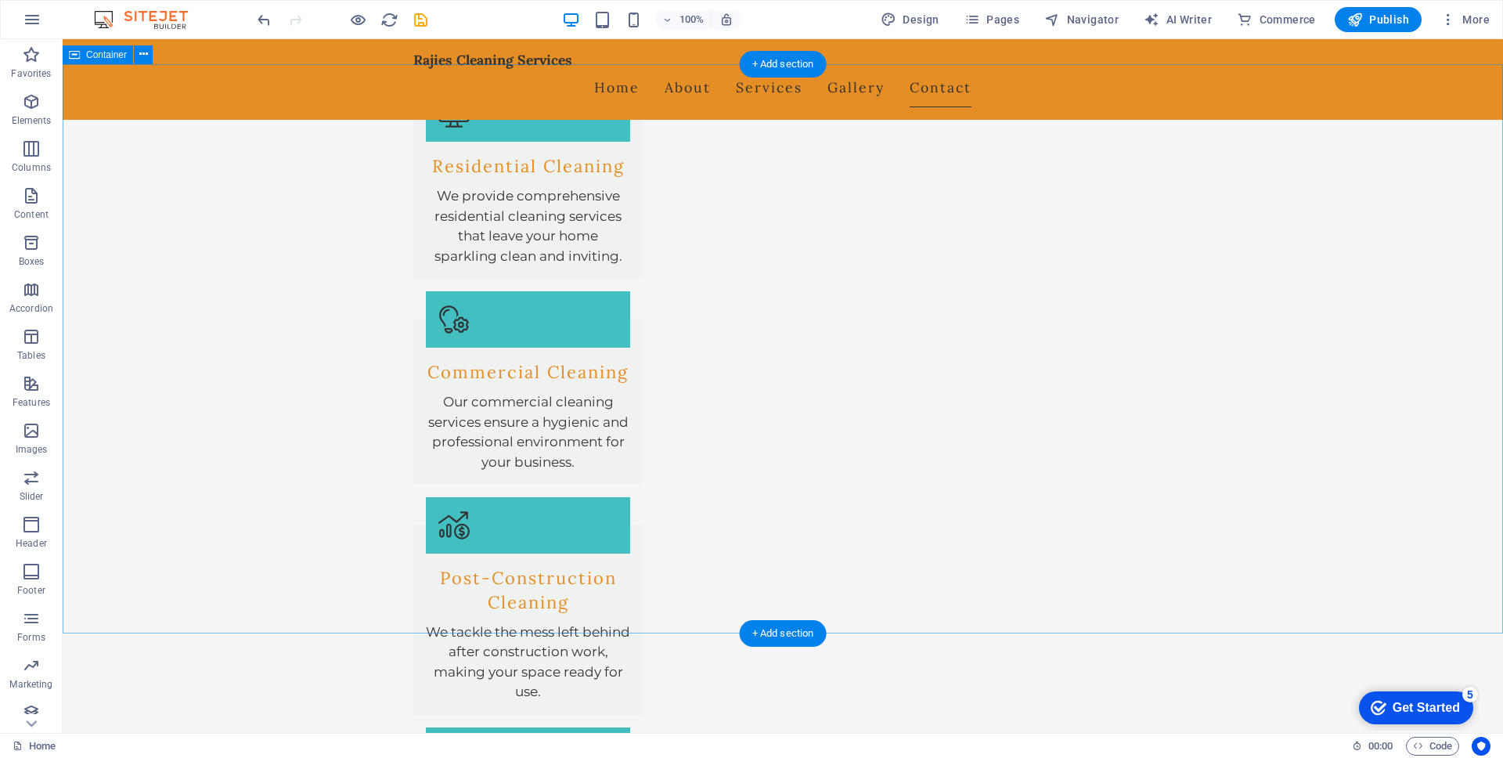
scroll to position [1809, 0]
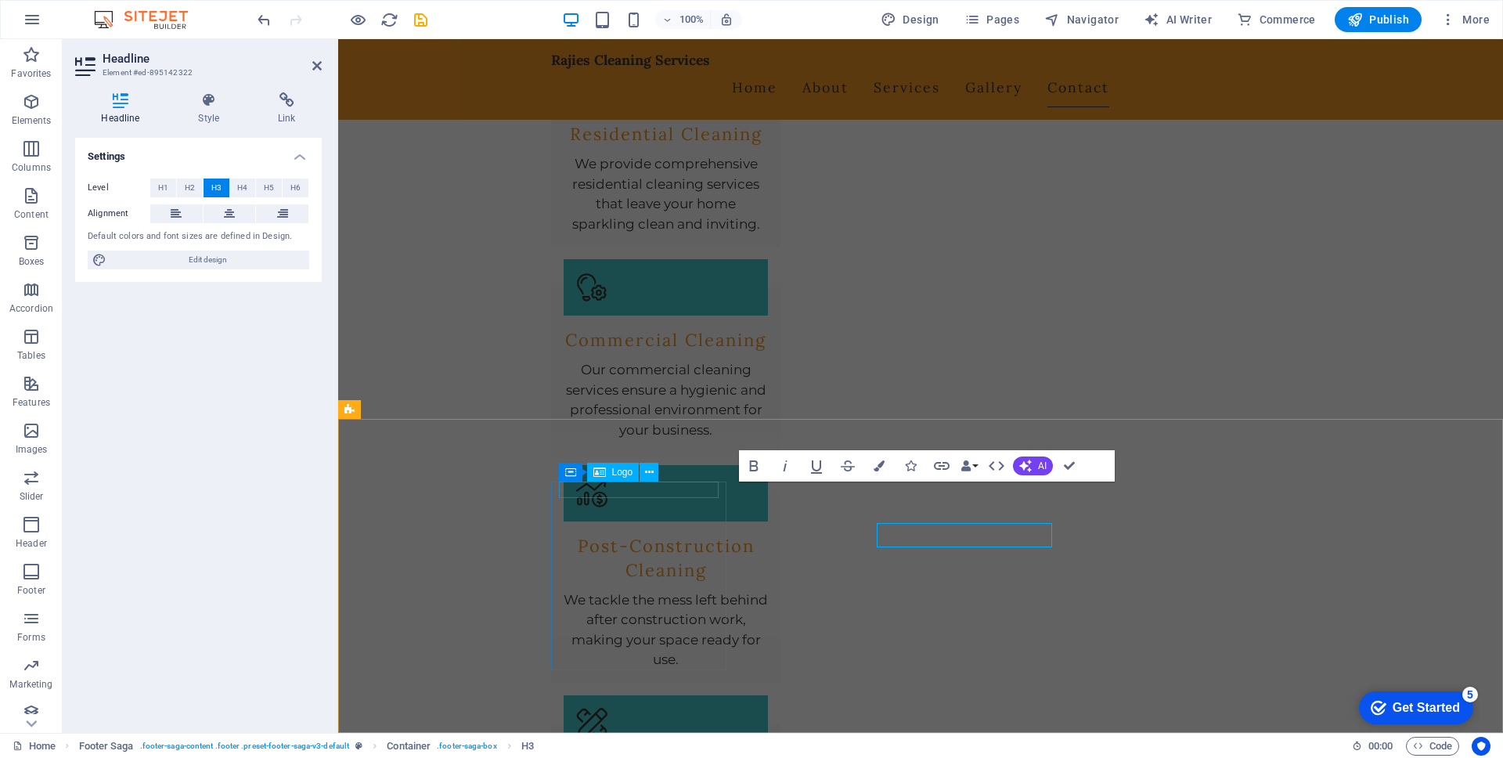
scroll to position [1767, 0]
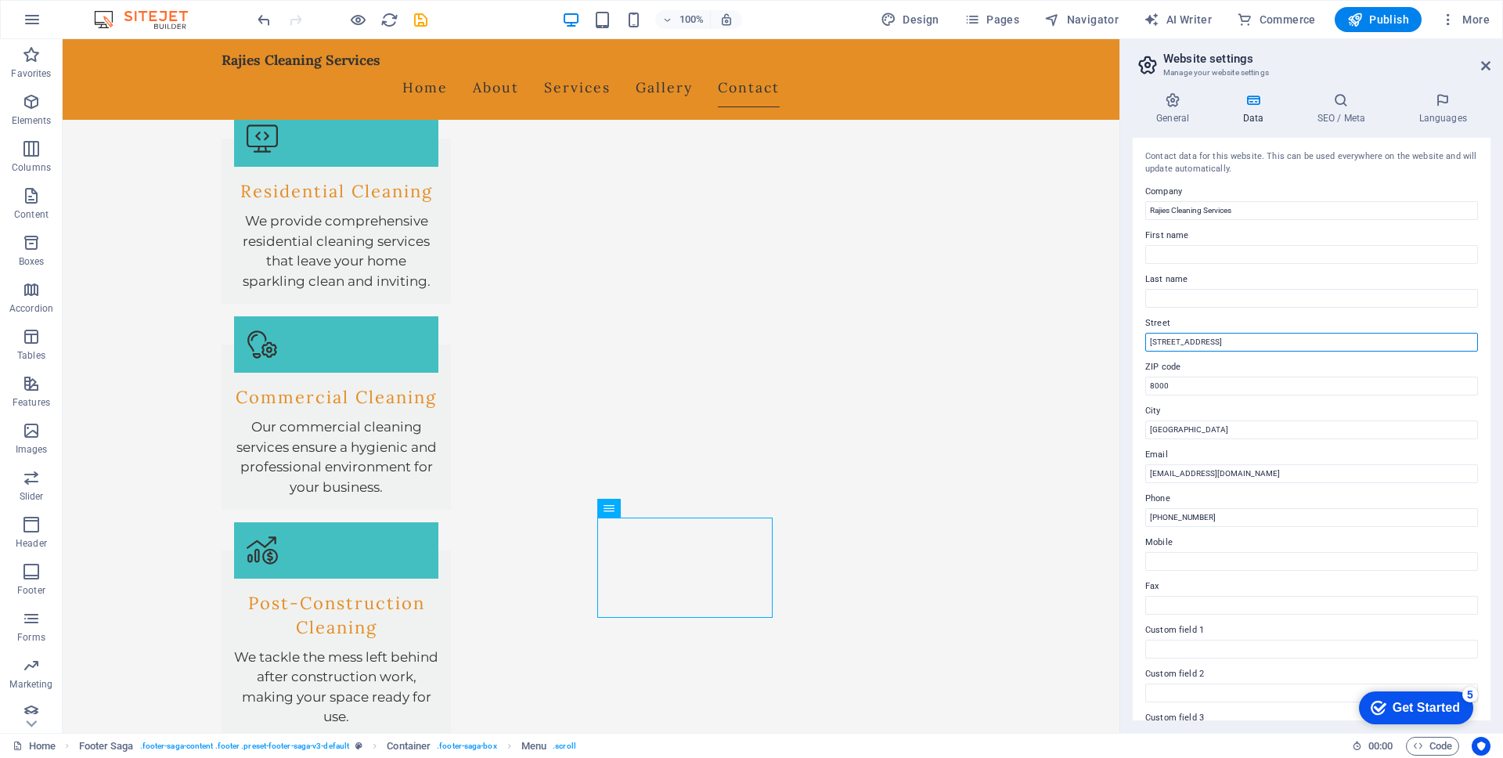
click at [1251, 340] on input "[STREET_ADDRESS]" at bounding box center [1312, 342] width 333 height 19
click at [1228, 337] on input "[STREET_ADDRESS]" at bounding box center [1312, 342] width 333 height 19
type input "1"
type input "[STREET_ADDRESS]"
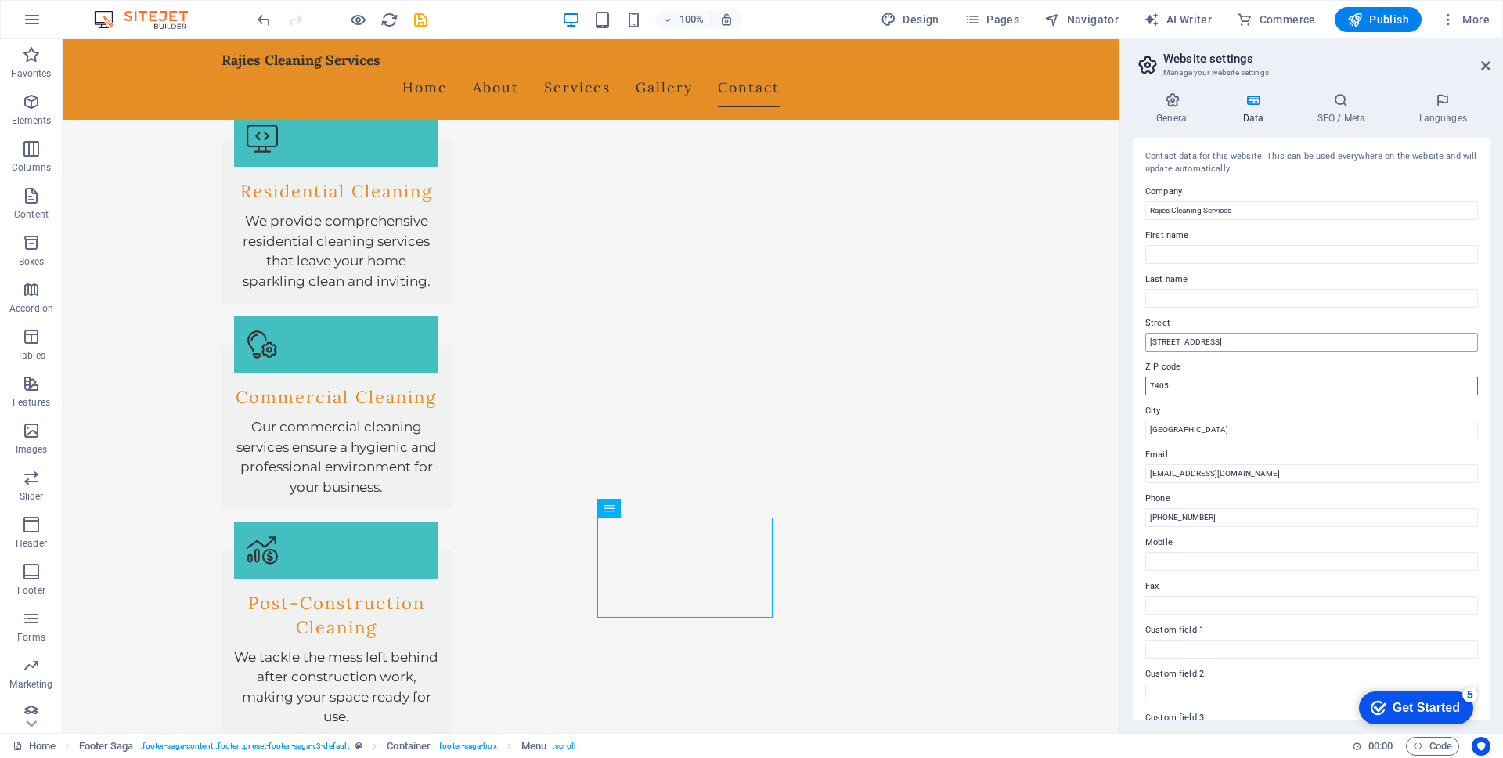
type input "7405"
type input "[EMAIL_ADDRESS][DOMAIN_NAME]"
click at [1226, 513] on input "[PHONE_NUMBER]" at bounding box center [1312, 517] width 333 height 19
type input "[PHONE_NUMBER]"
click at [1319, 247] on input "First name" at bounding box center [1312, 254] width 333 height 19
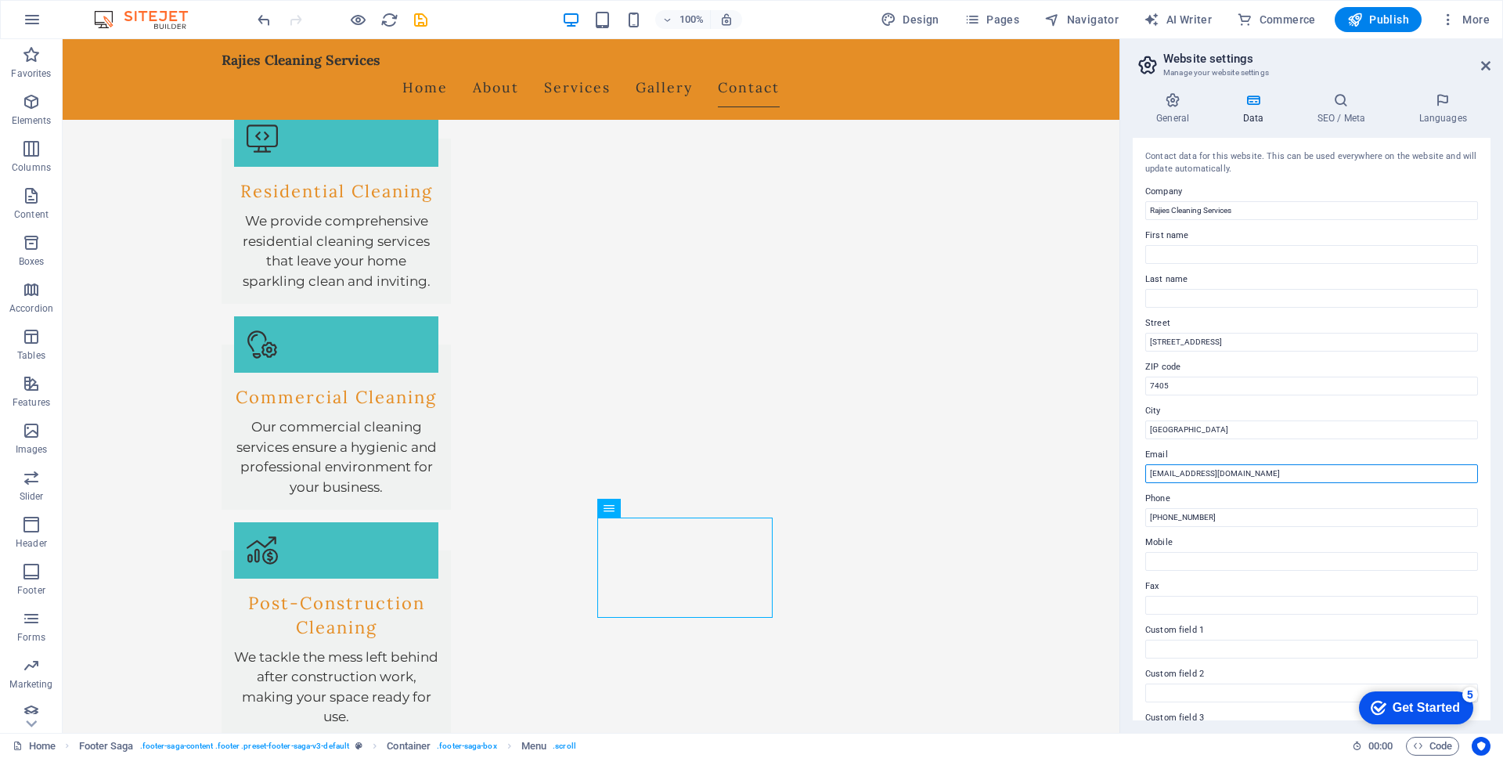
click at [1354, 473] on input "[EMAIL_ADDRESS][DOMAIN_NAME]" at bounding box center [1312, 473] width 333 height 19
drag, startPoint x: 1232, startPoint y: 514, endPoint x: 1122, endPoint y: 518, distance: 109.7
click at [1122, 518] on aside "Website settings Manage your website settings General Data SEO / Meta Languages…" at bounding box center [1312, 386] width 384 height 694
drag, startPoint x: 1222, startPoint y: 520, endPoint x: 1139, endPoint y: 520, distance: 83.8
click at [1139, 520] on div "Contact data for this website. This can be used everywhere on the website and w…" at bounding box center [1312, 429] width 358 height 583
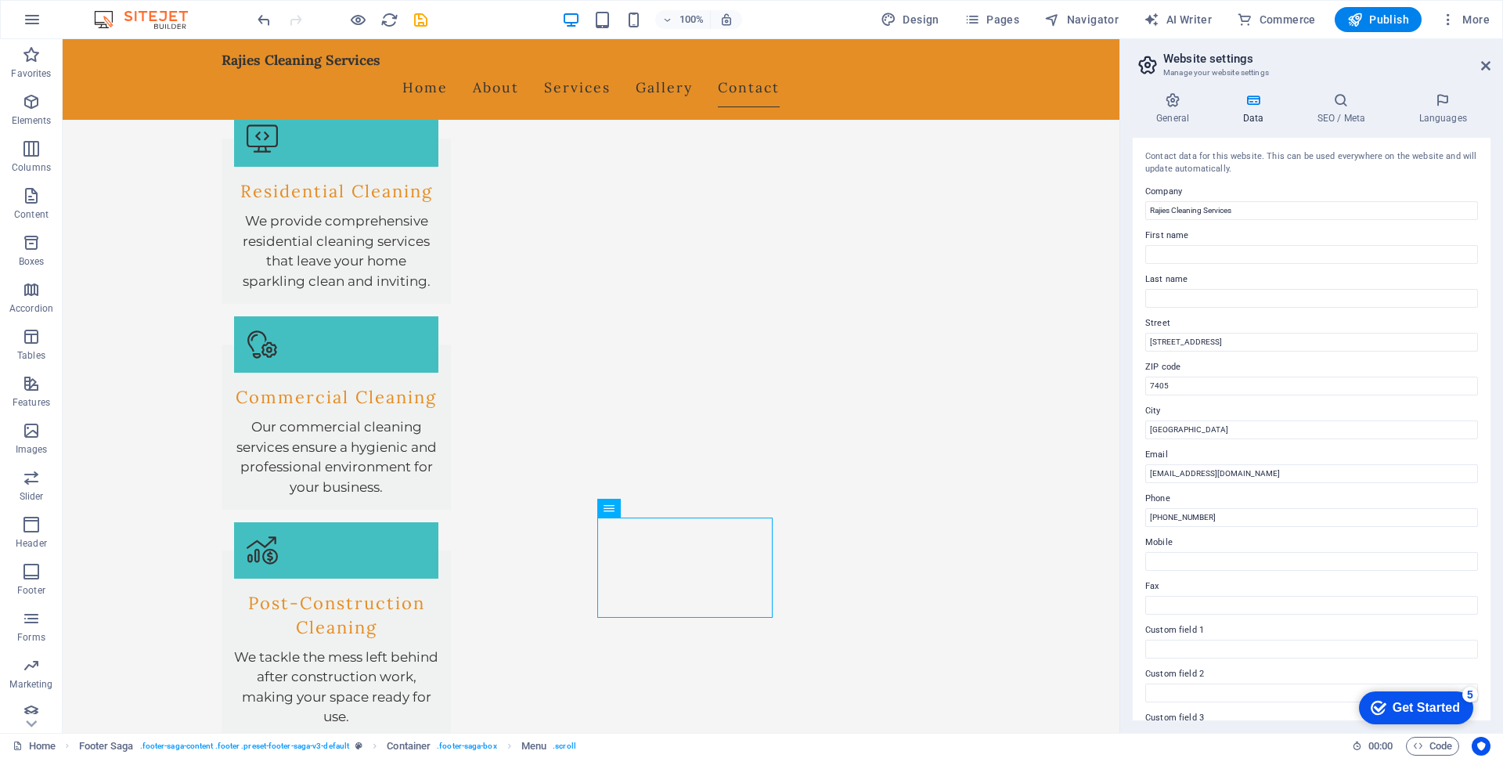
click at [1329, 572] on div "Contact data for this website. This can be used everywhere on the website and w…" at bounding box center [1312, 429] width 358 height 583
click at [1168, 498] on label "Phone" at bounding box center [1312, 498] width 333 height 19
click at [1168, 508] on input "[PHONE_NUMBER]" at bounding box center [1312, 517] width 333 height 19
click at [1168, 498] on label "Phone" at bounding box center [1312, 498] width 333 height 19
click at [1168, 508] on input "[PHONE_NUMBER]" at bounding box center [1312, 517] width 333 height 19
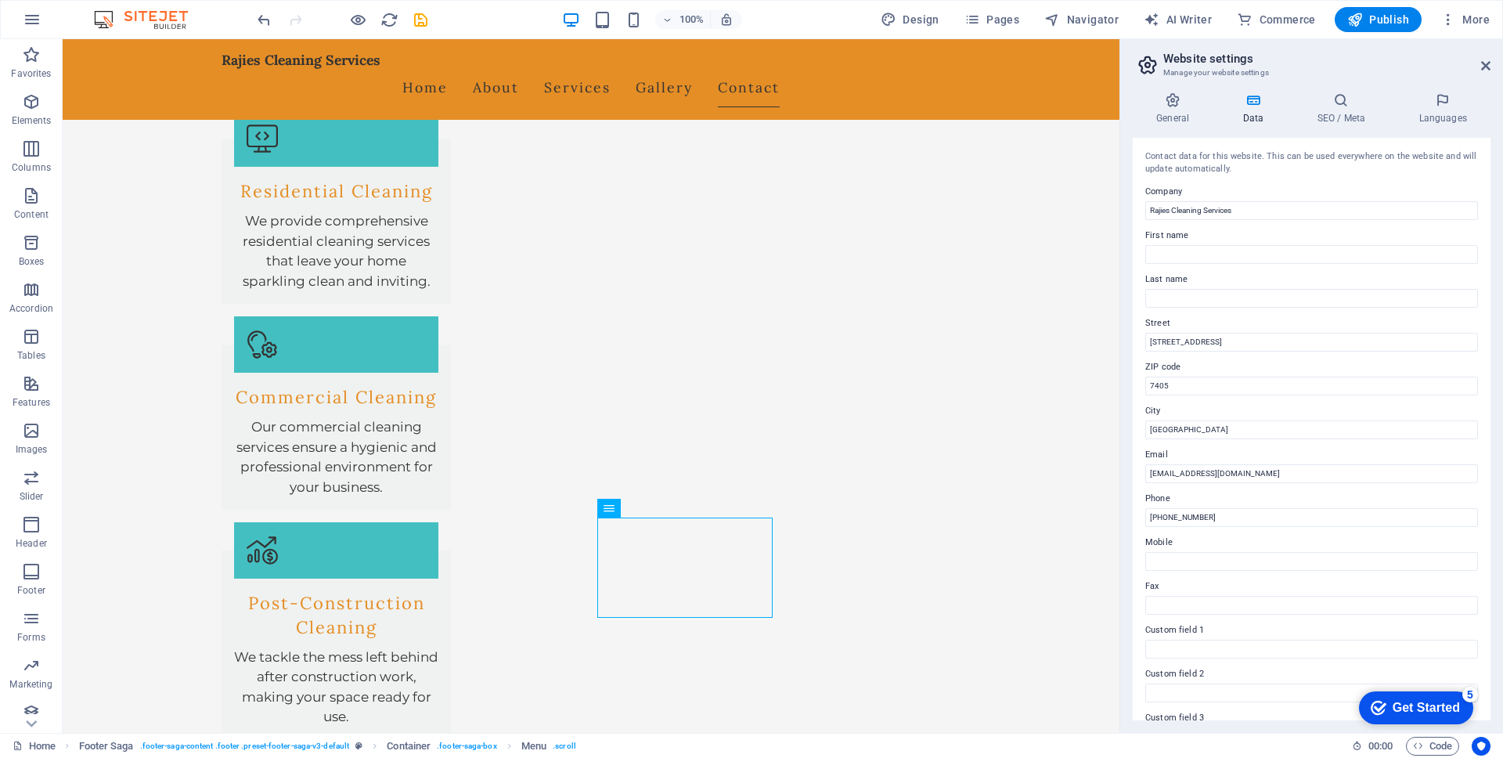
click at [1193, 541] on label "Mobile" at bounding box center [1312, 542] width 333 height 19
click at [1193, 552] on input "Mobile" at bounding box center [1312, 561] width 333 height 19
click at [1258, 110] on h4 "Data" at bounding box center [1256, 108] width 74 height 33
click at [1291, 469] on input "[EMAIL_ADDRESS][DOMAIN_NAME]" at bounding box center [1312, 473] width 333 height 19
click at [1300, 507] on label "Phone" at bounding box center [1312, 498] width 333 height 19
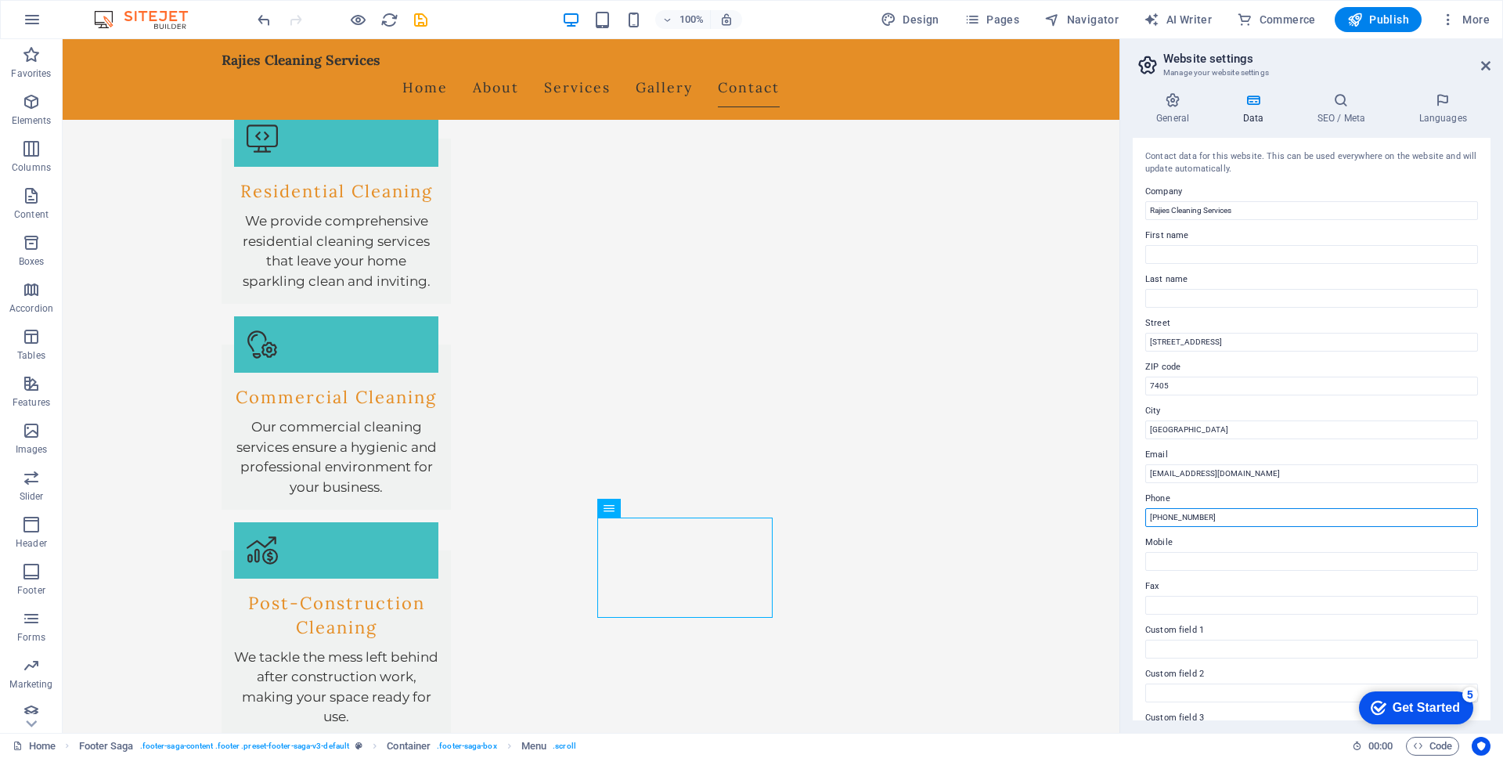
click at [1300, 508] on input "[PHONE_NUMBER]" at bounding box center [1312, 517] width 333 height 19
click at [1304, 605] on input "Fax" at bounding box center [1312, 605] width 333 height 19
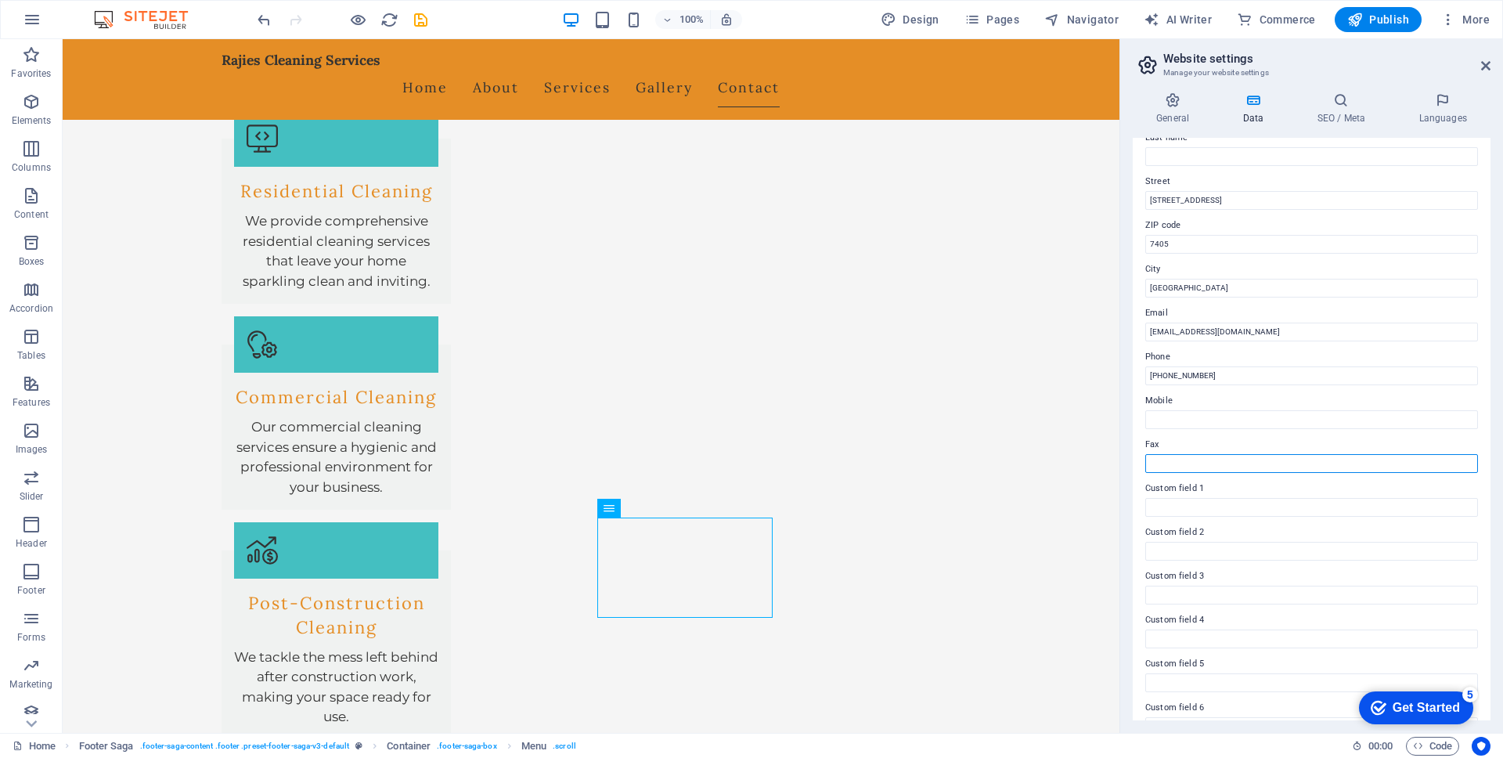
scroll to position [170, 0]
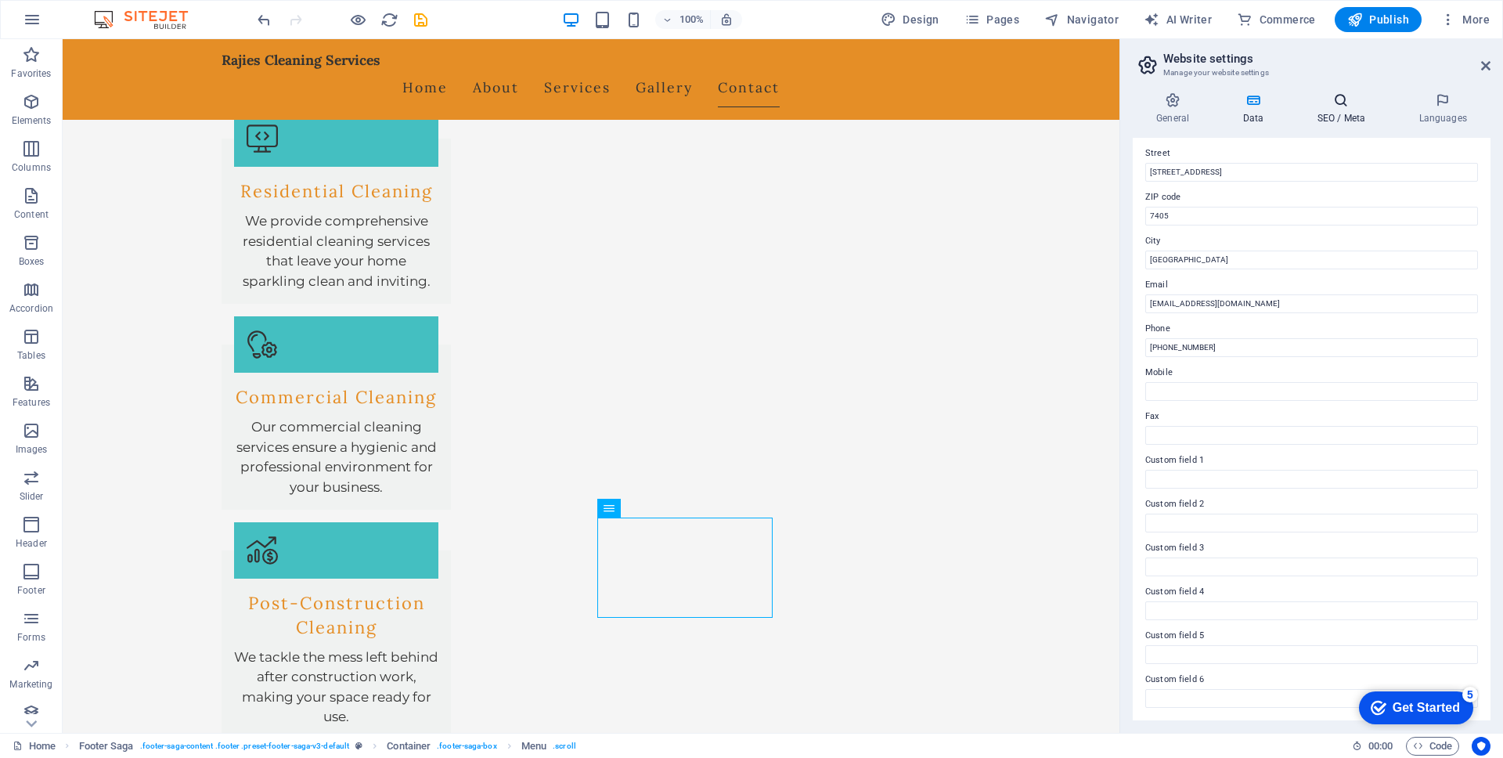
click at [1339, 105] on icon at bounding box center [1342, 100] width 96 height 16
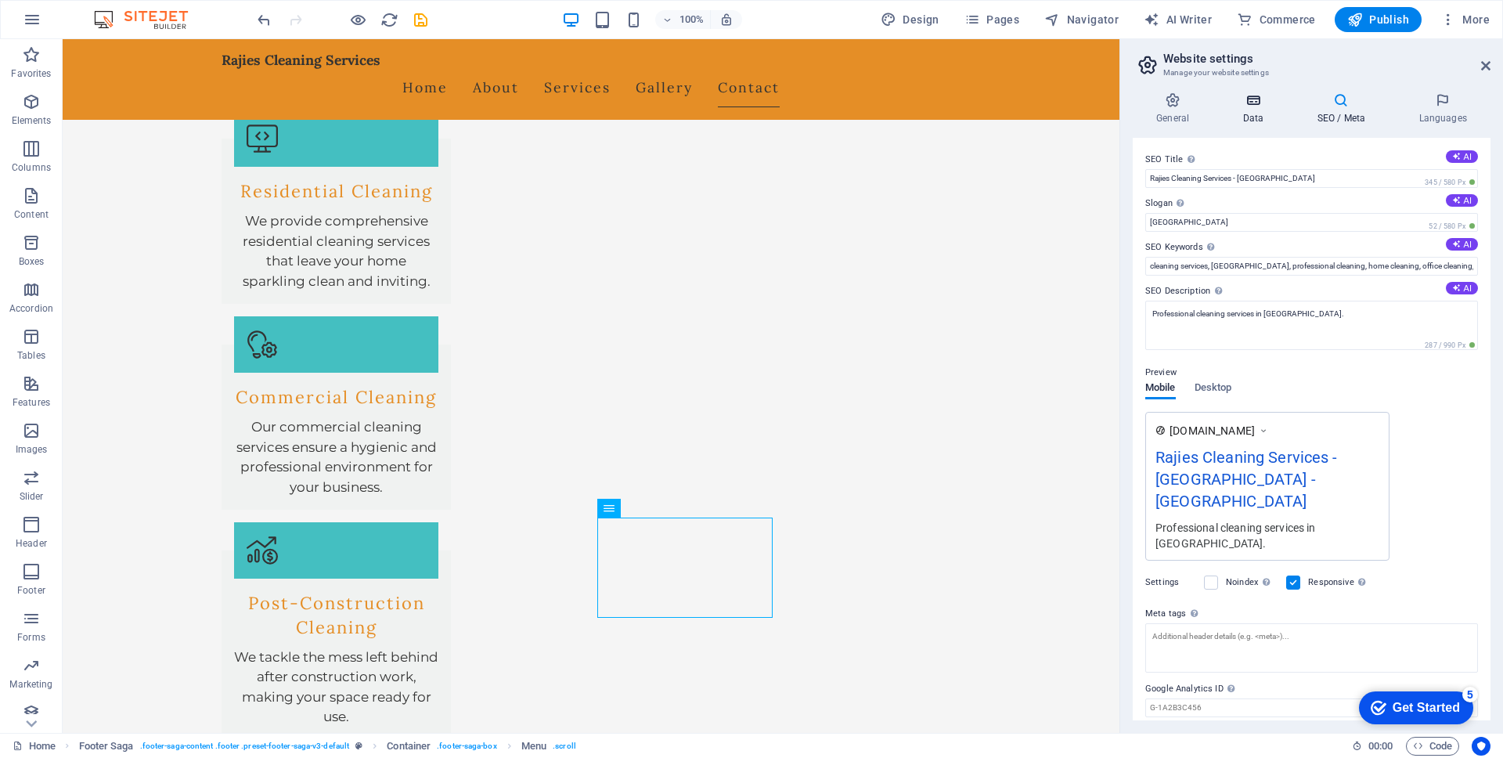
click at [1258, 103] on icon at bounding box center [1253, 100] width 68 height 16
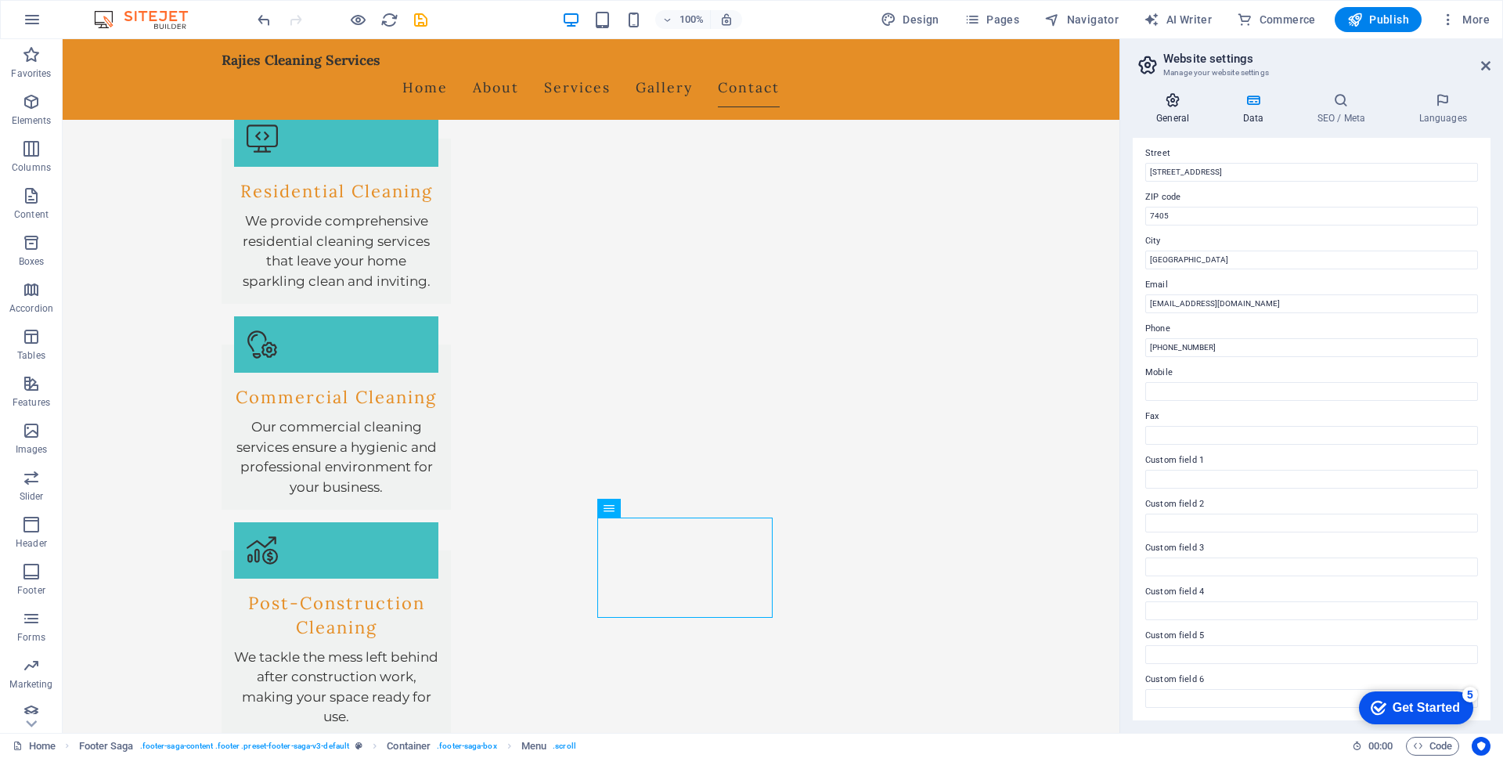
click at [1181, 102] on icon at bounding box center [1173, 100] width 80 height 16
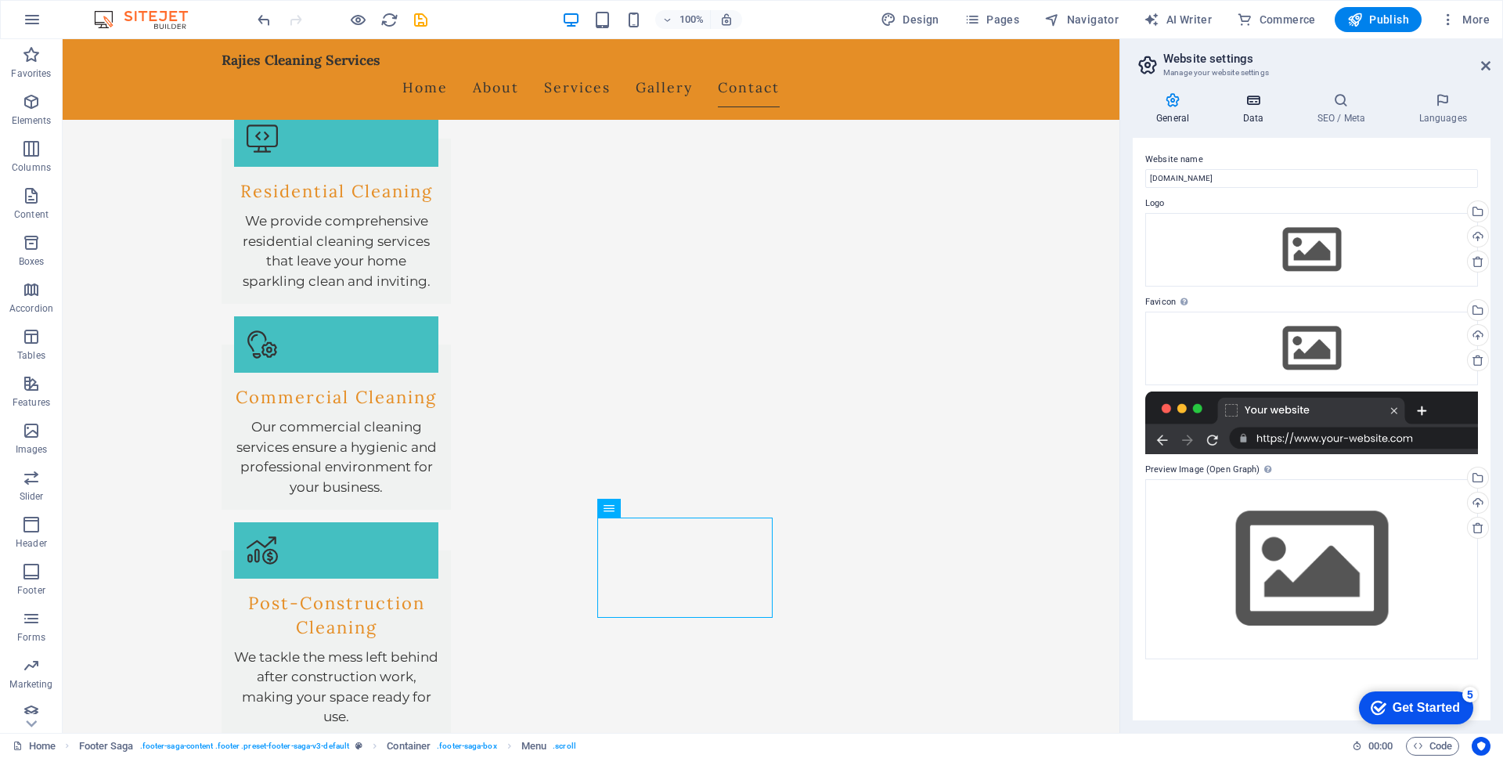
click at [1258, 110] on h4 "Data" at bounding box center [1256, 108] width 74 height 33
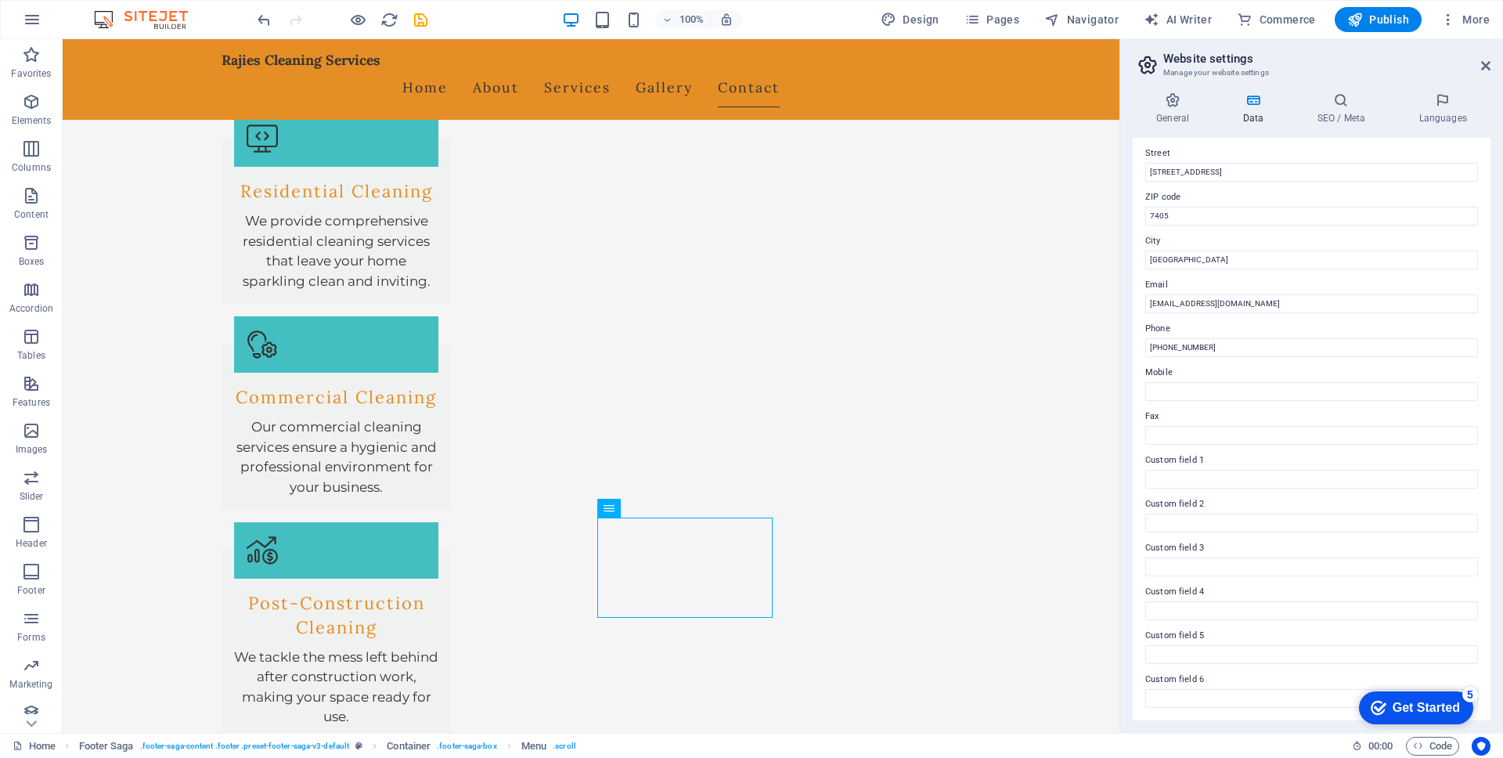
scroll to position [0, 0]
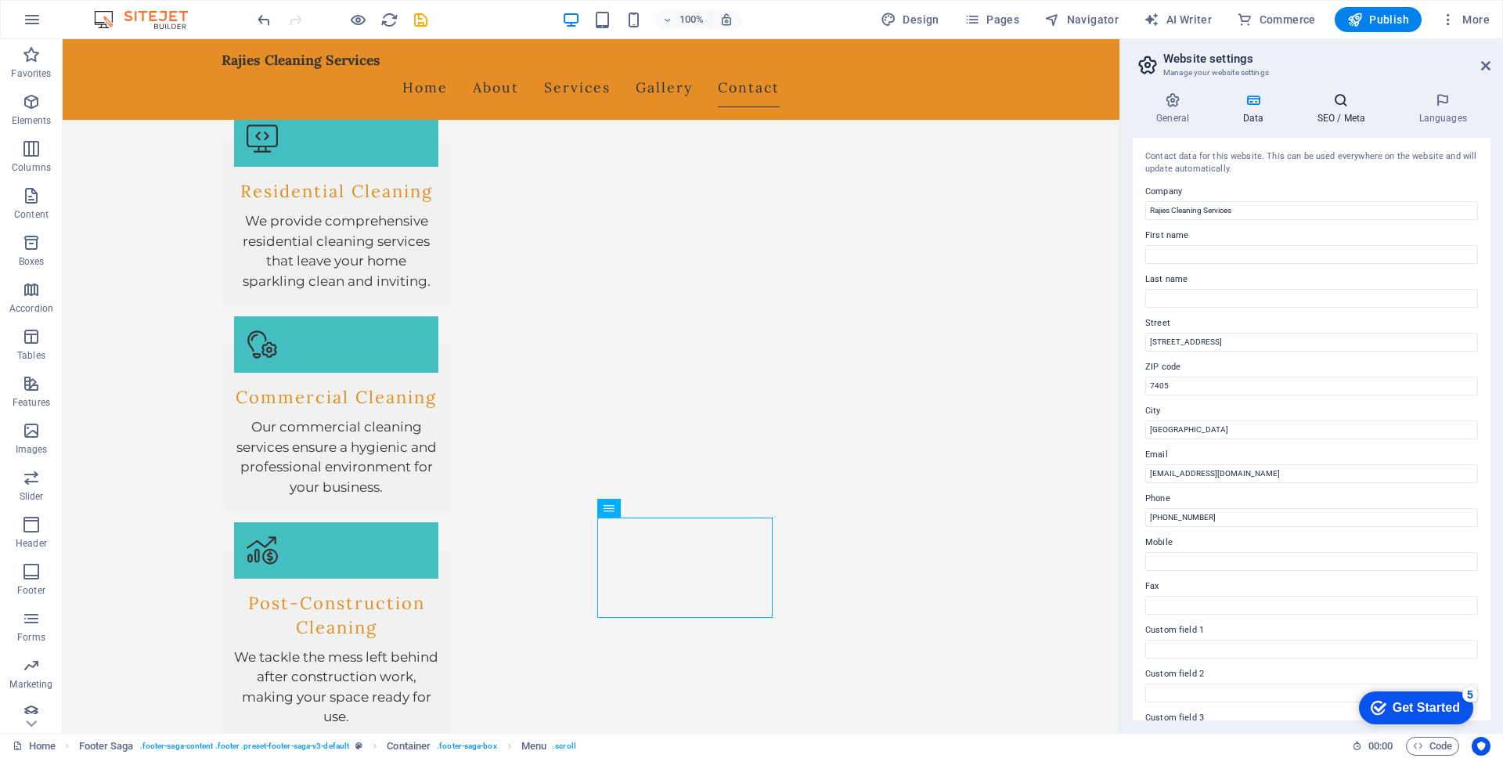
click at [1344, 96] on icon at bounding box center [1342, 100] width 96 height 16
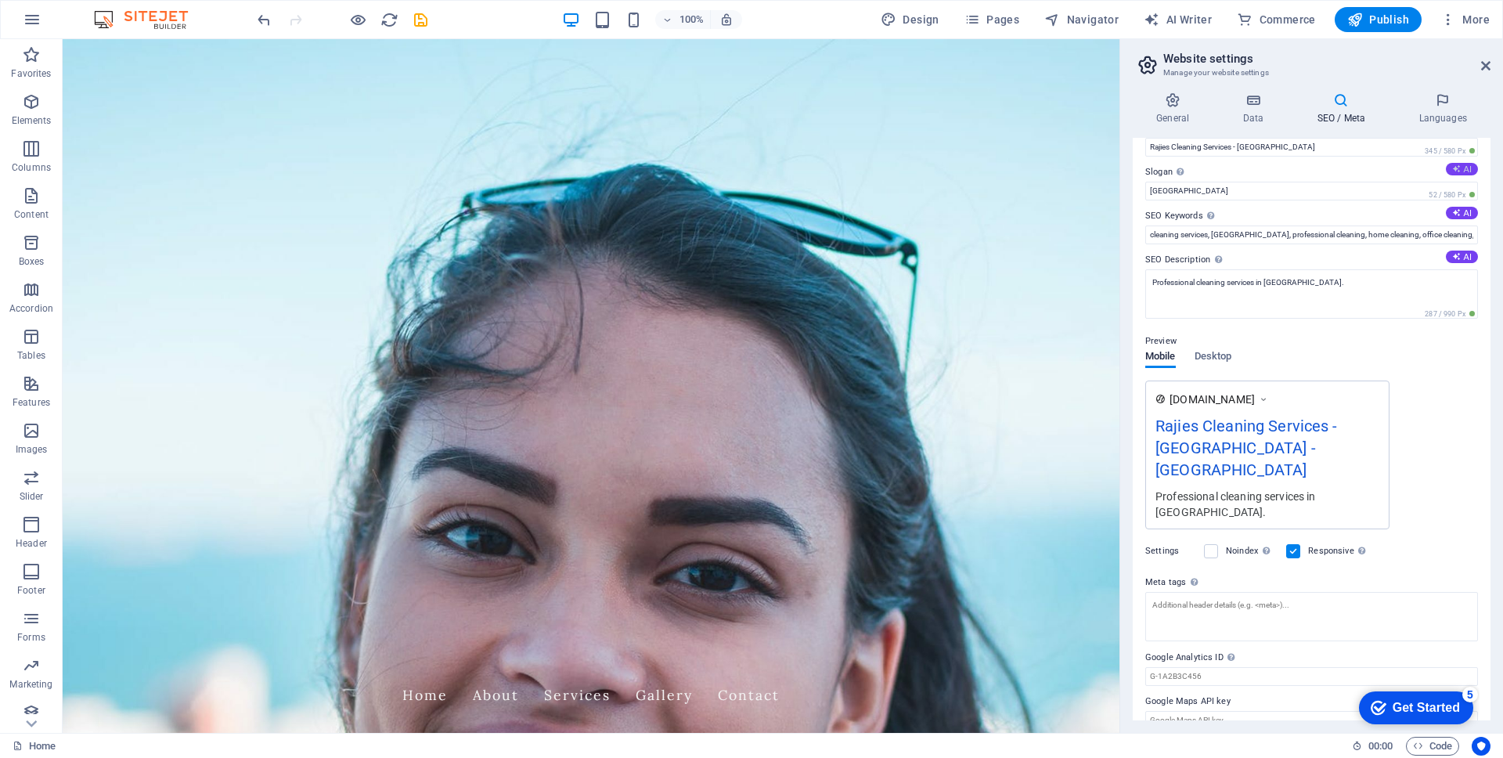
click at [1354, 168] on button "AI" at bounding box center [1462, 169] width 32 height 13
type input "Transform Your Space into a Pristine Sanctuary"
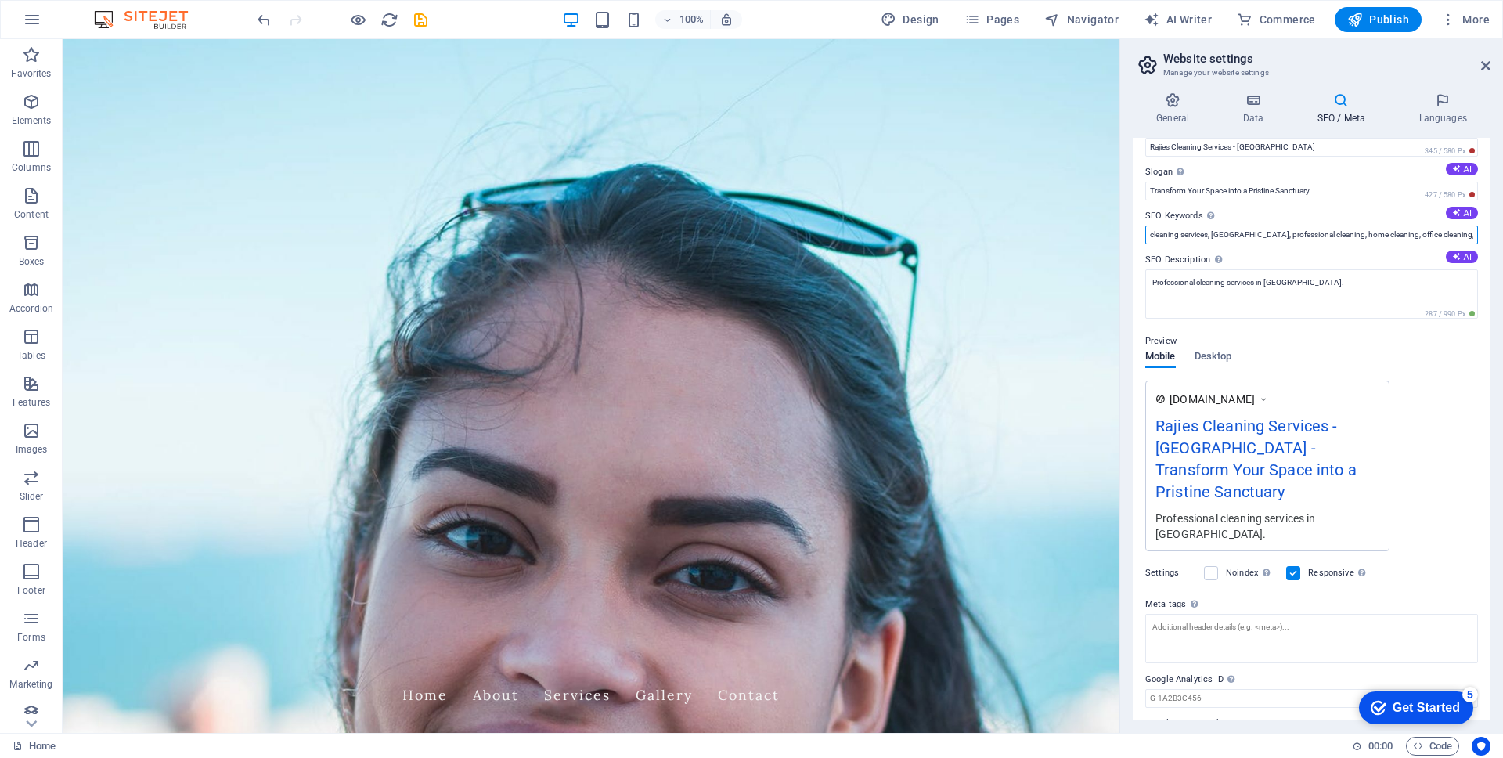
click at [1153, 234] on input "cleaning services, [GEOGRAPHIC_DATA], professional cleaning, home cleaning, off…" at bounding box center [1312, 235] width 333 height 19
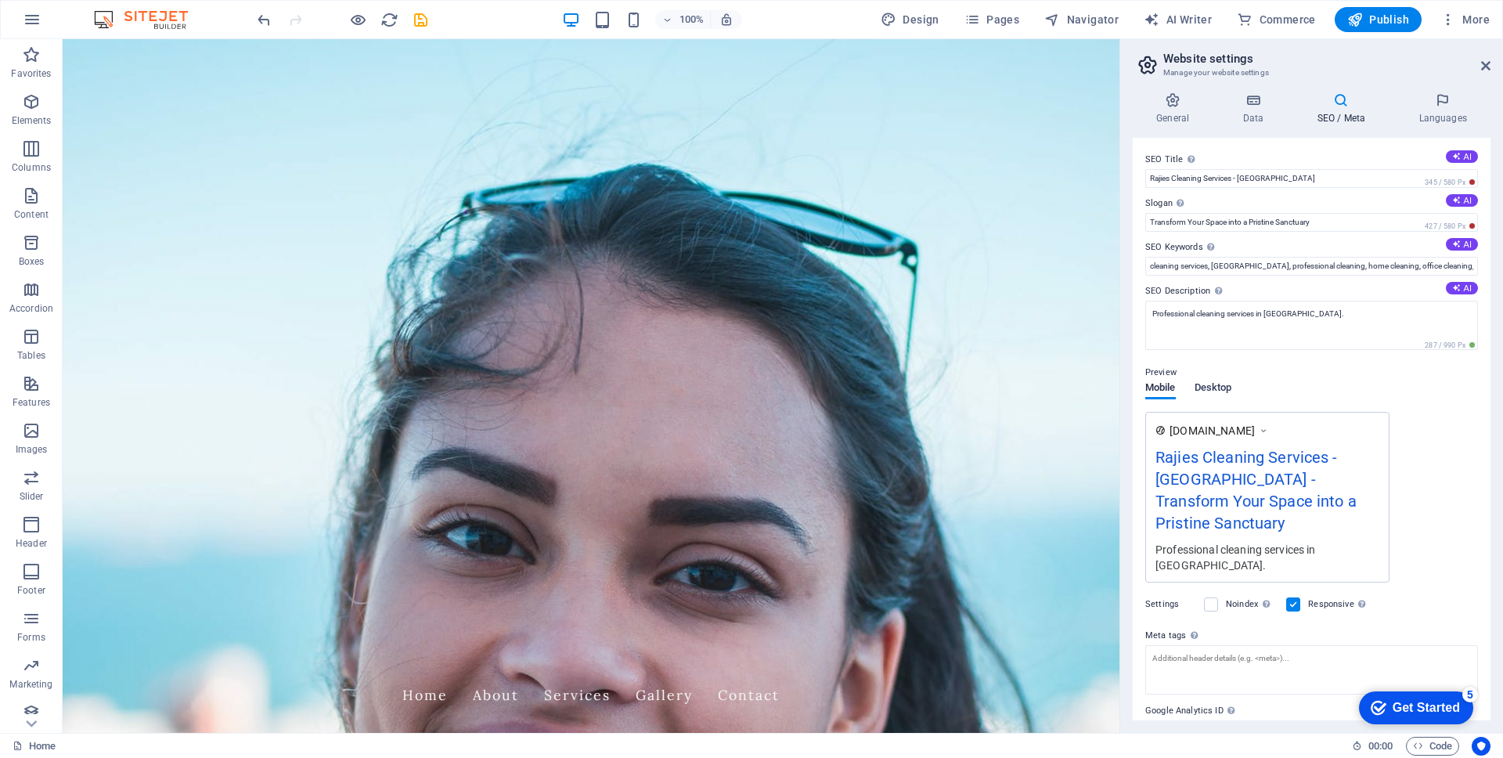
click at [1222, 385] on span "Desktop" at bounding box center [1214, 389] width 38 height 22
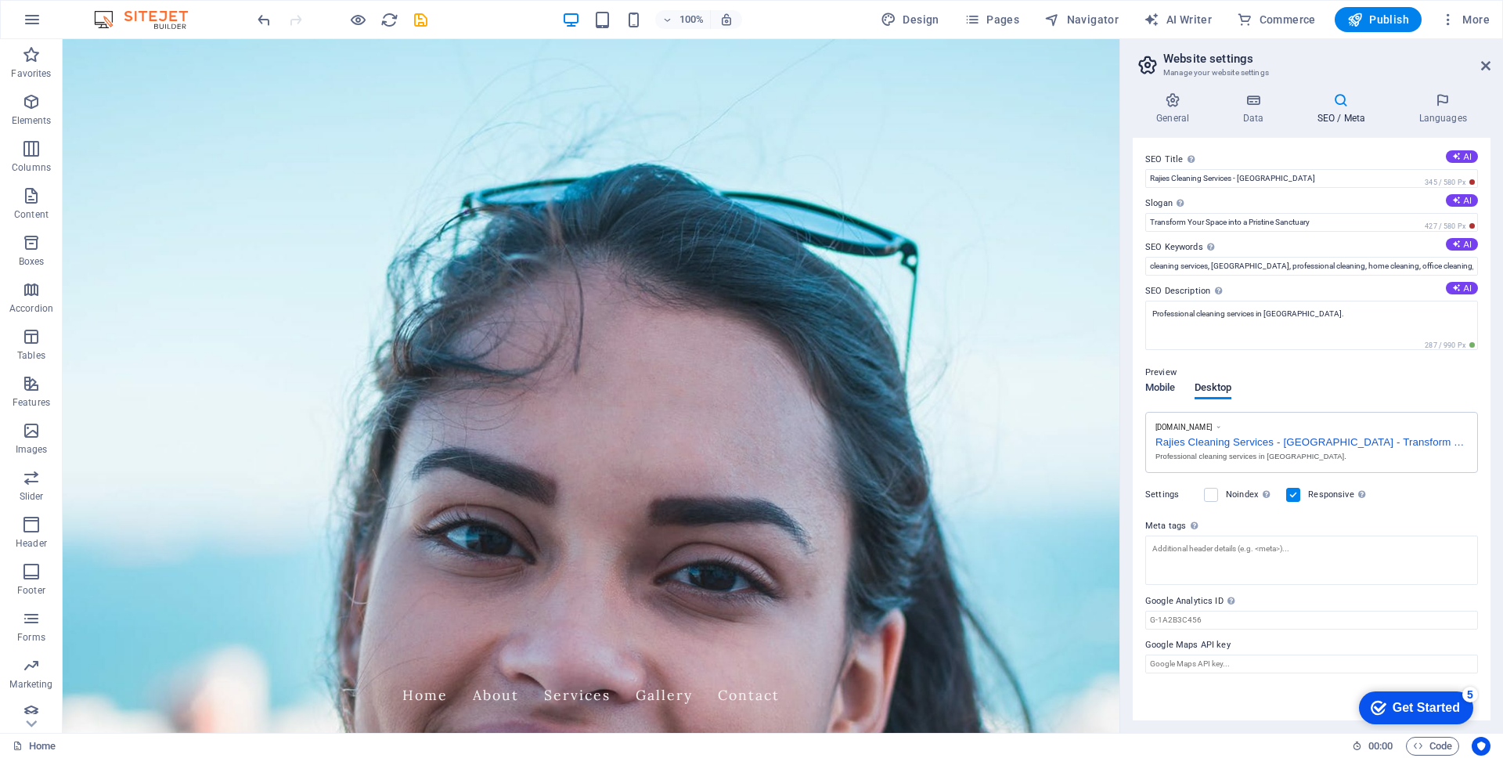
click at [1164, 386] on span "Mobile" at bounding box center [1161, 389] width 31 height 22
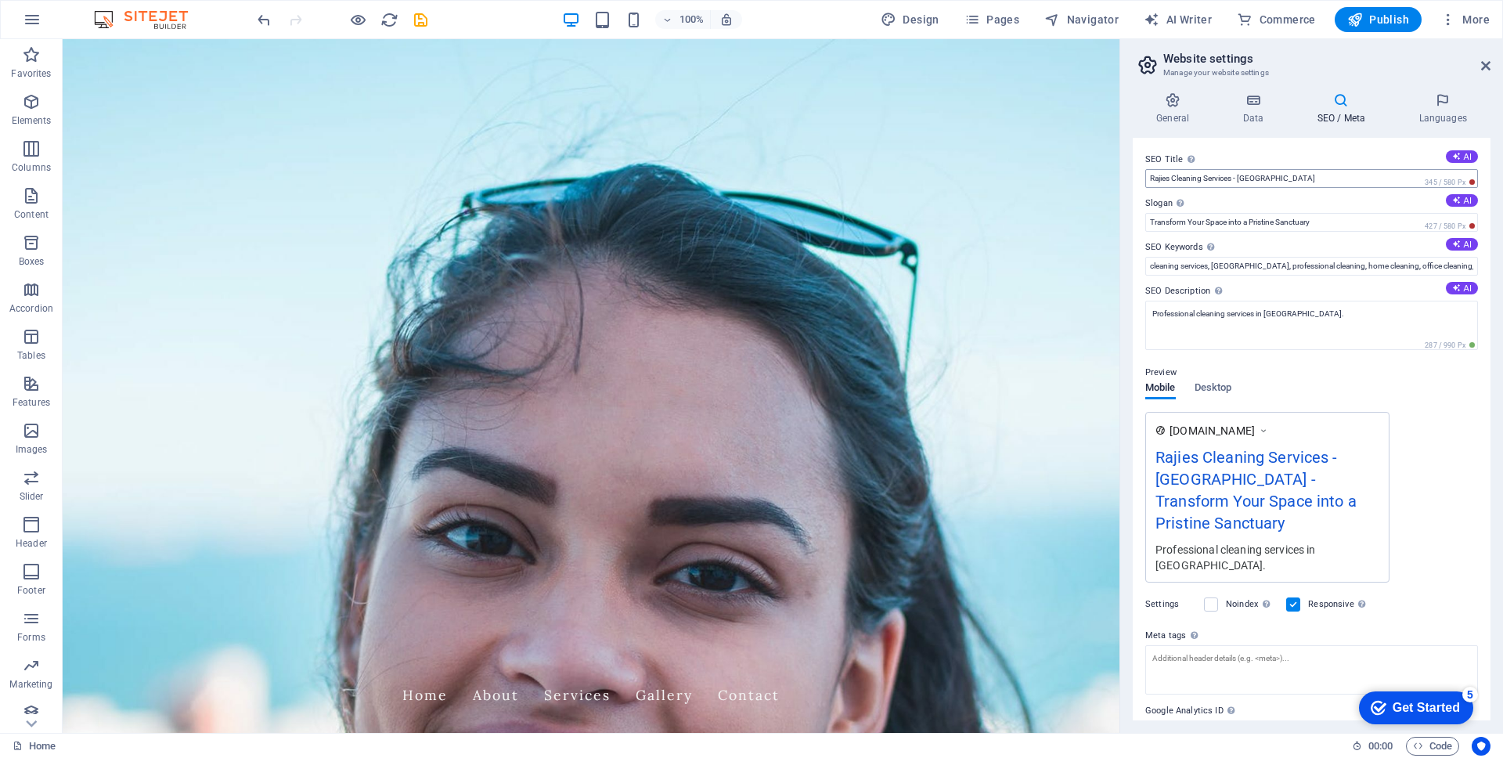
scroll to position [53, 0]
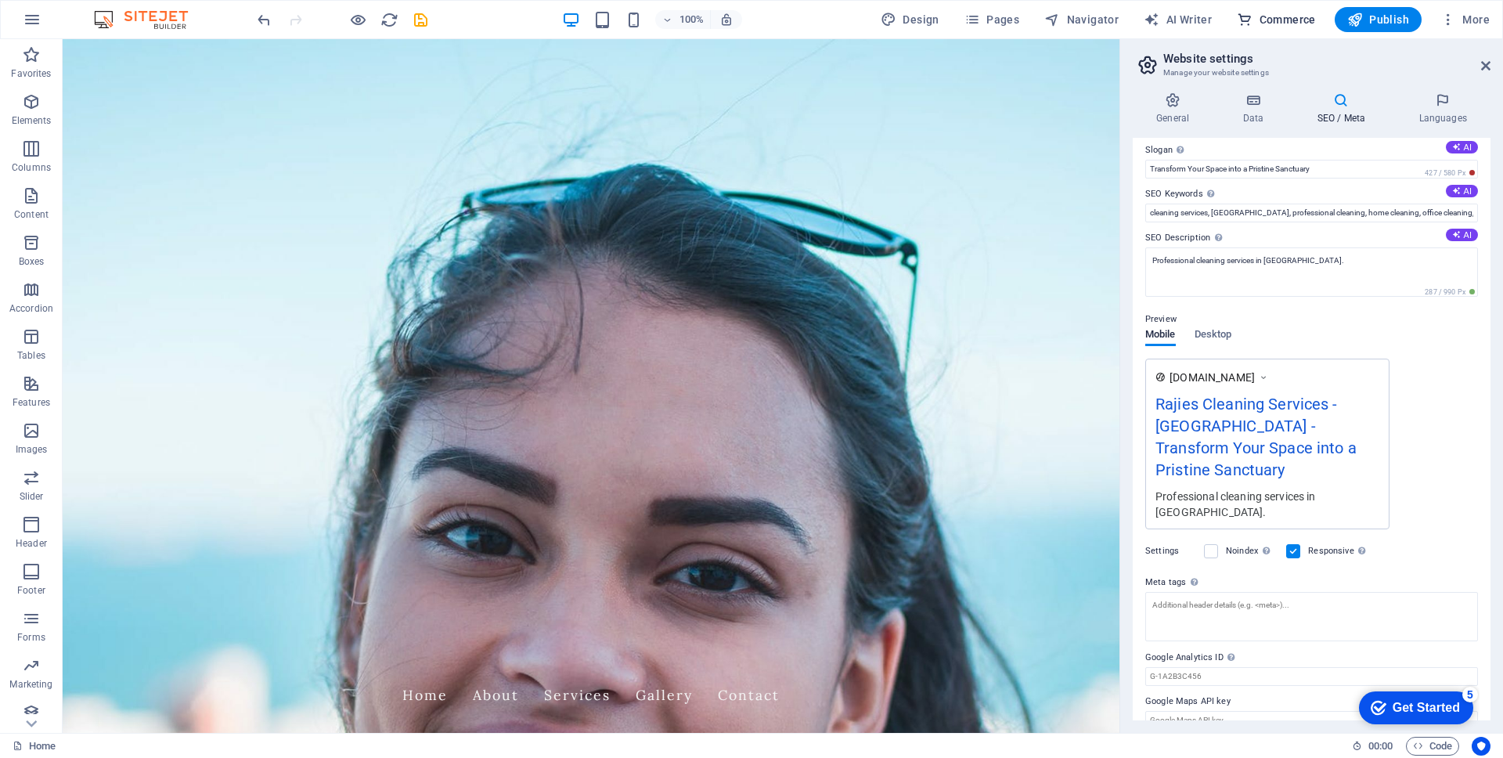
click at [1291, 23] on span "Commerce" at bounding box center [1276, 20] width 79 height 16
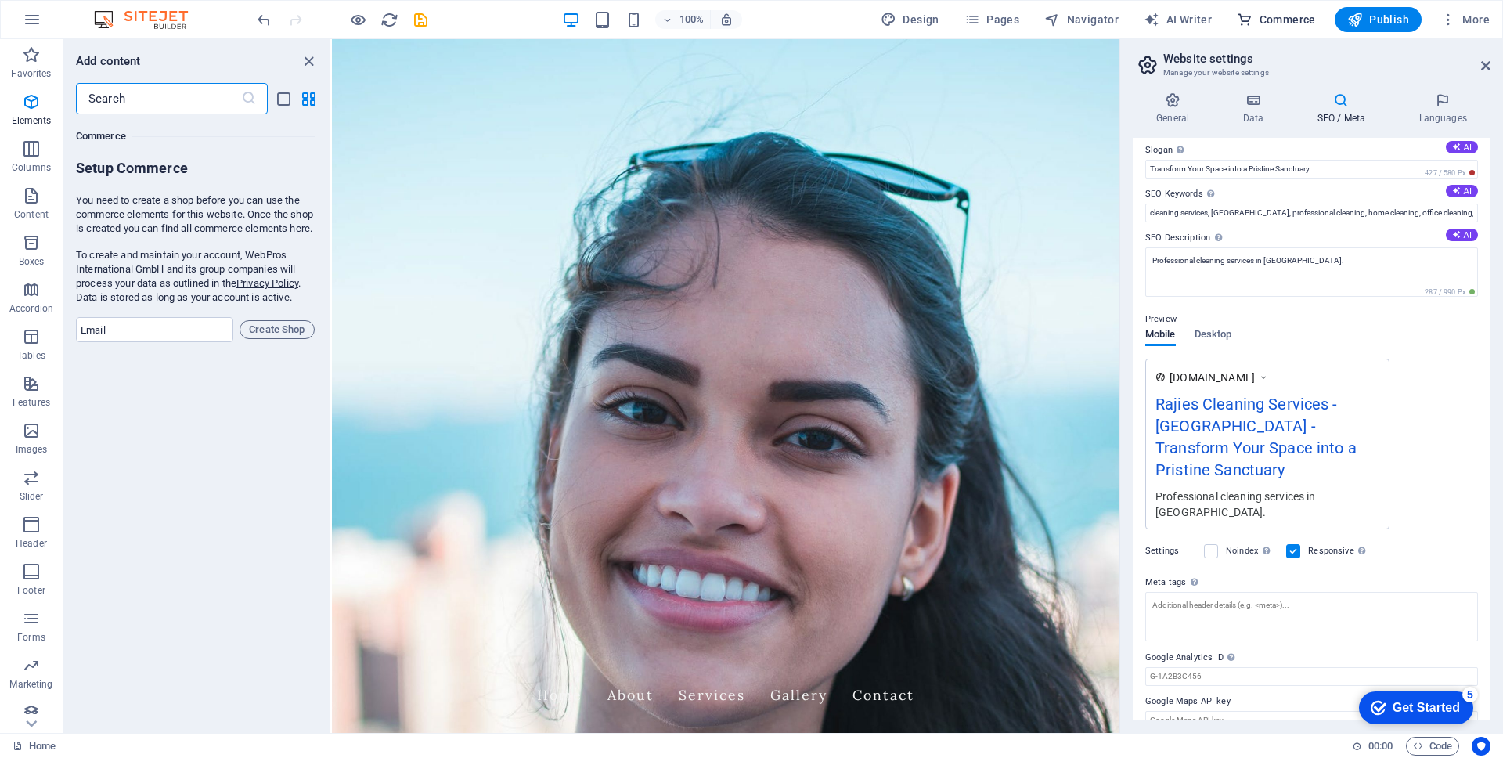
scroll to position [15090, 0]
click at [1104, 20] on span "Navigator" at bounding box center [1082, 20] width 74 height 16
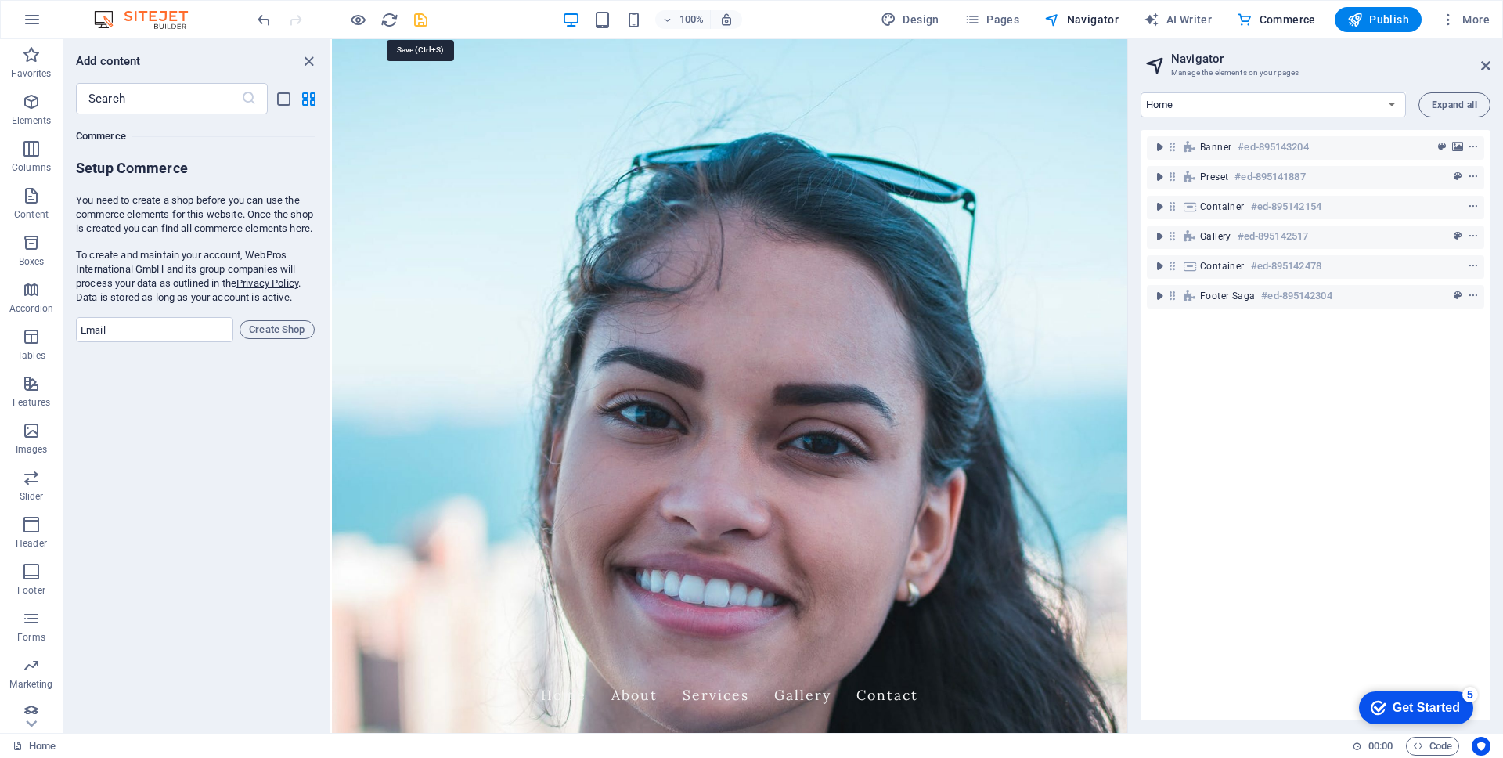
click at [419, 22] on icon "save" at bounding box center [421, 20] width 18 height 18
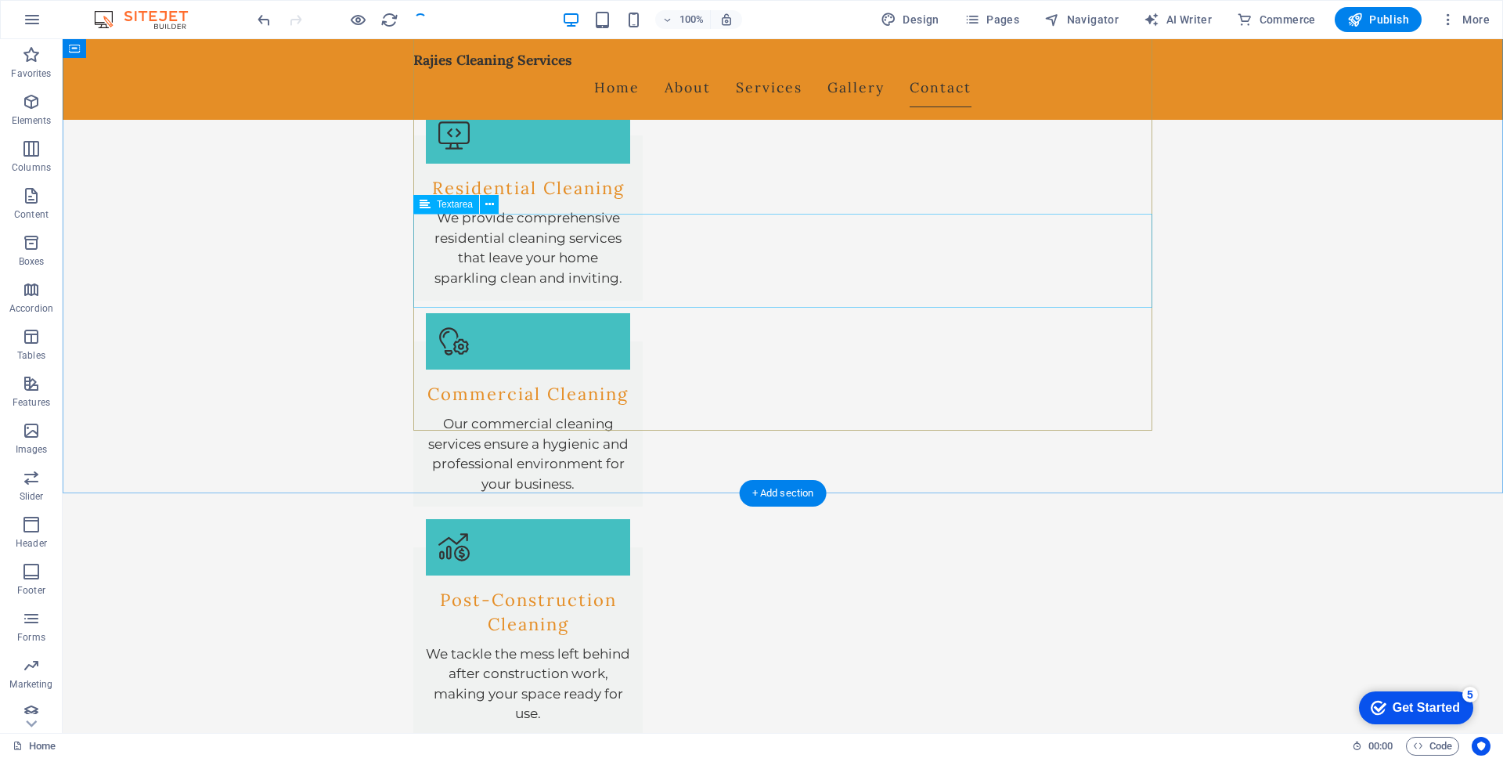
scroll to position [1809, 0]
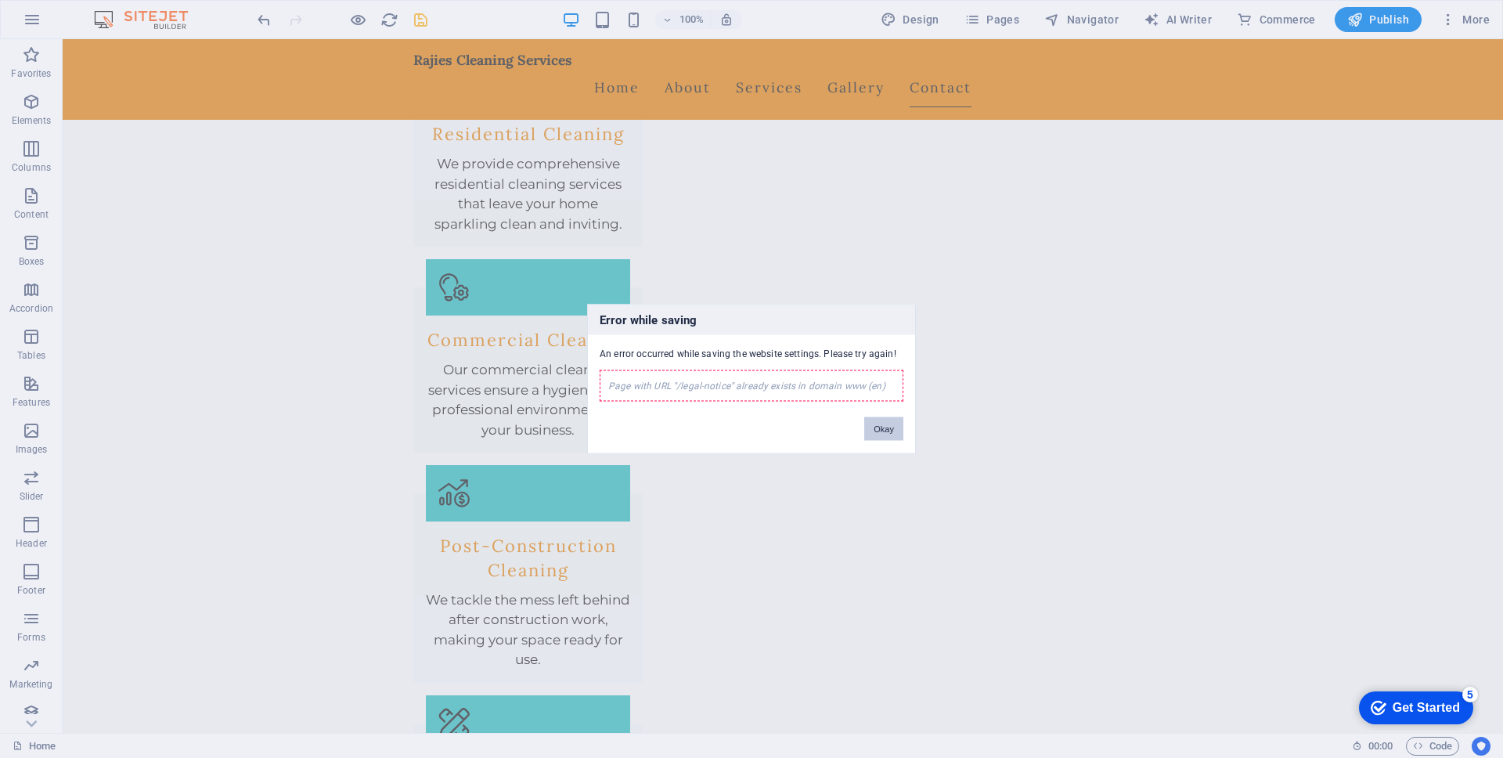
click at [886, 430] on button "Okay" at bounding box center [883, 428] width 39 height 23
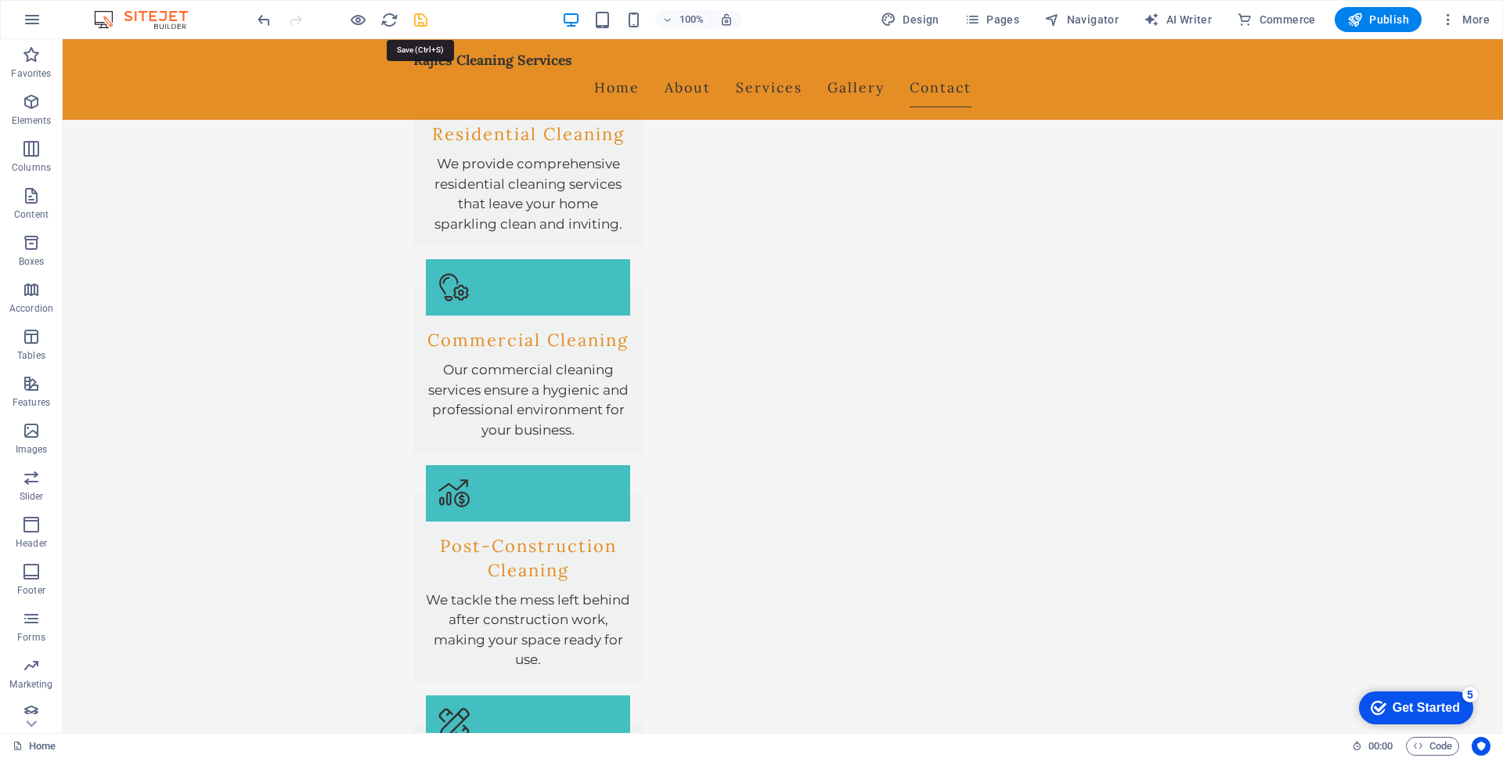
click at [419, 17] on icon "save" at bounding box center [421, 20] width 18 height 18
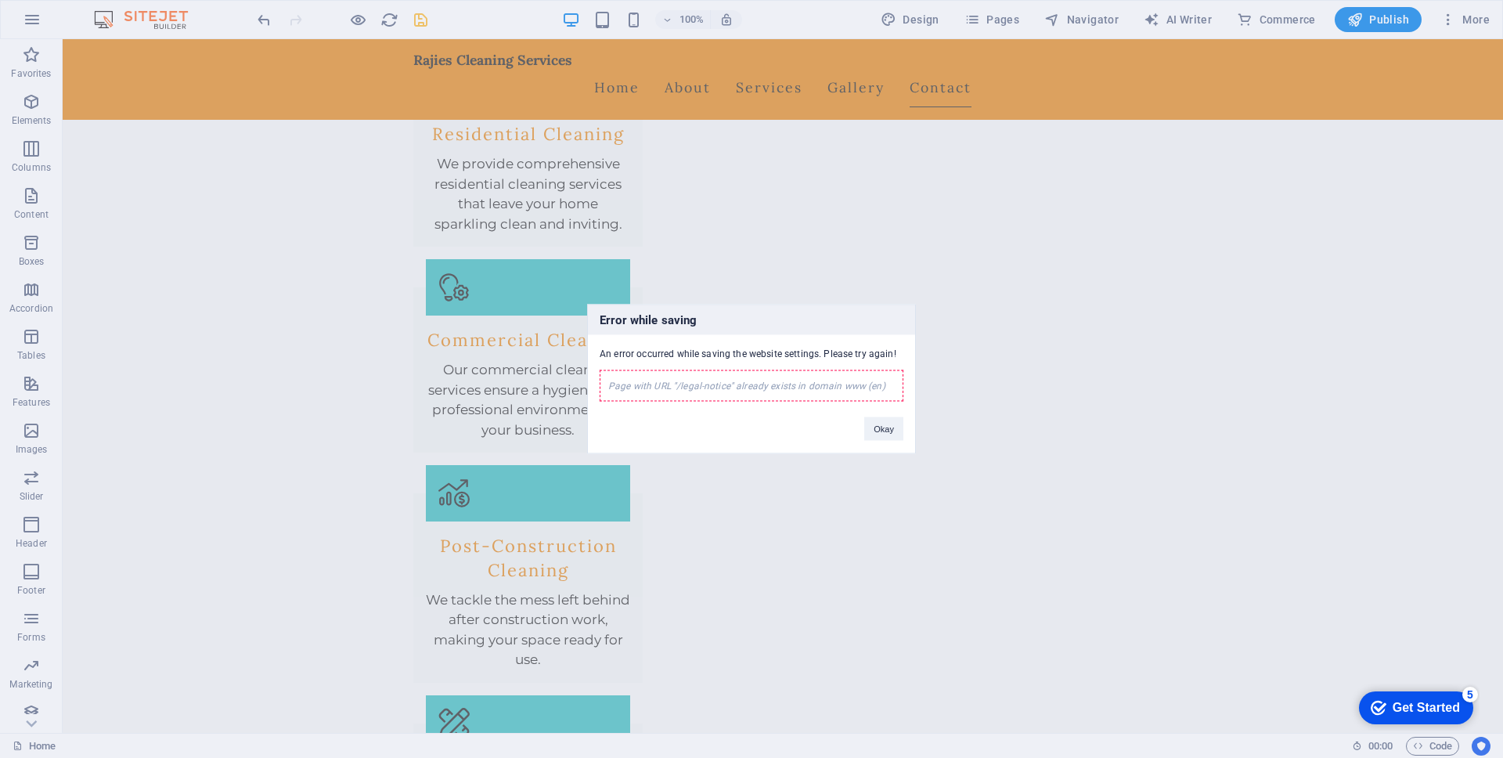
click at [743, 388] on div "Page with URL "/legal-notice" already exists in domain www (en)" at bounding box center [752, 385] width 304 height 31
click at [891, 431] on button "Okay" at bounding box center [883, 428] width 39 height 23
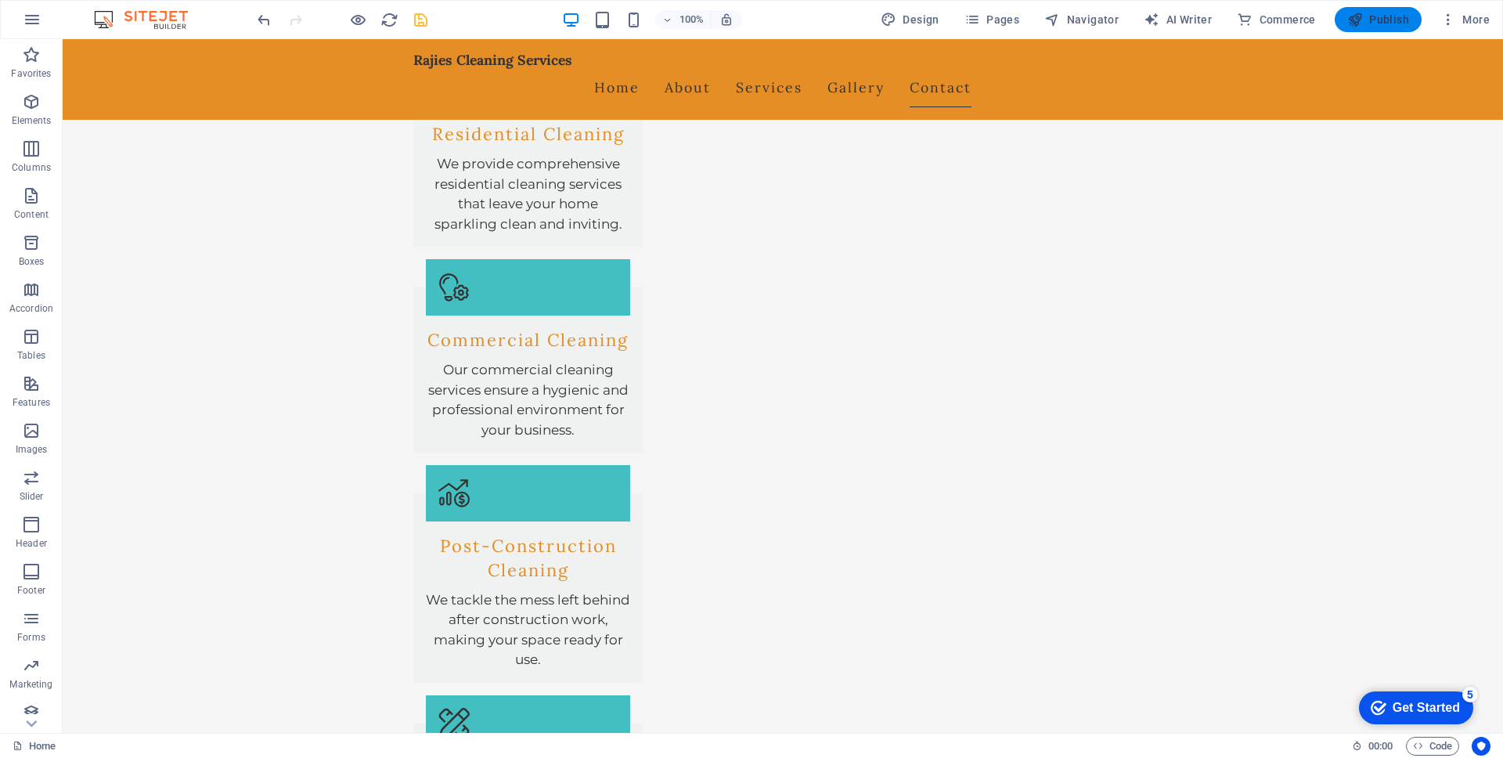
click at [1354, 23] on span "Publish" at bounding box center [1379, 20] width 62 height 16
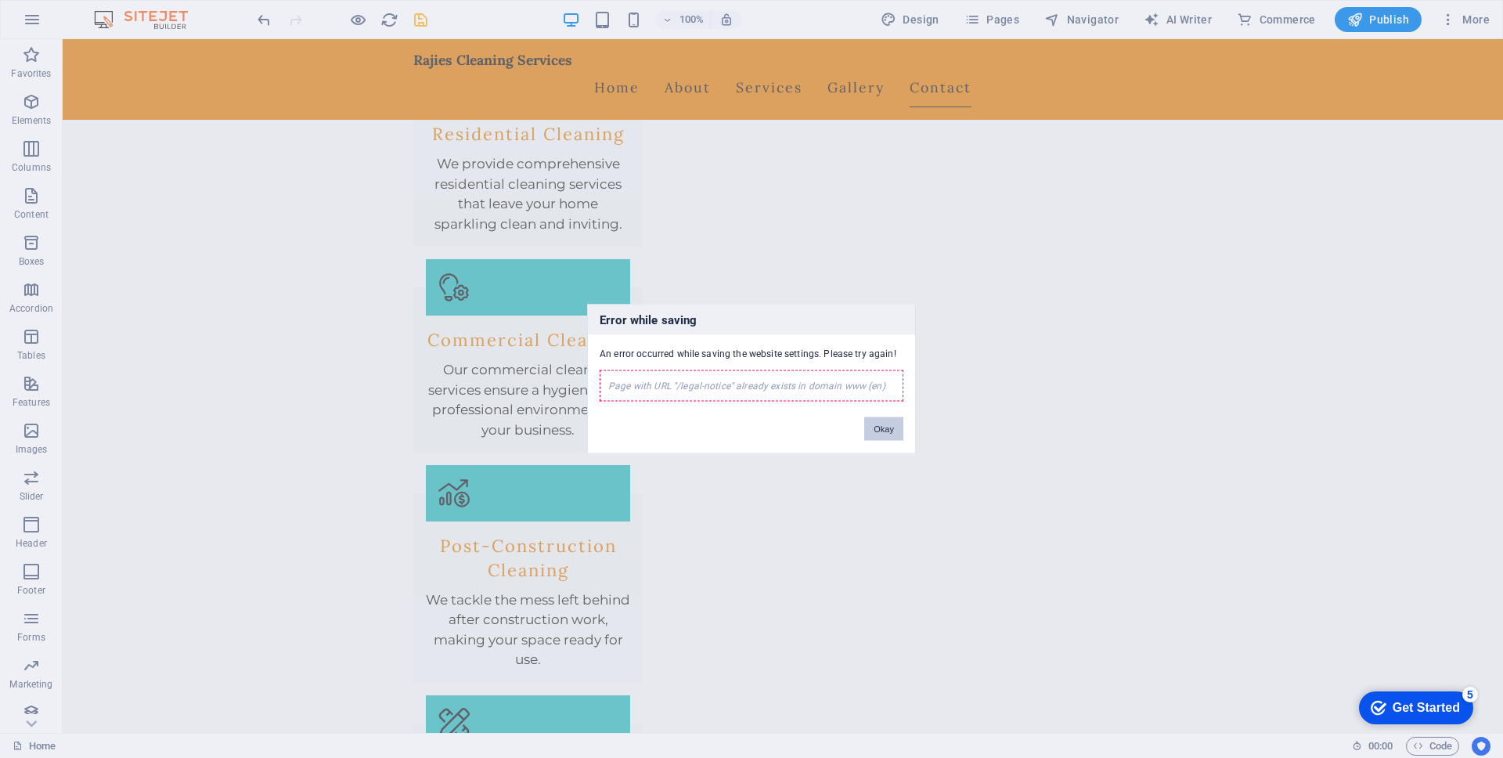
click at [887, 427] on button "Okay" at bounding box center [883, 428] width 39 height 23
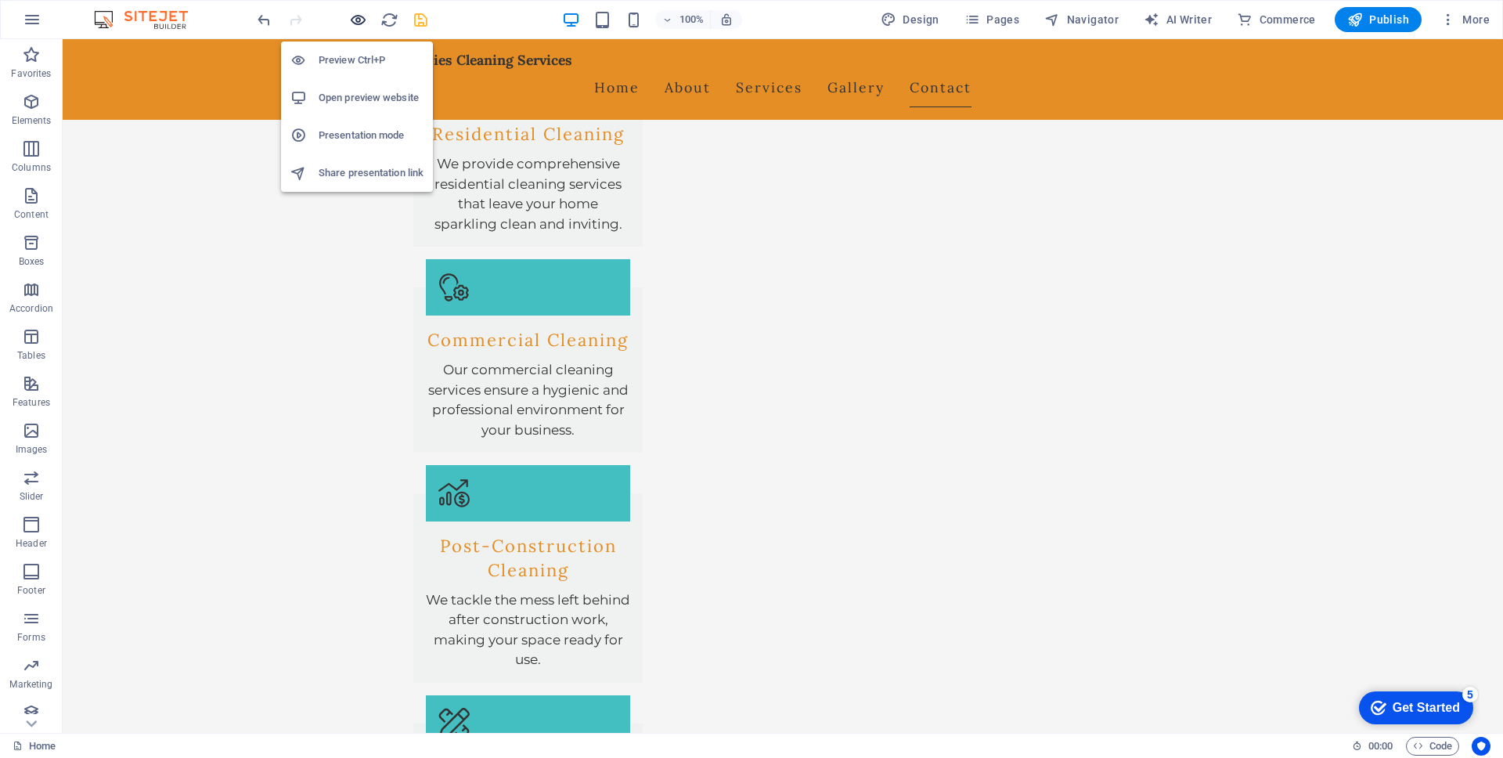
click at [360, 18] on icon "button" at bounding box center [358, 20] width 18 height 18
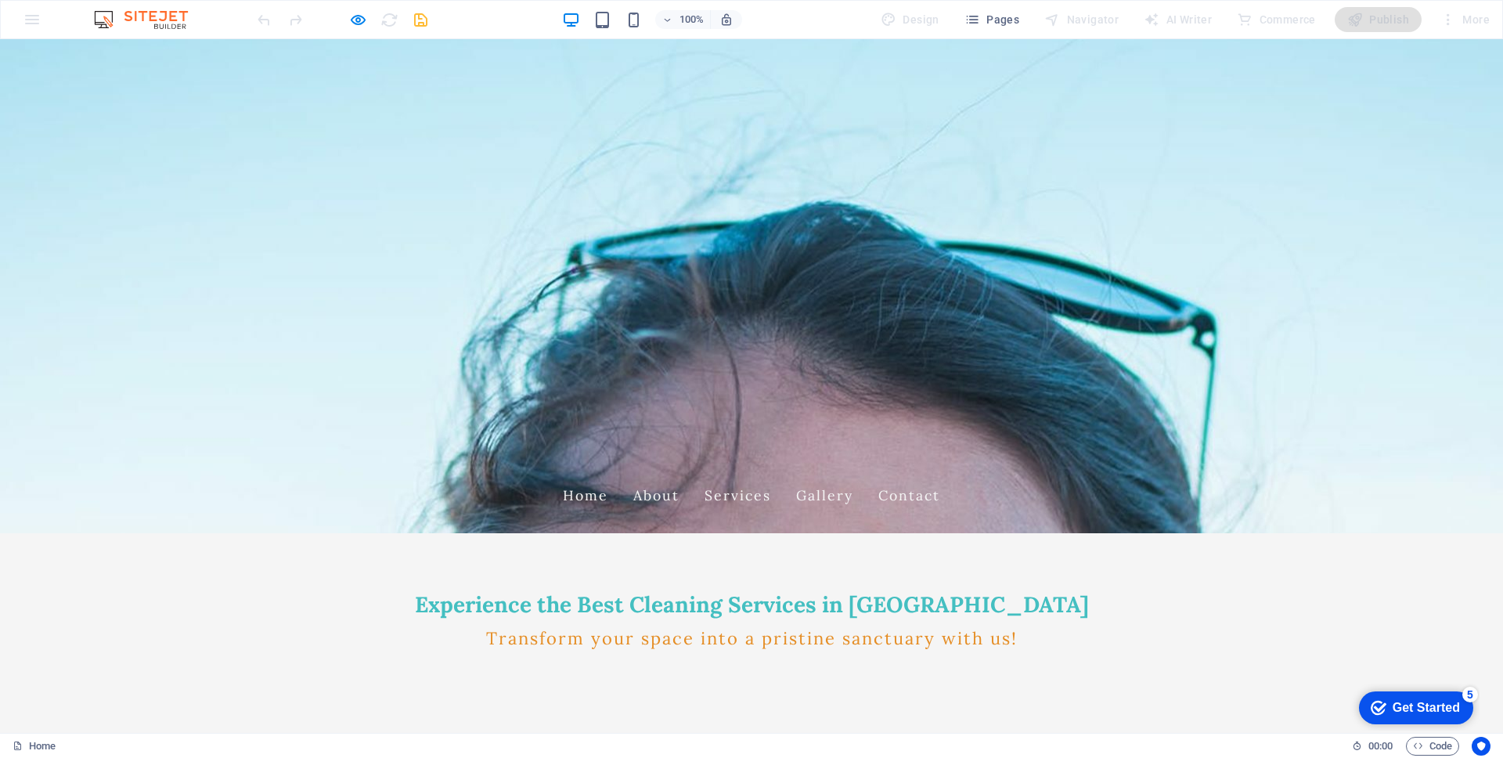
scroll to position [0, 0]
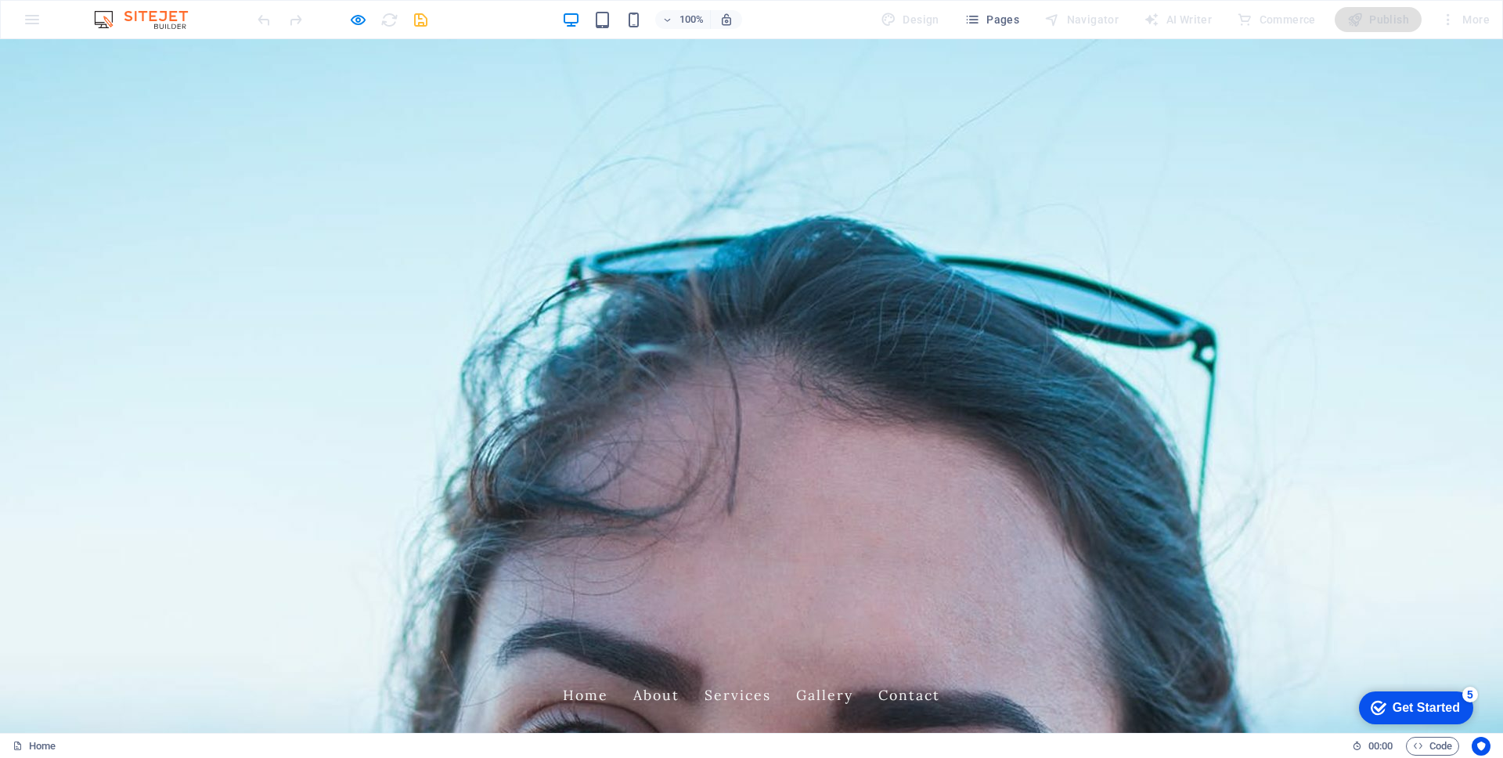
click at [608, 651] on link "Home" at bounding box center [585, 695] width 45 height 39
click at [680, 651] on link "About" at bounding box center [656, 695] width 46 height 39
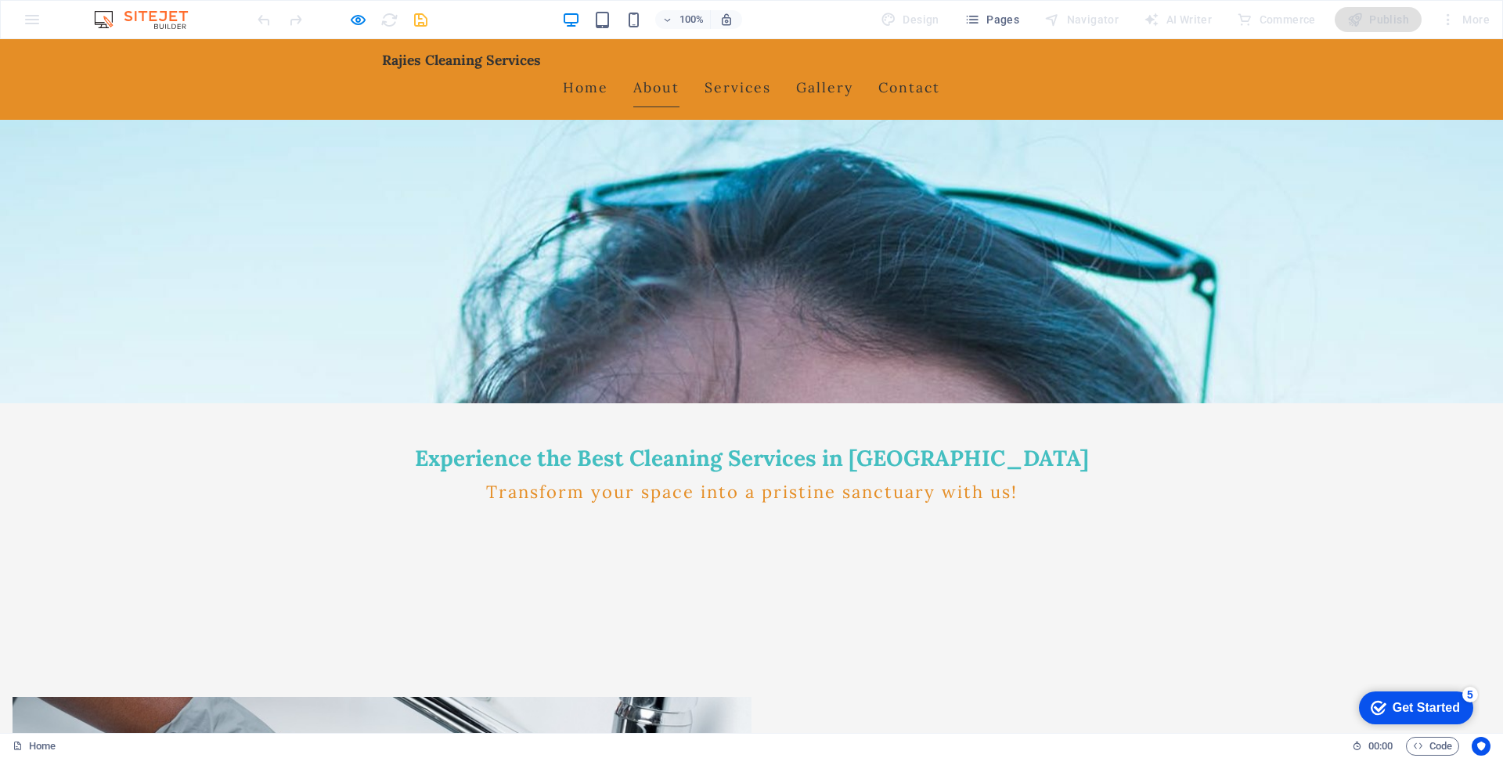
scroll to position [270, 0]
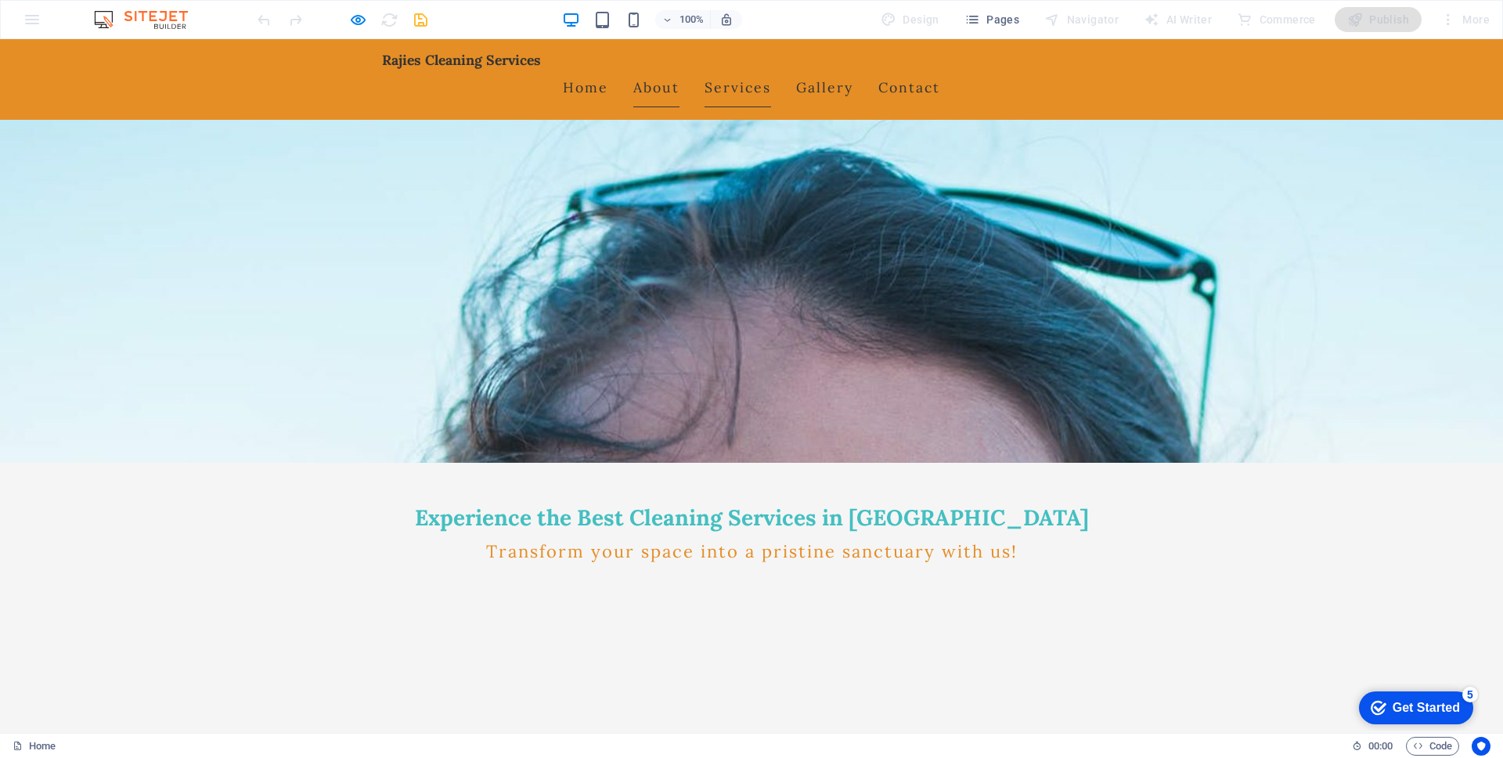
click at [771, 74] on link "Services" at bounding box center [738, 87] width 67 height 39
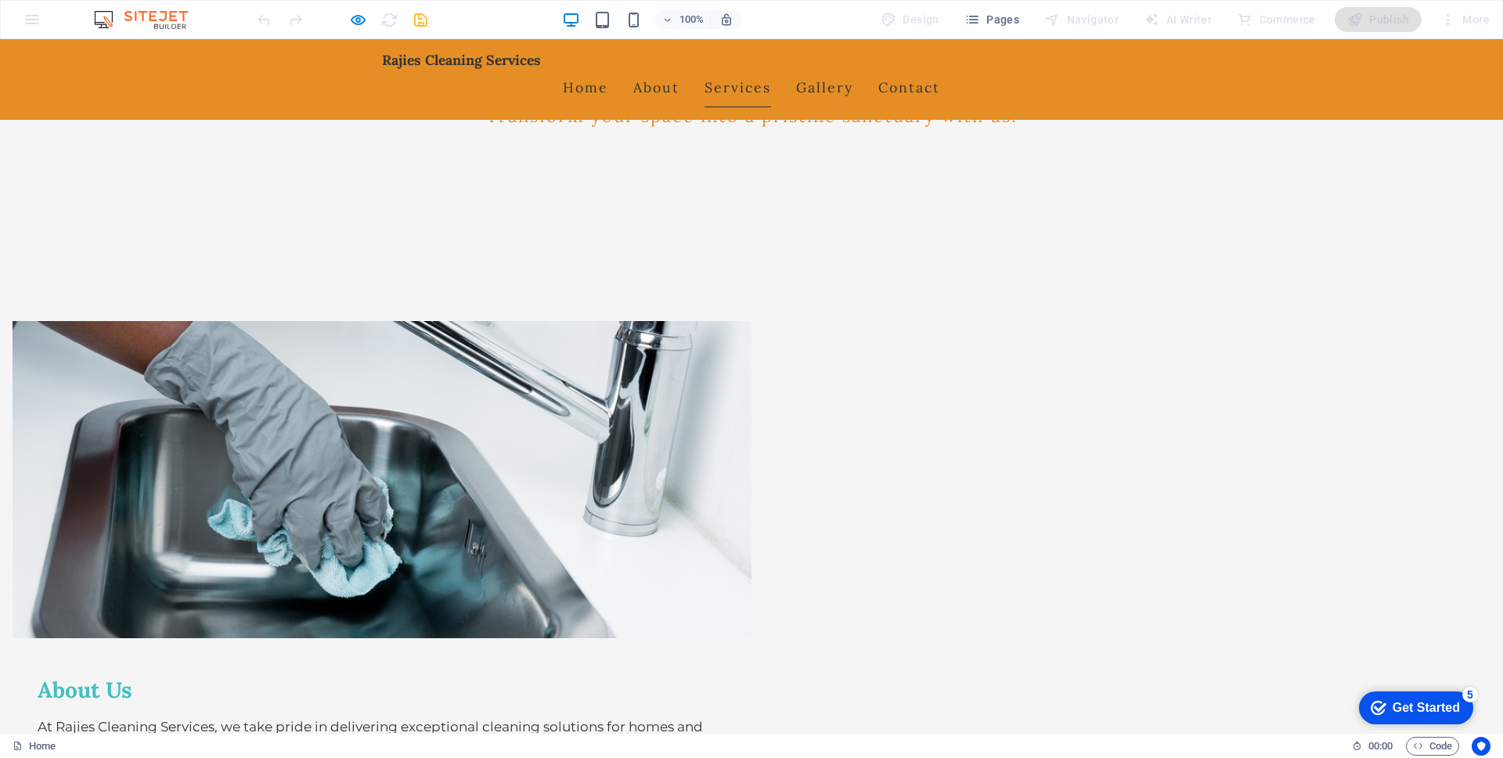
scroll to position [725, 0]
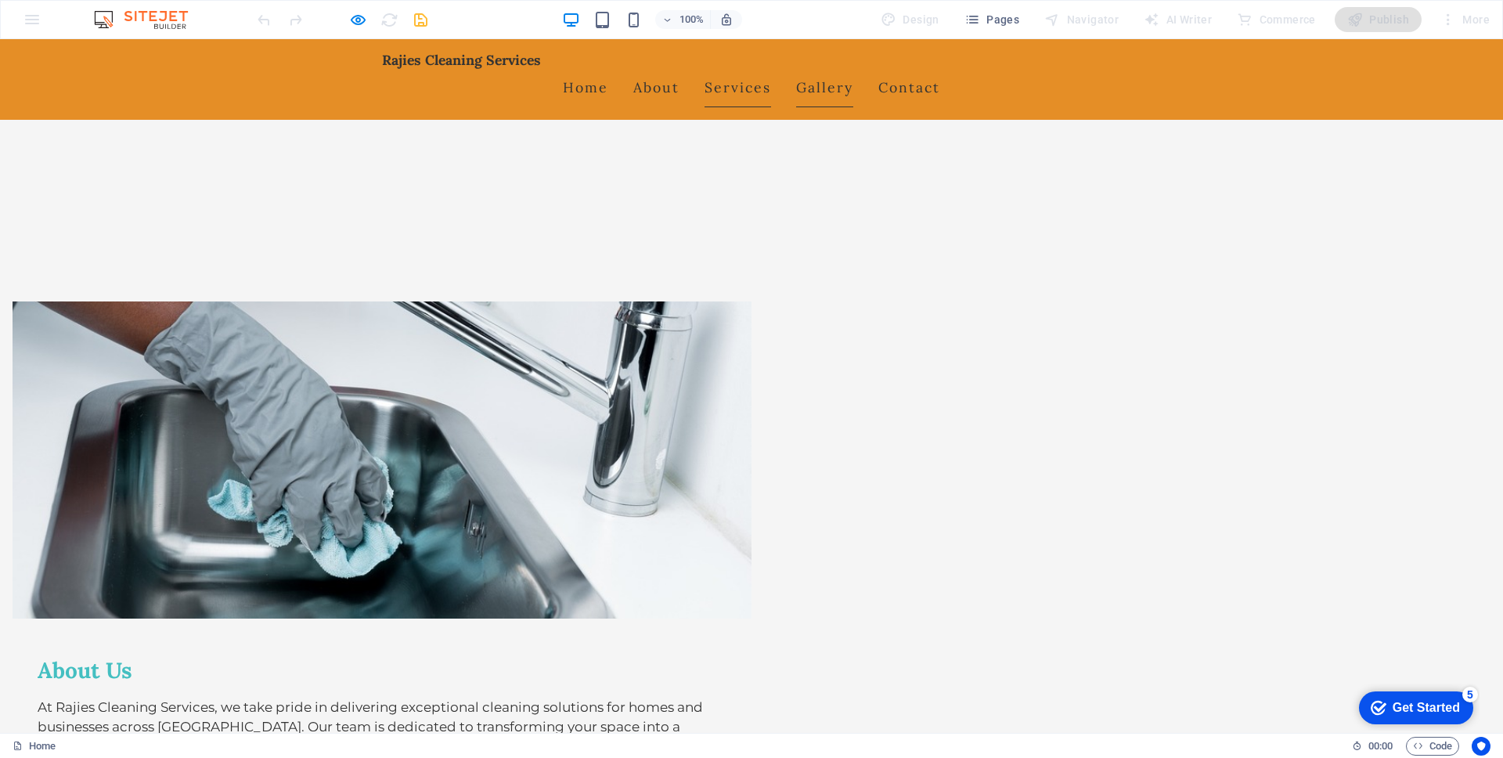
click at [854, 74] on link "Gallery" at bounding box center [824, 87] width 57 height 39
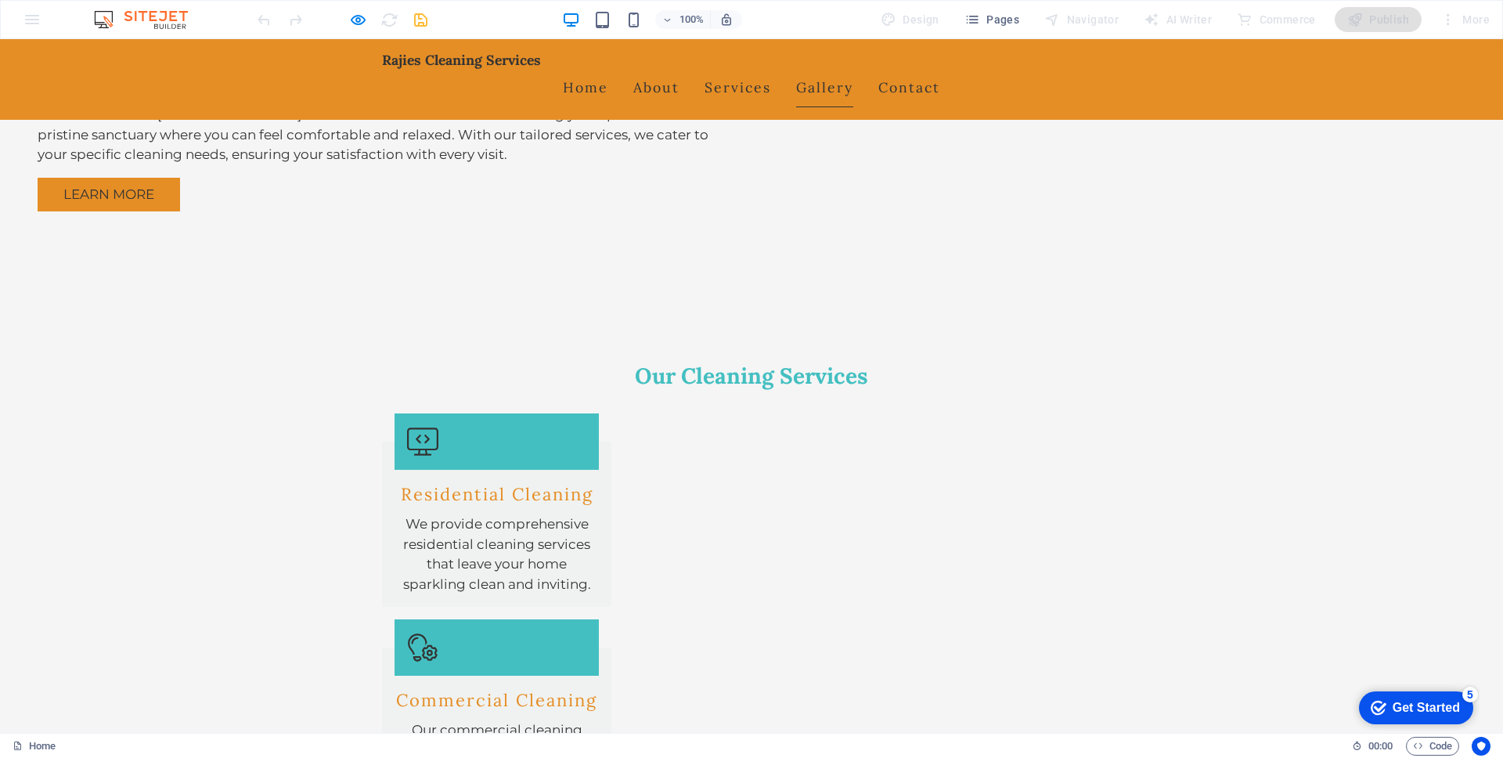
scroll to position [1339, 0]
click at [940, 74] on link "Contact" at bounding box center [910, 87] width 62 height 39
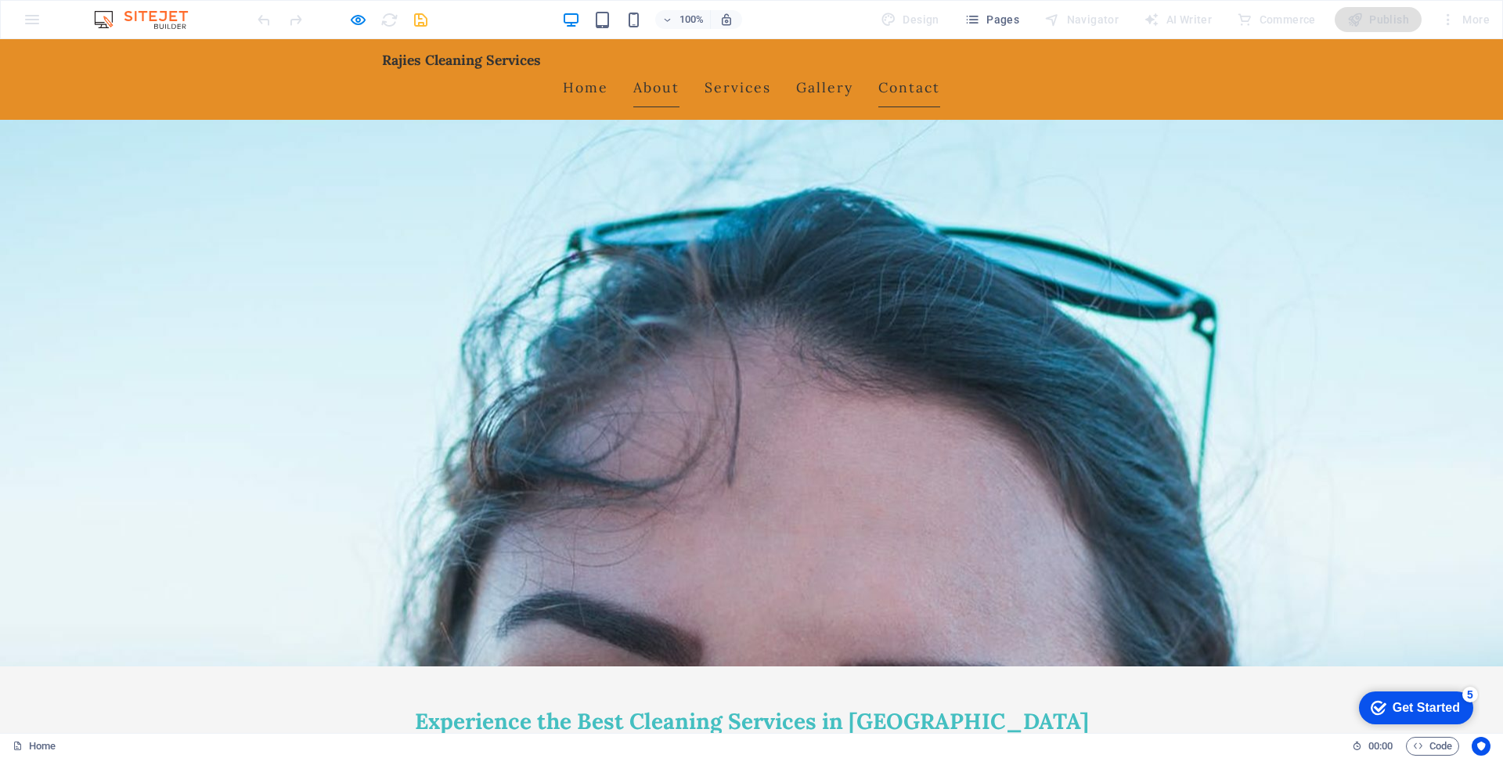
scroll to position [0, 0]
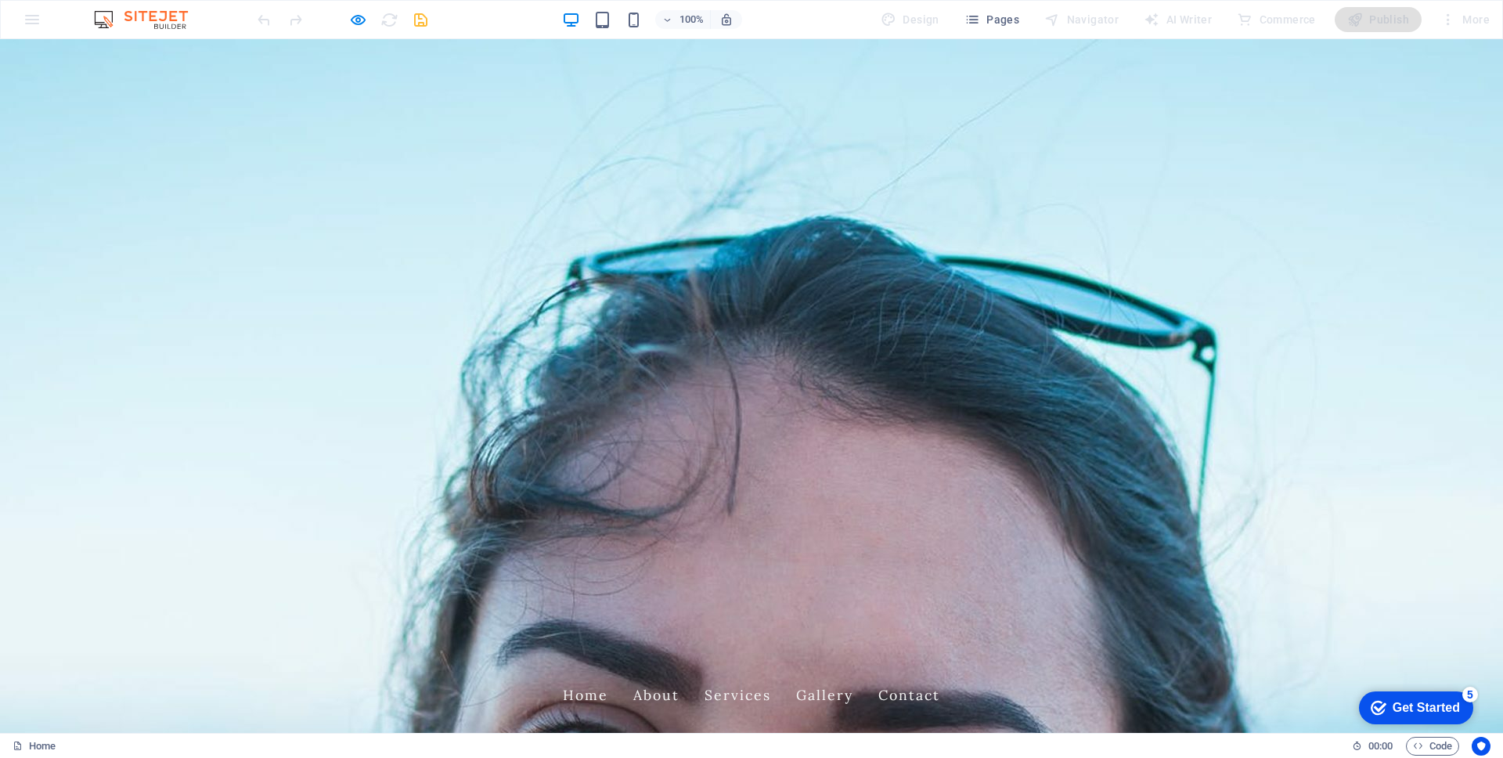
click at [771, 651] on link "Services" at bounding box center [738, 695] width 67 height 39
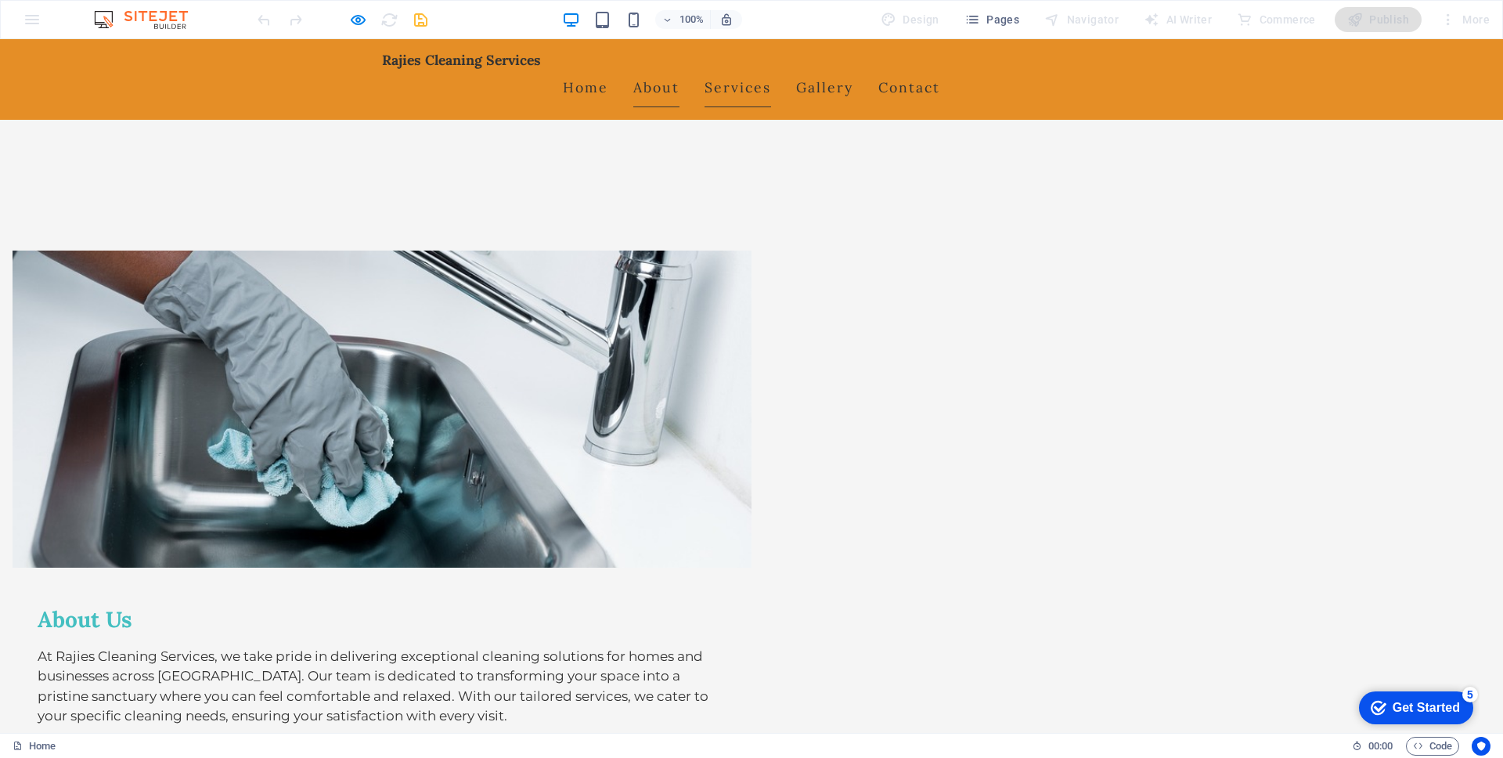
scroll to position [725, 0]
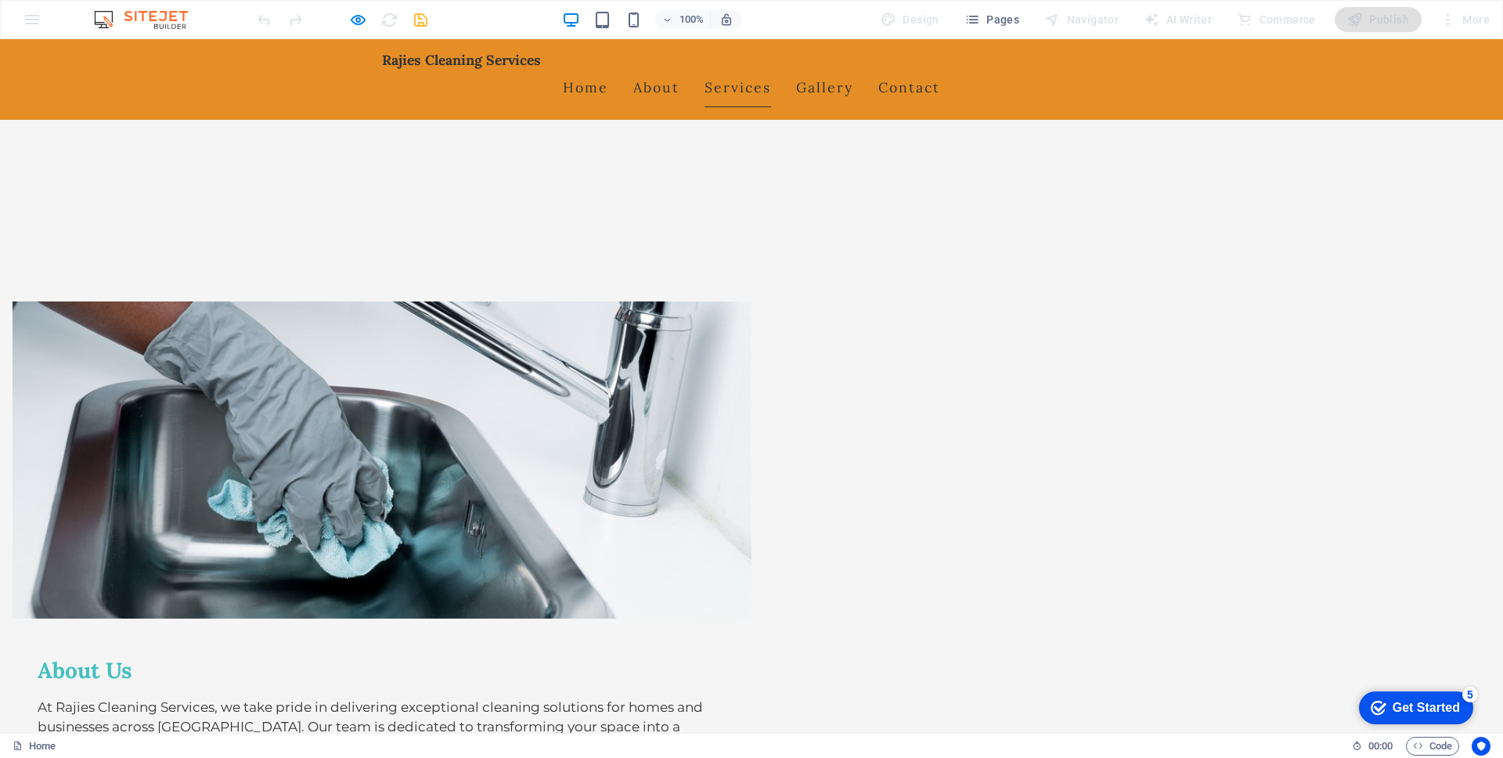
drag, startPoint x: 812, startPoint y: 402, endPoint x: 623, endPoint y: 314, distance: 208.8
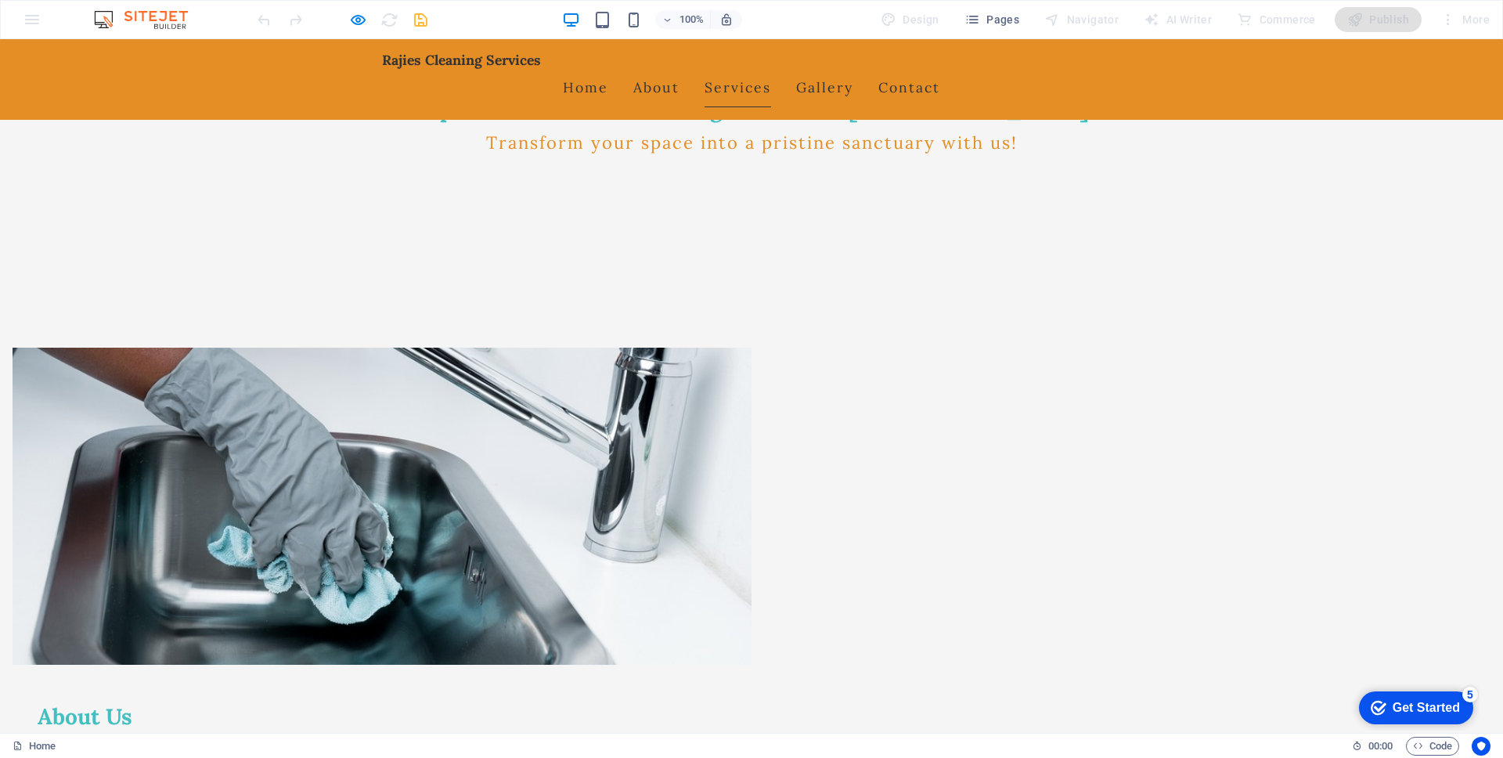
scroll to position [600, 0]
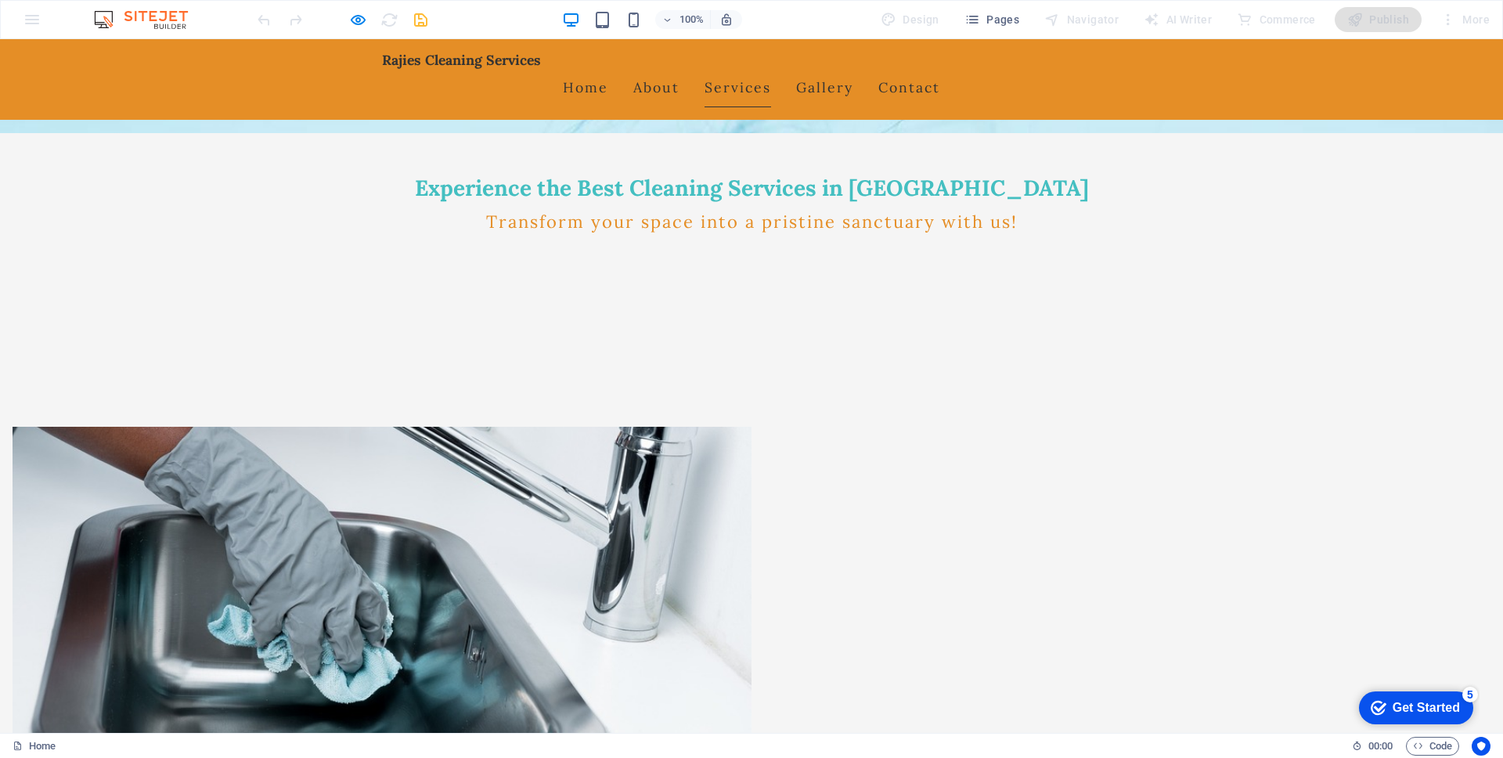
drag, startPoint x: 584, startPoint y: 513, endPoint x: 408, endPoint y: 435, distance: 192.8
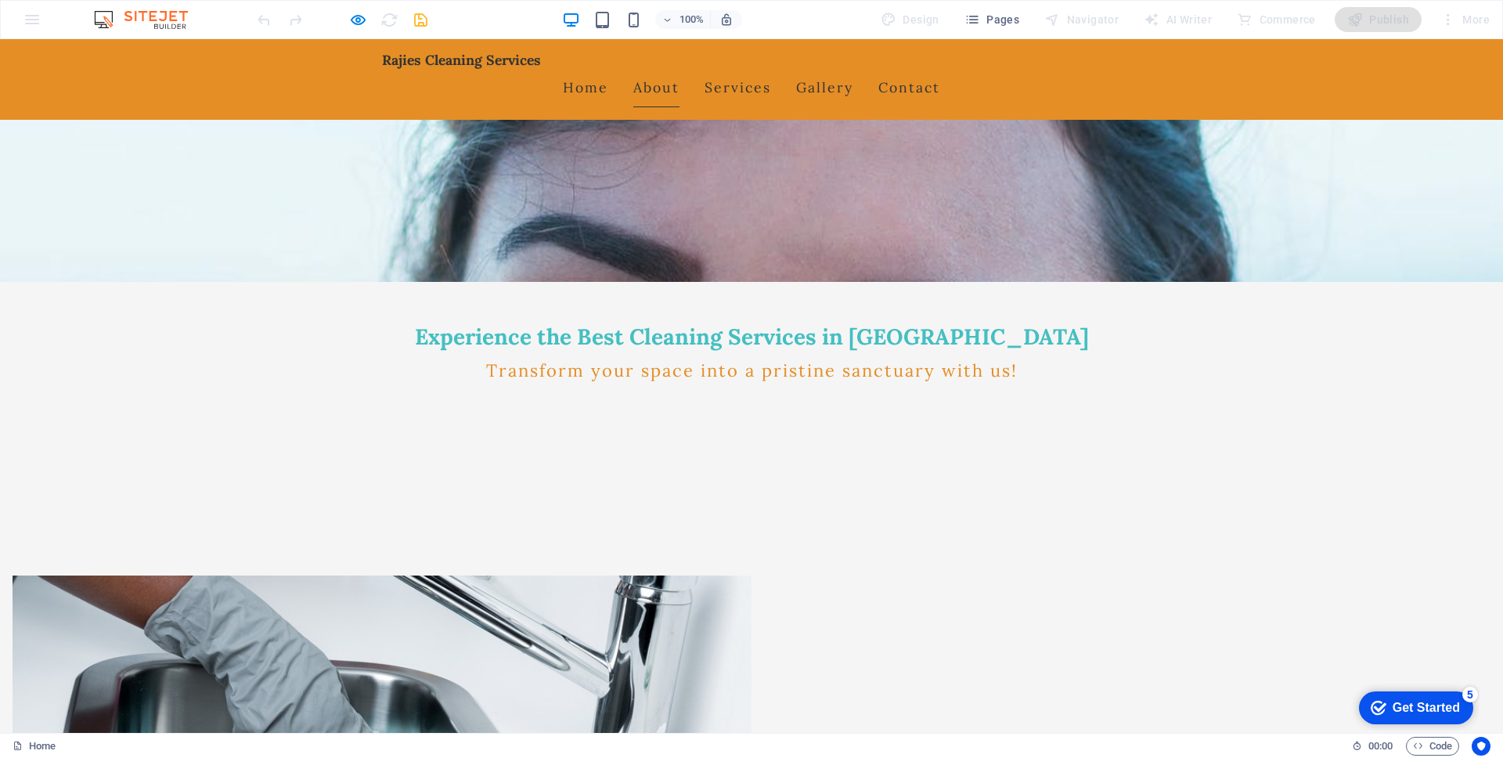
scroll to position [0, 0]
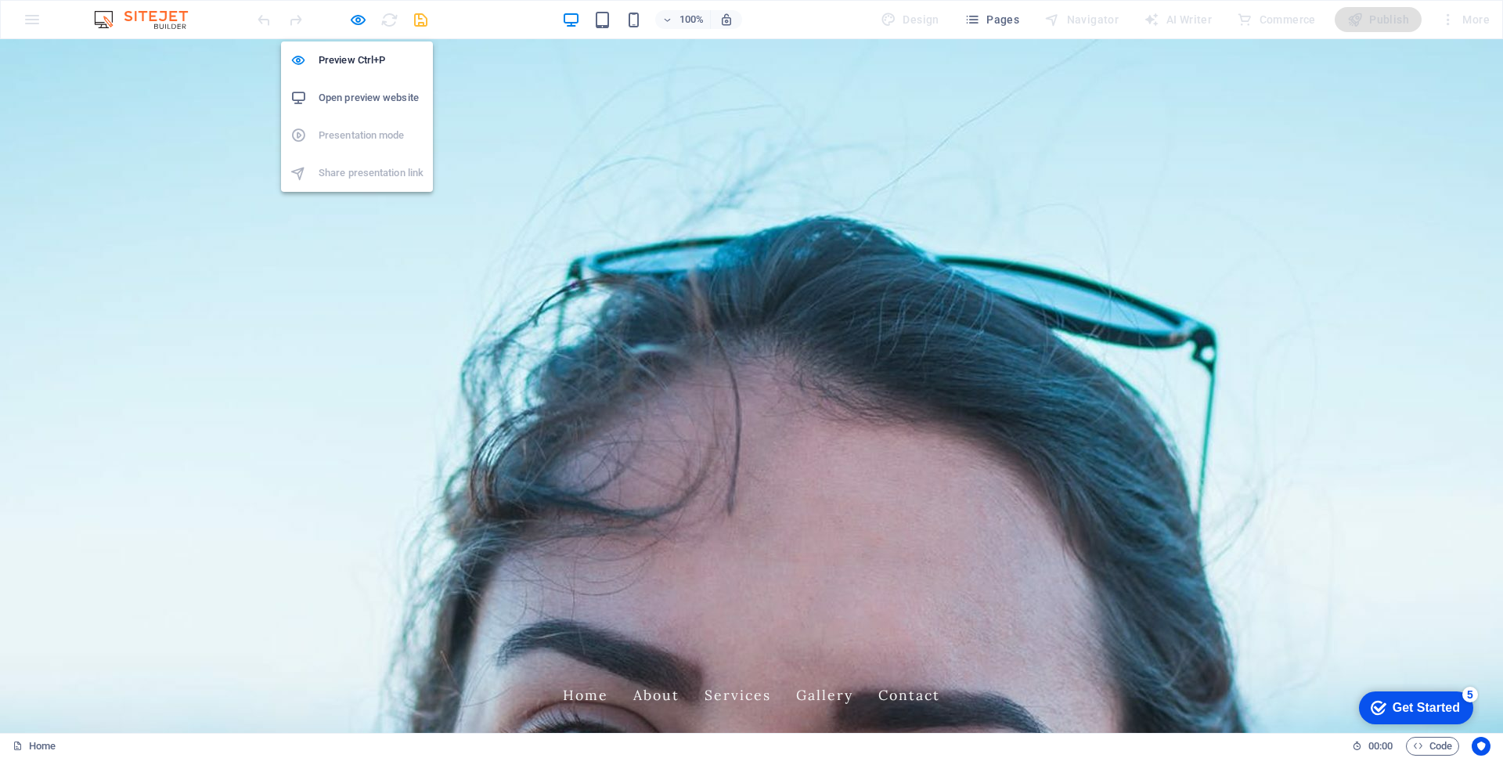
click at [350, 96] on h6 "Open preview website" at bounding box center [371, 97] width 105 height 19
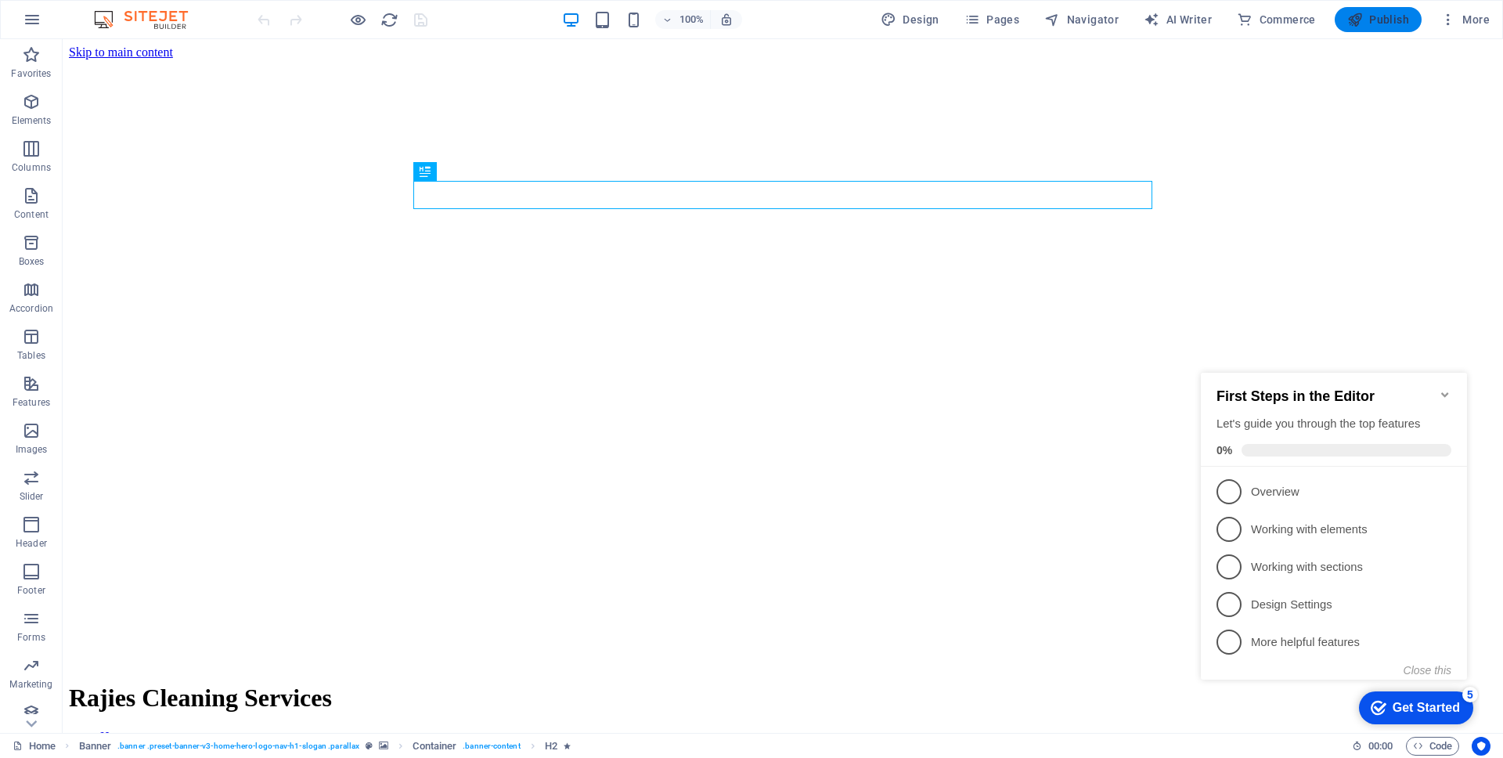
click at [1381, 17] on span "Publish" at bounding box center [1379, 20] width 62 height 16
